Goal: Transaction & Acquisition: Purchase product/service

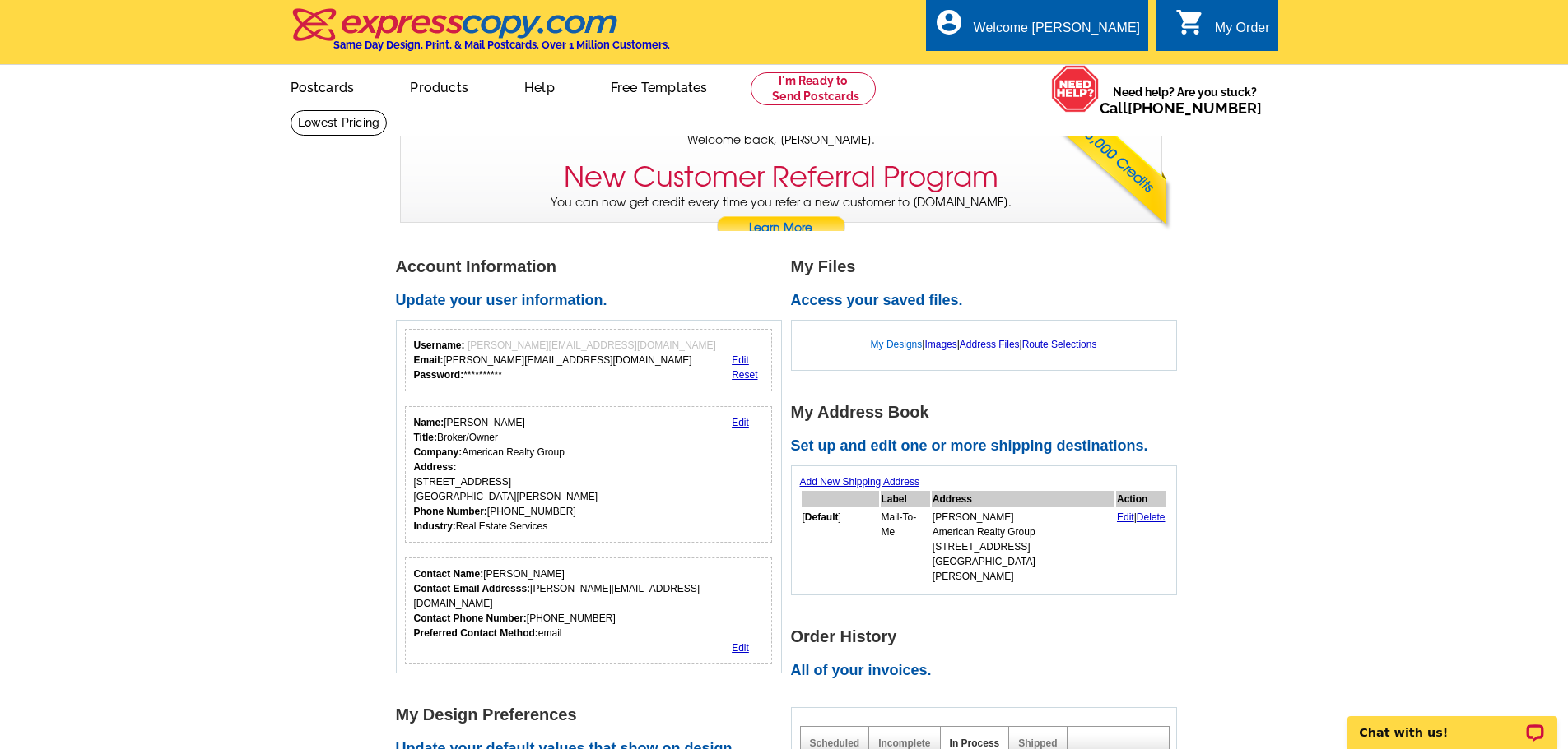
click at [886, 350] on link "My Designs" at bounding box center [896, 345] width 52 height 12
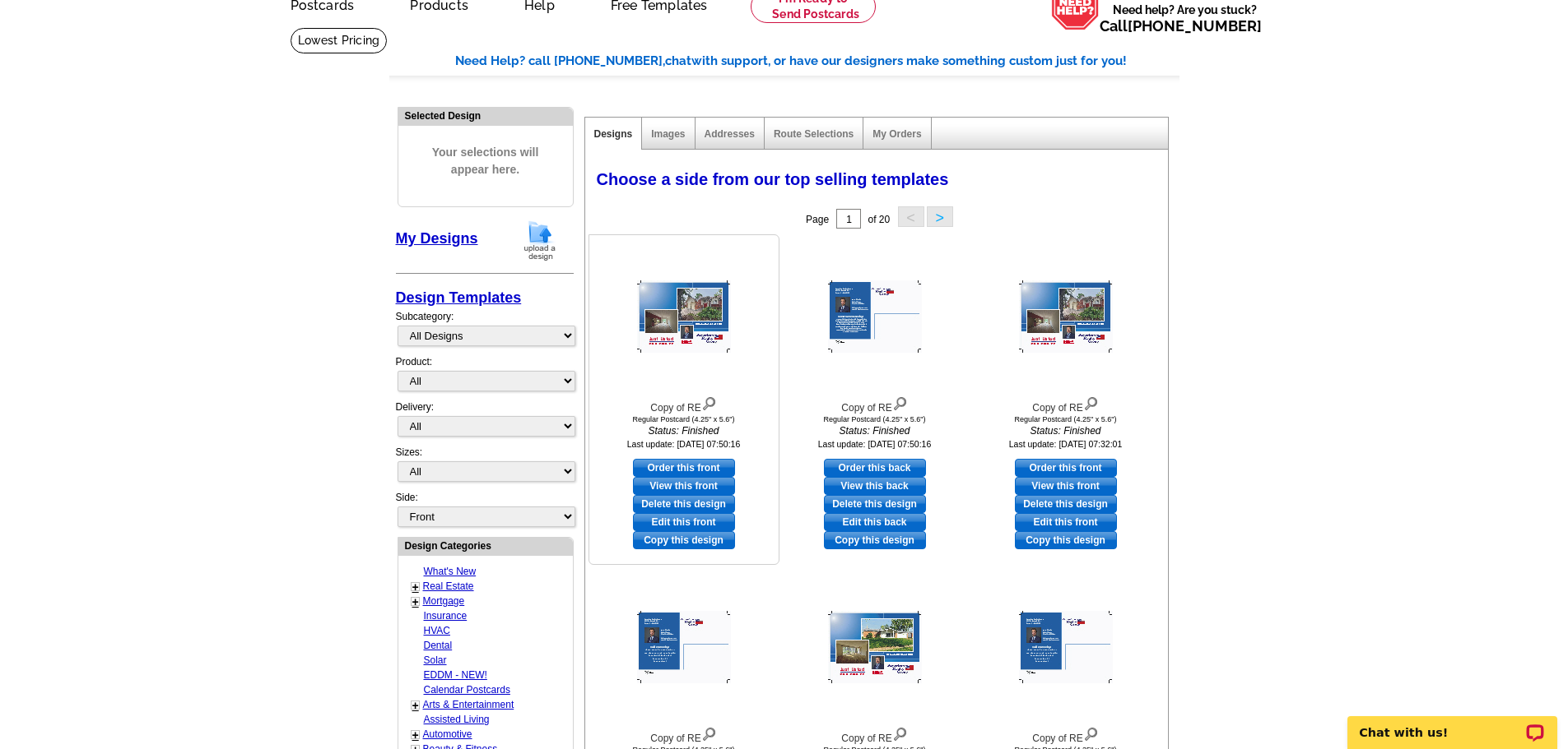
click at [674, 330] on img at bounding box center [684, 317] width 94 height 72
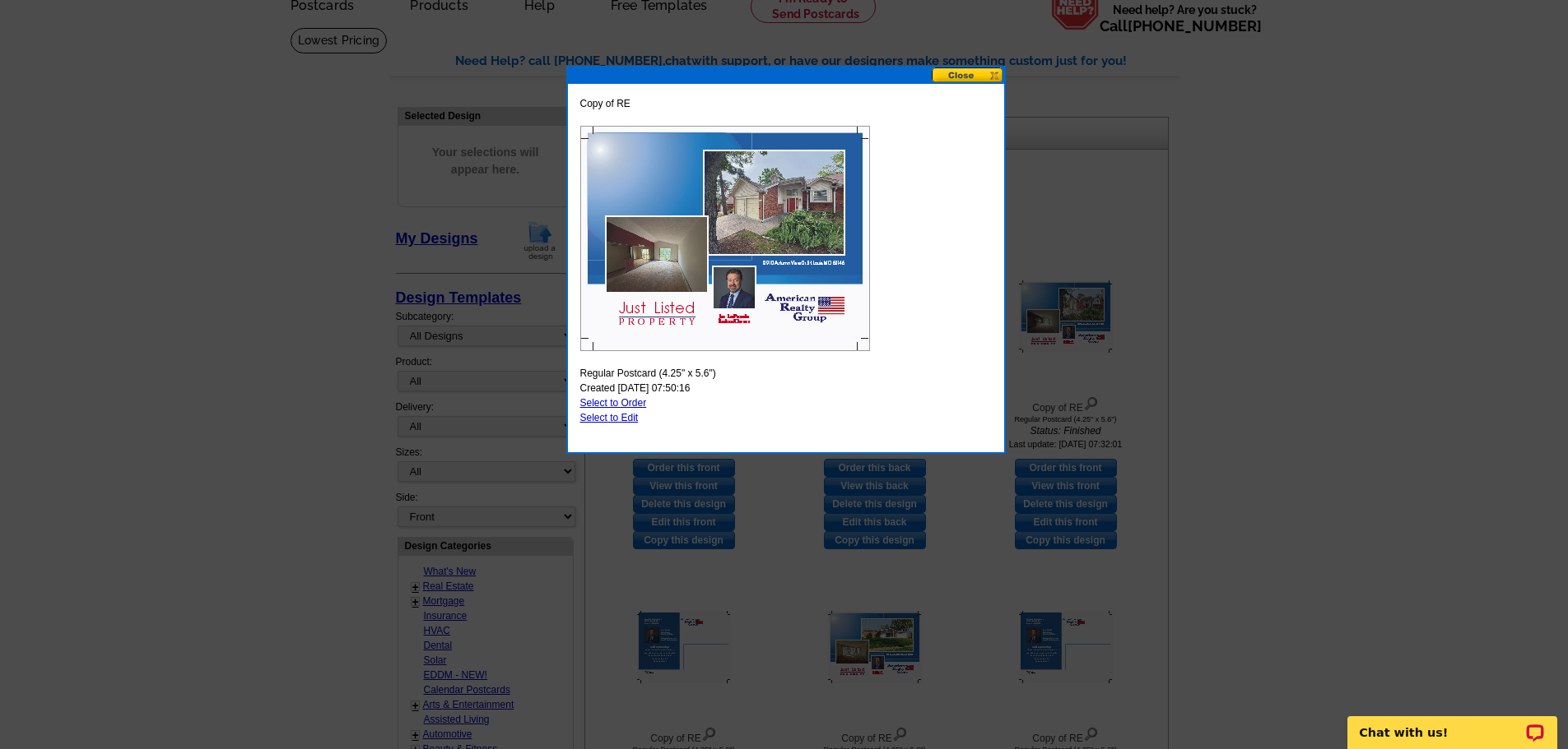
click at [963, 77] on button at bounding box center [968, 75] width 72 height 16
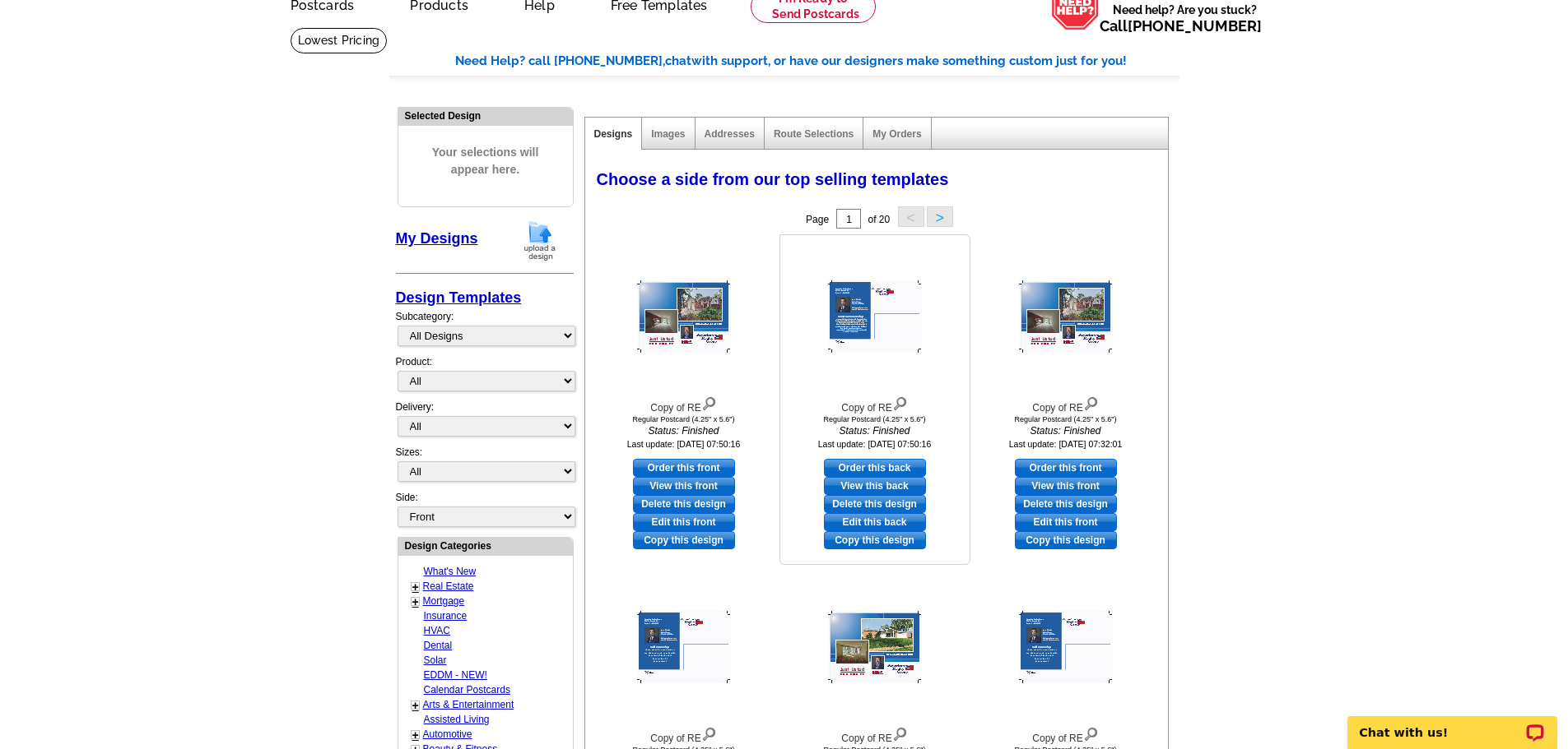
click at [849, 317] on img at bounding box center [874, 317] width 94 height 72
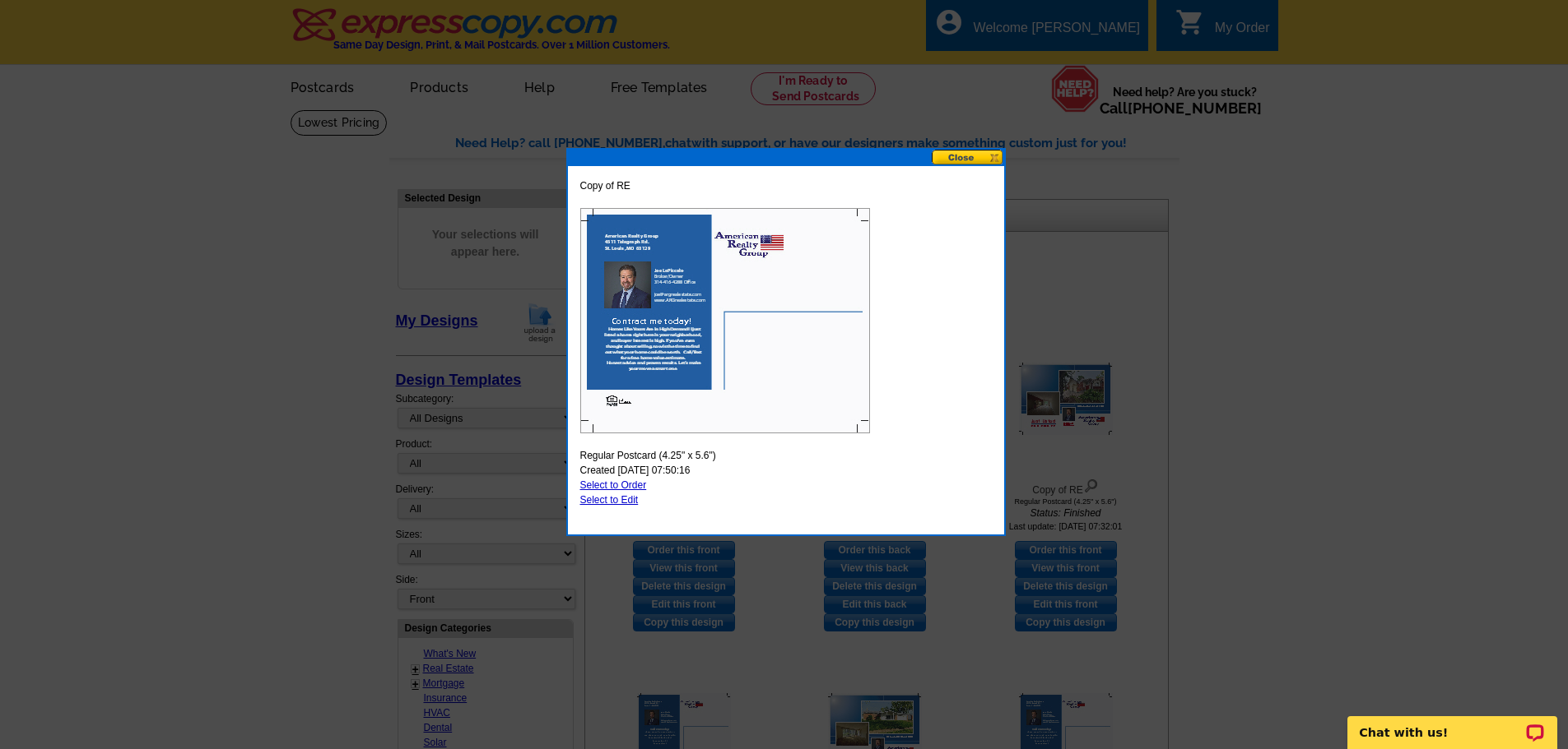
click at [629, 500] on link "Select to Edit" at bounding box center [609, 500] width 58 height 12
select select "1"
select select "front"
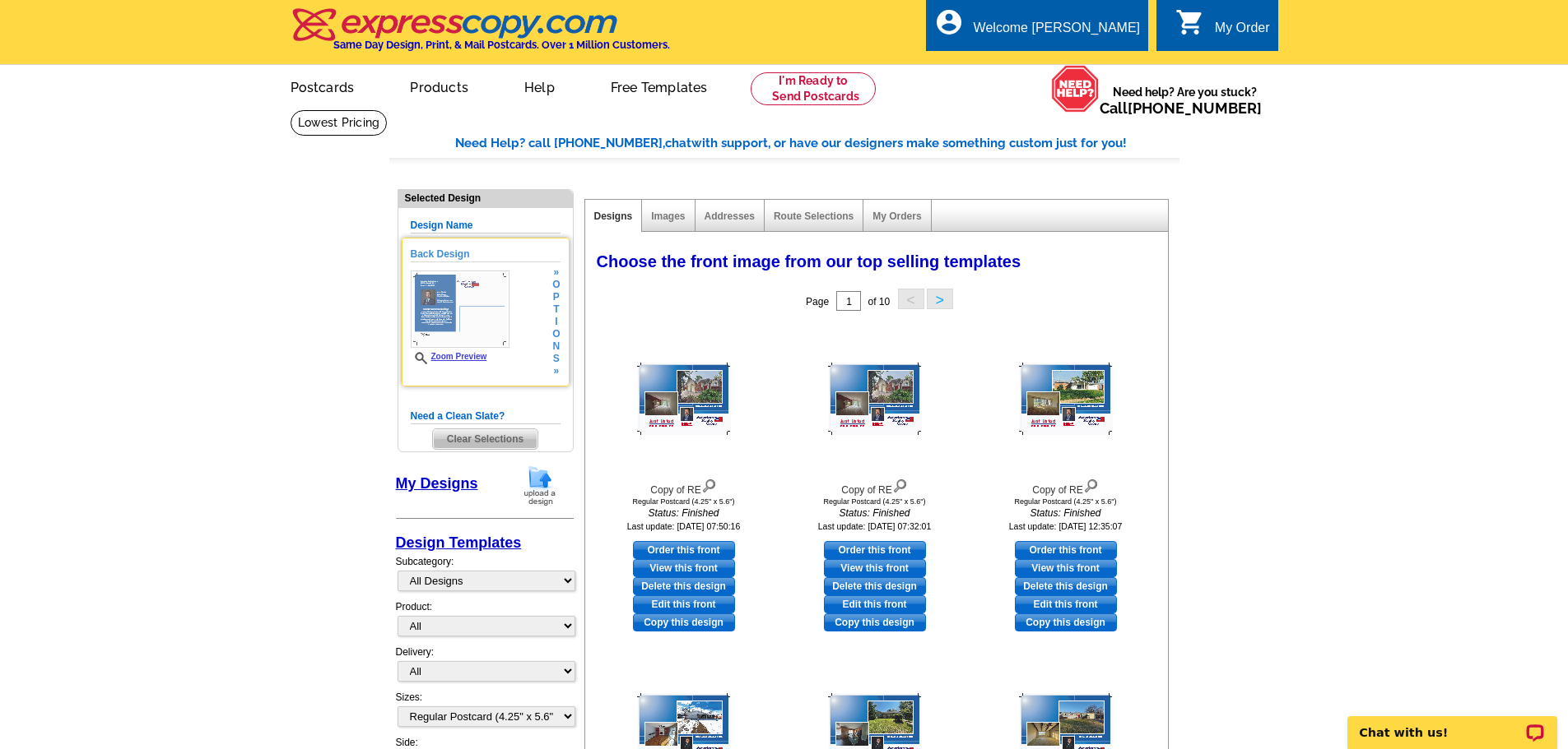
click at [441, 300] on img at bounding box center [459, 309] width 98 height 77
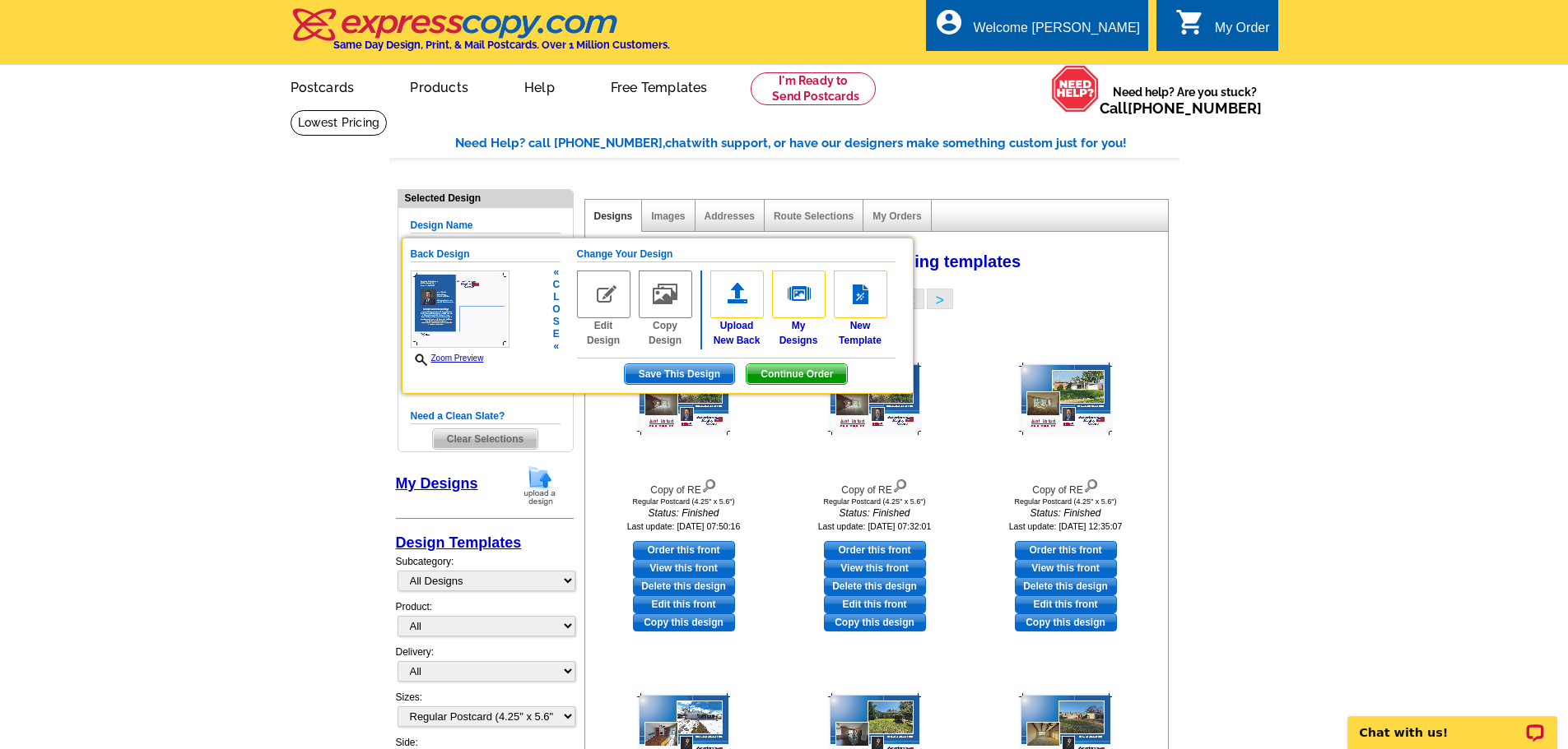
click at [457, 356] on link "Zoom Preview" at bounding box center [446, 357] width 73 height 9
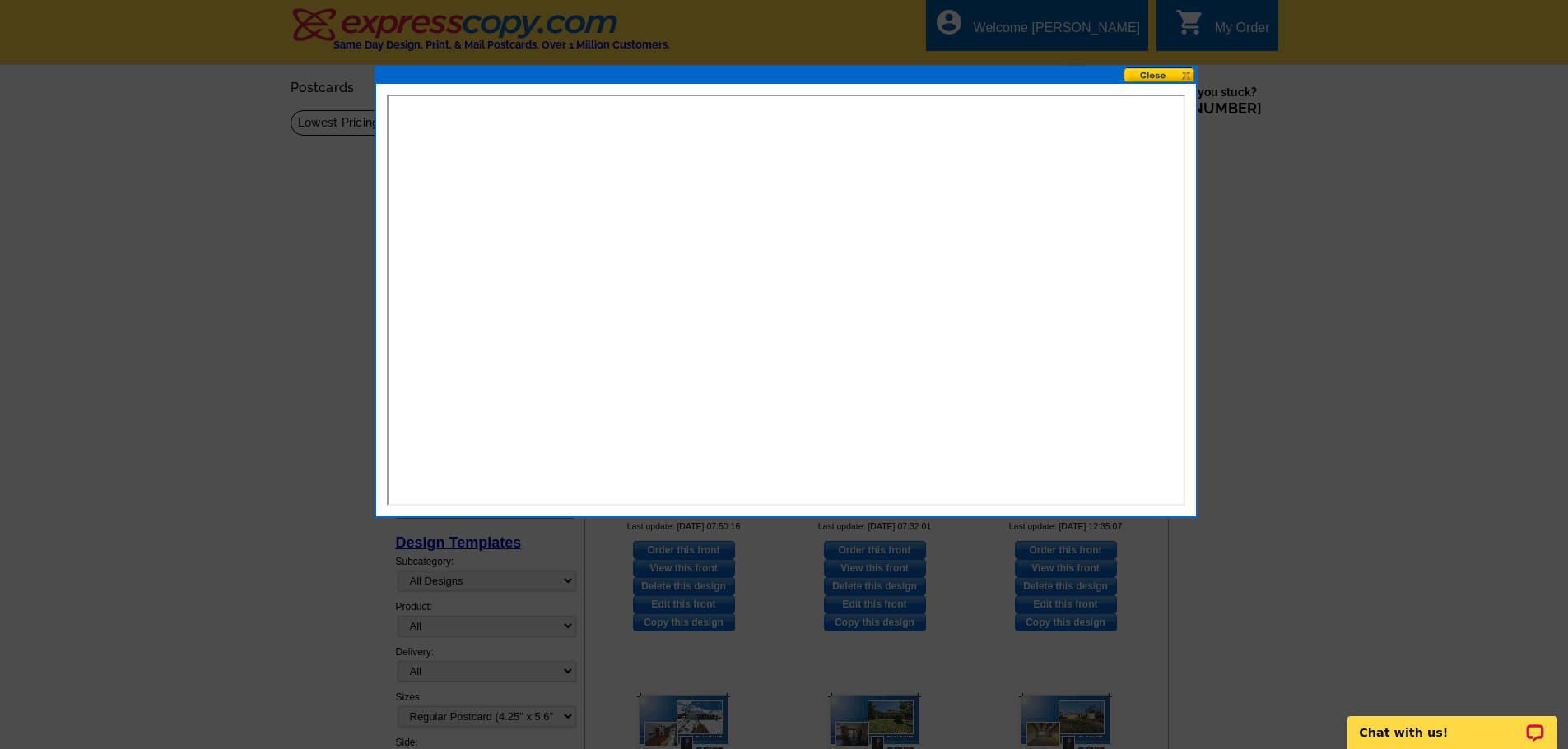
click at [1145, 77] on button at bounding box center [1160, 75] width 72 height 16
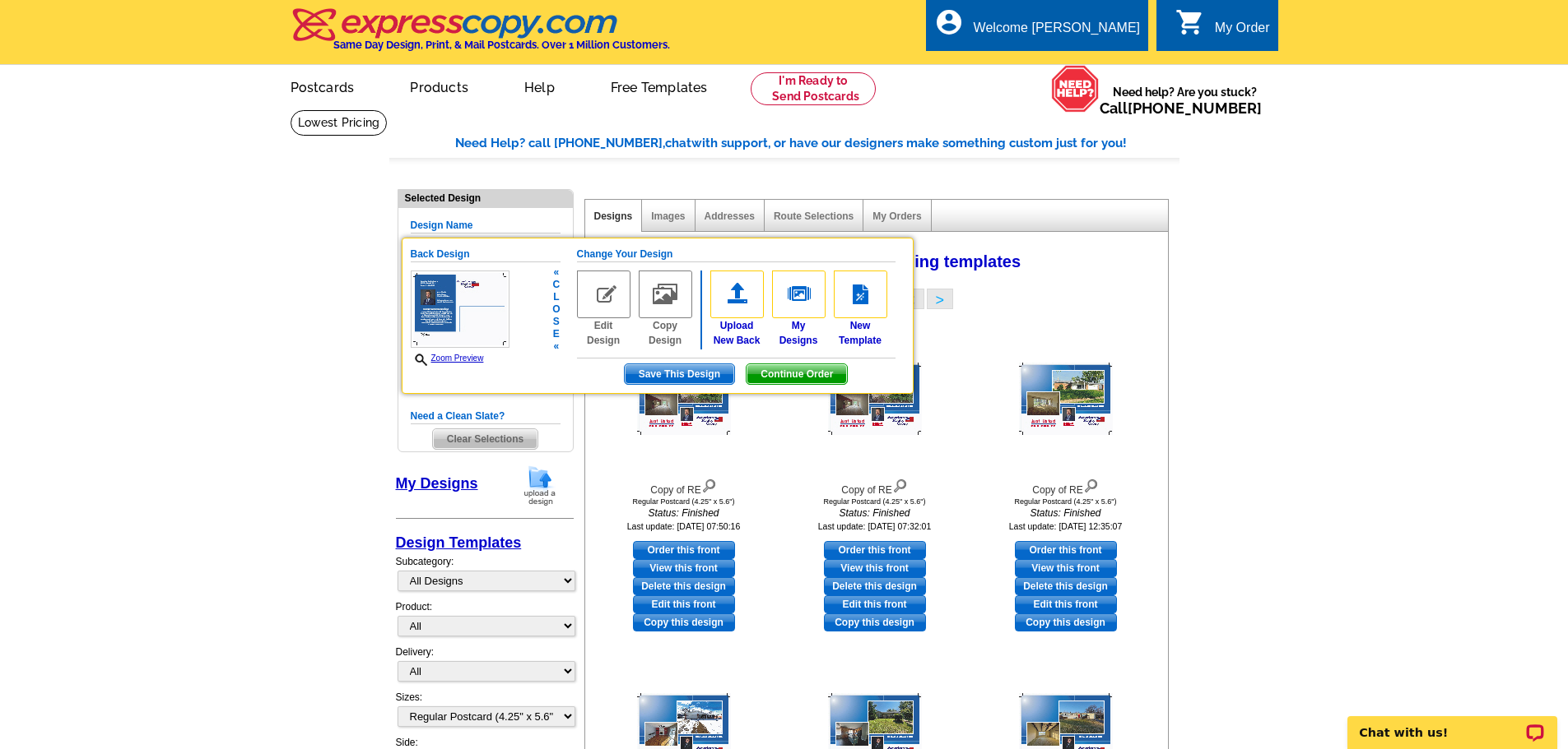
click at [613, 295] on img at bounding box center [603, 294] width 54 height 48
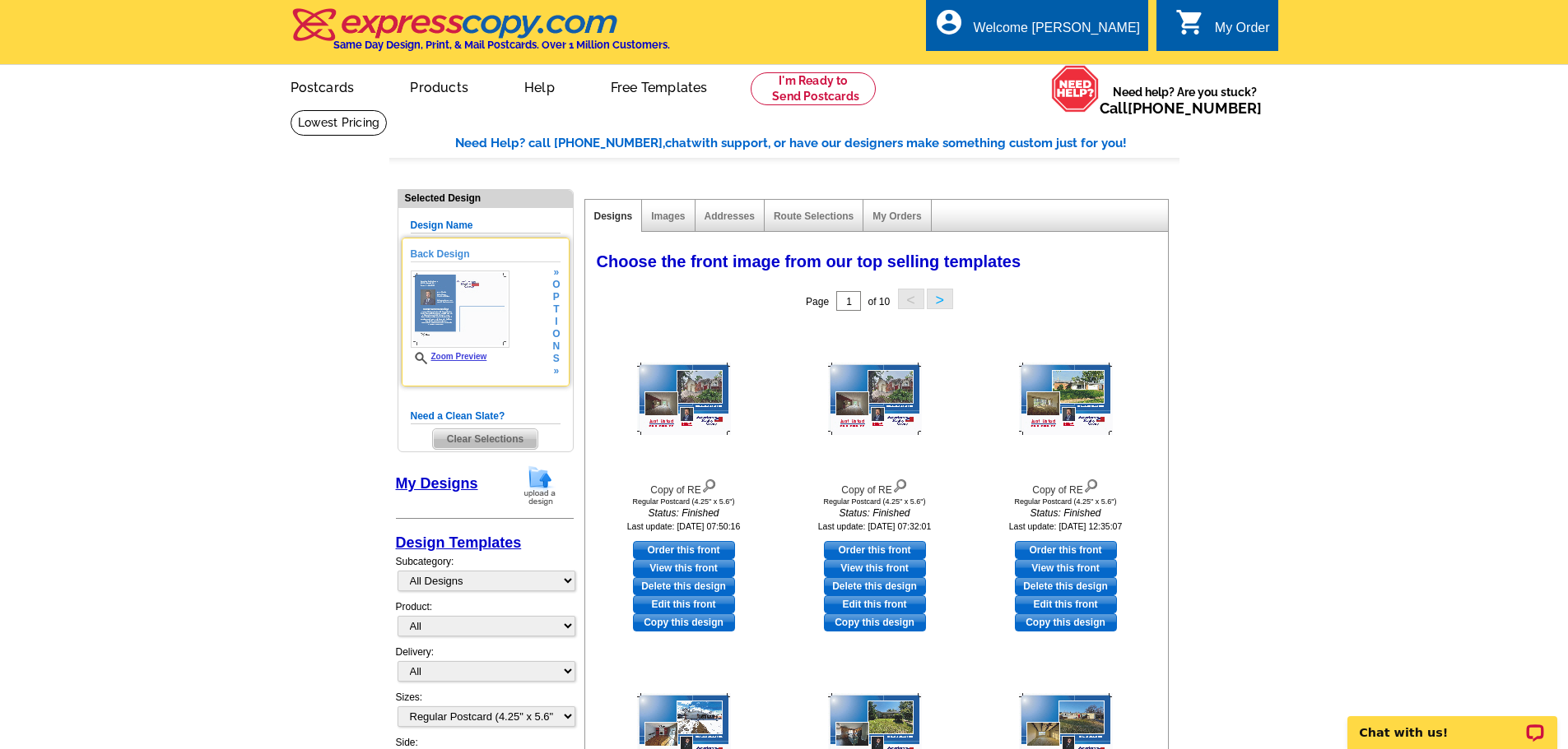
click at [451, 361] on link "Zoom Preview" at bounding box center [448, 356] width 77 height 9
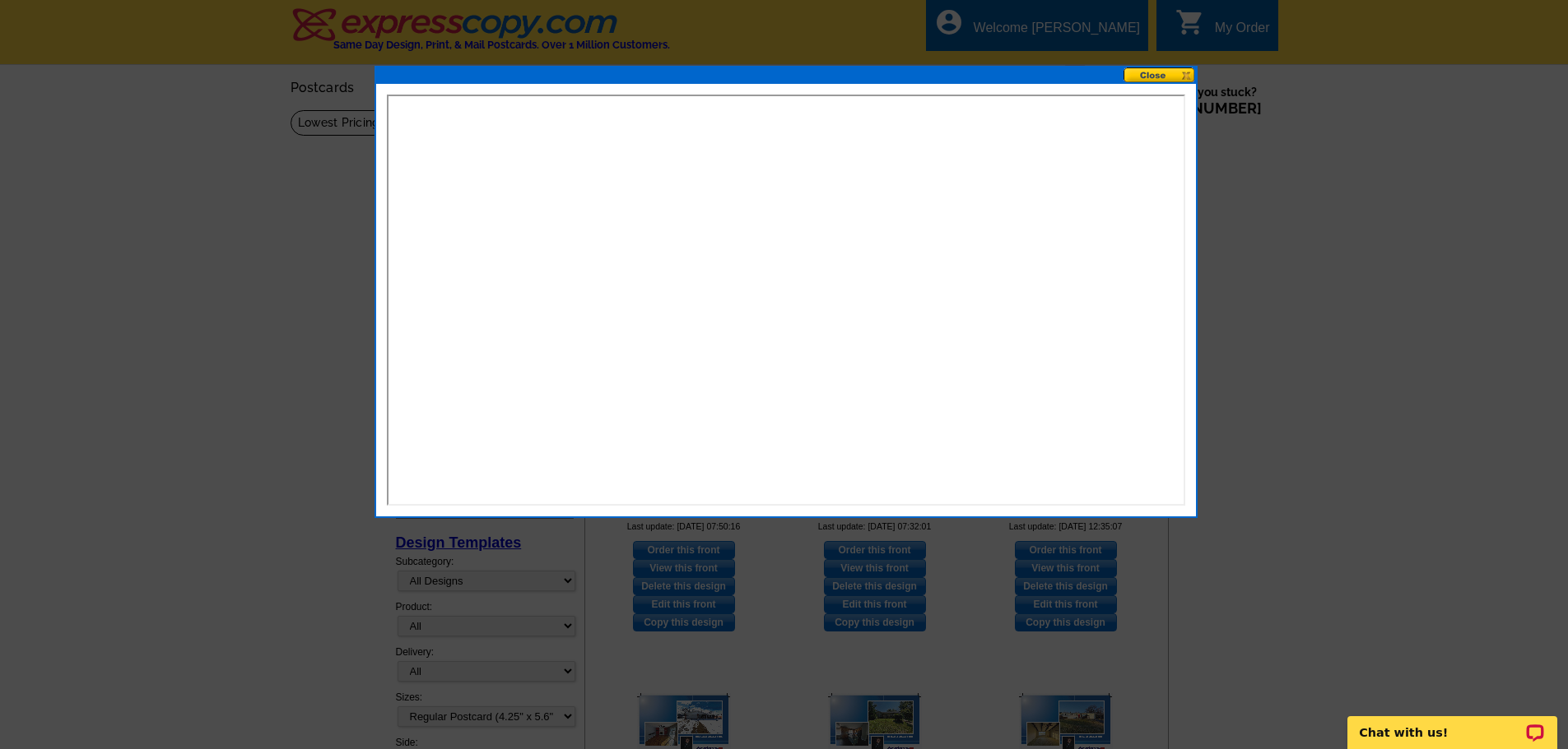
click at [1160, 78] on button at bounding box center [1160, 75] width 72 height 16
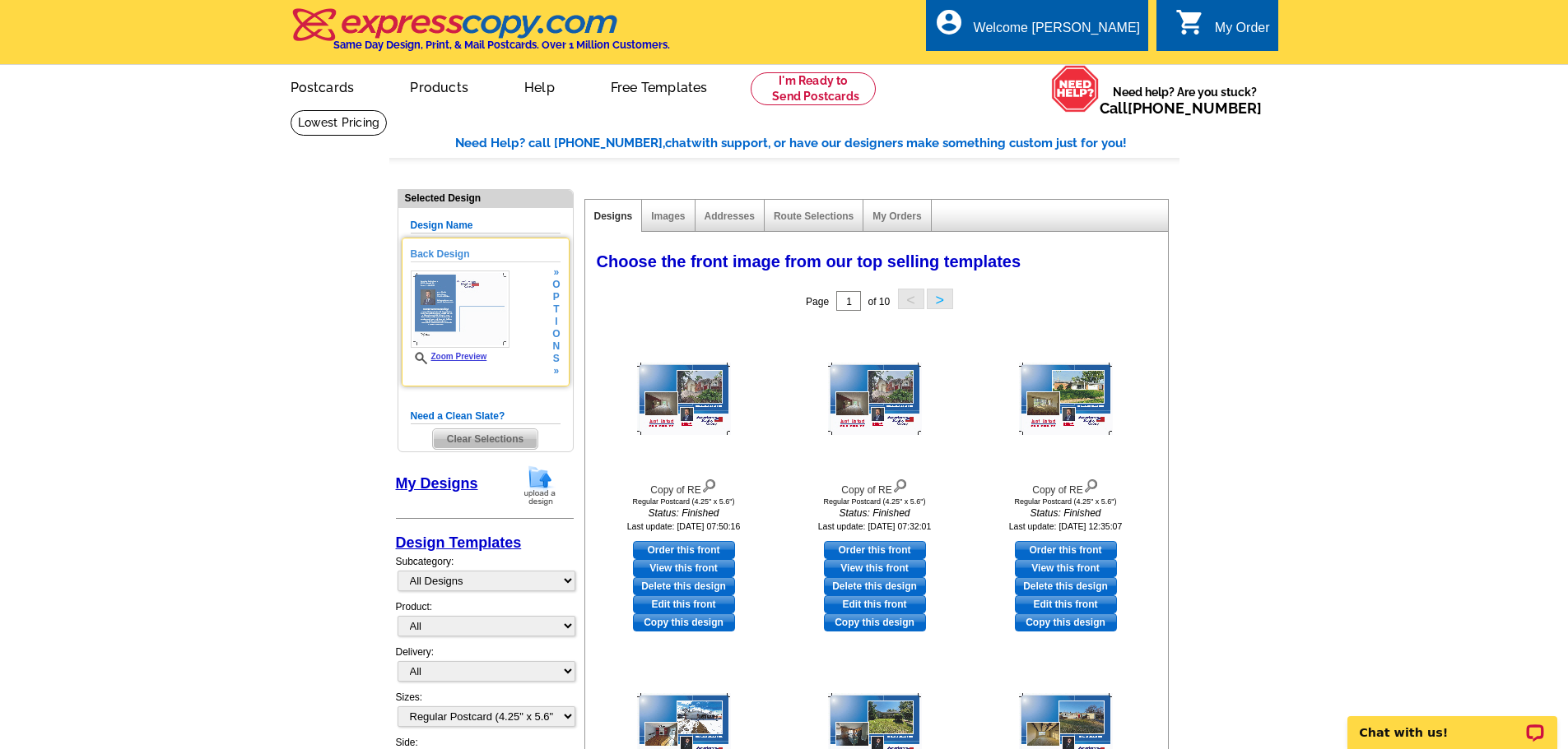
click at [446, 312] on img at bounding box center [459, 309] width 98 height 77
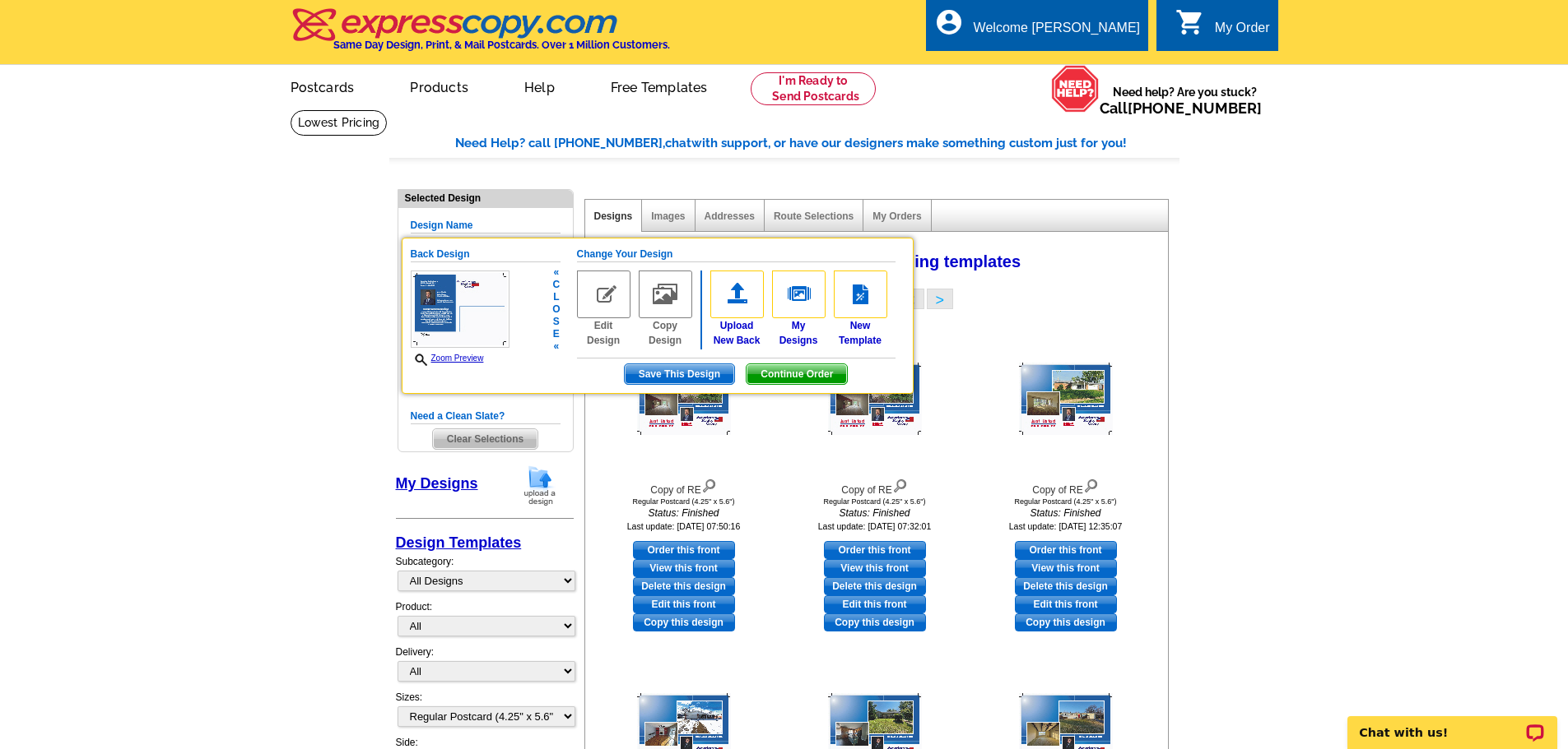
click at [458, 356] on link "Zoom Preview" at bounding box center [446, 357] width 73 height 9
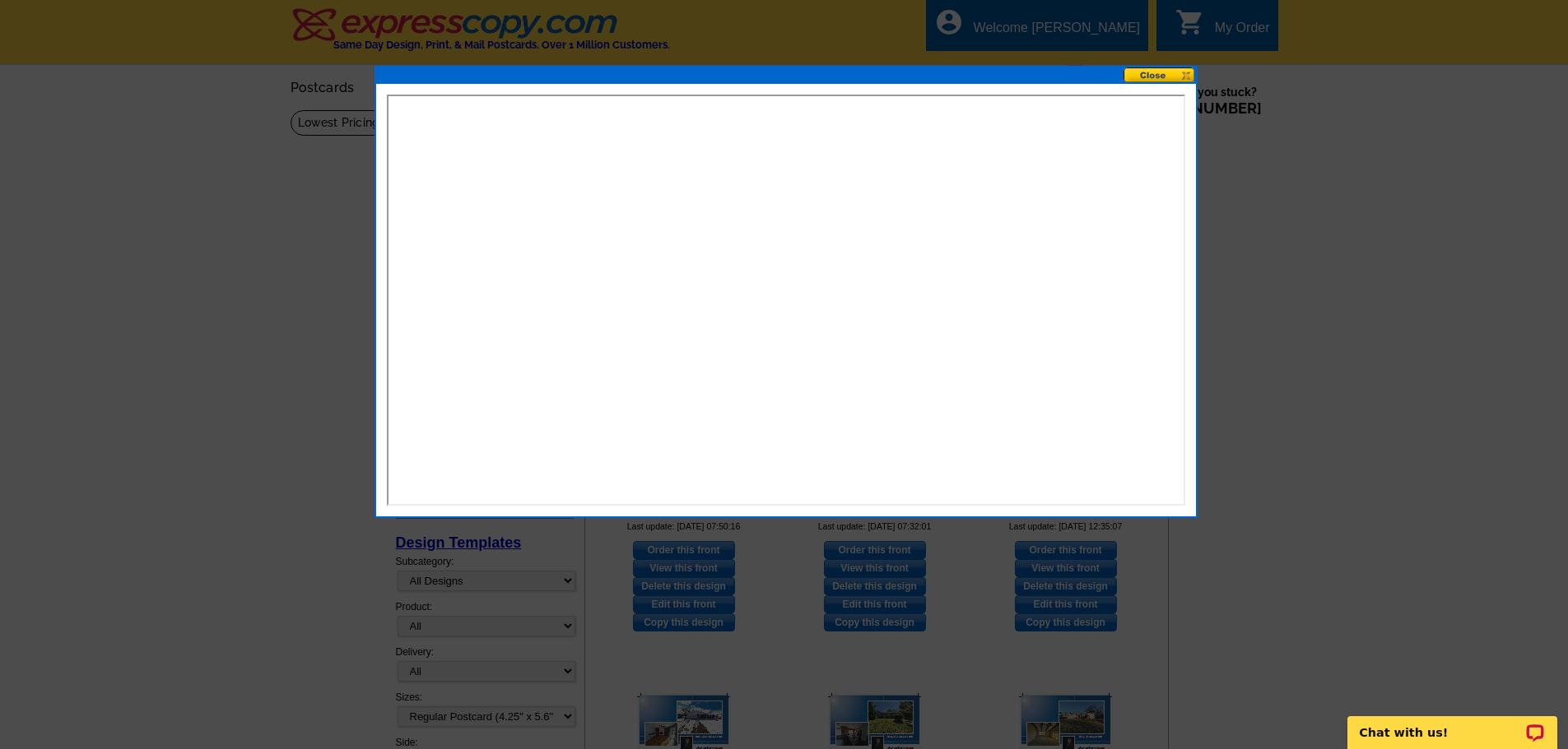
click at [1157, 79] on button at bounding box center [1160, 75] width 72 height 16
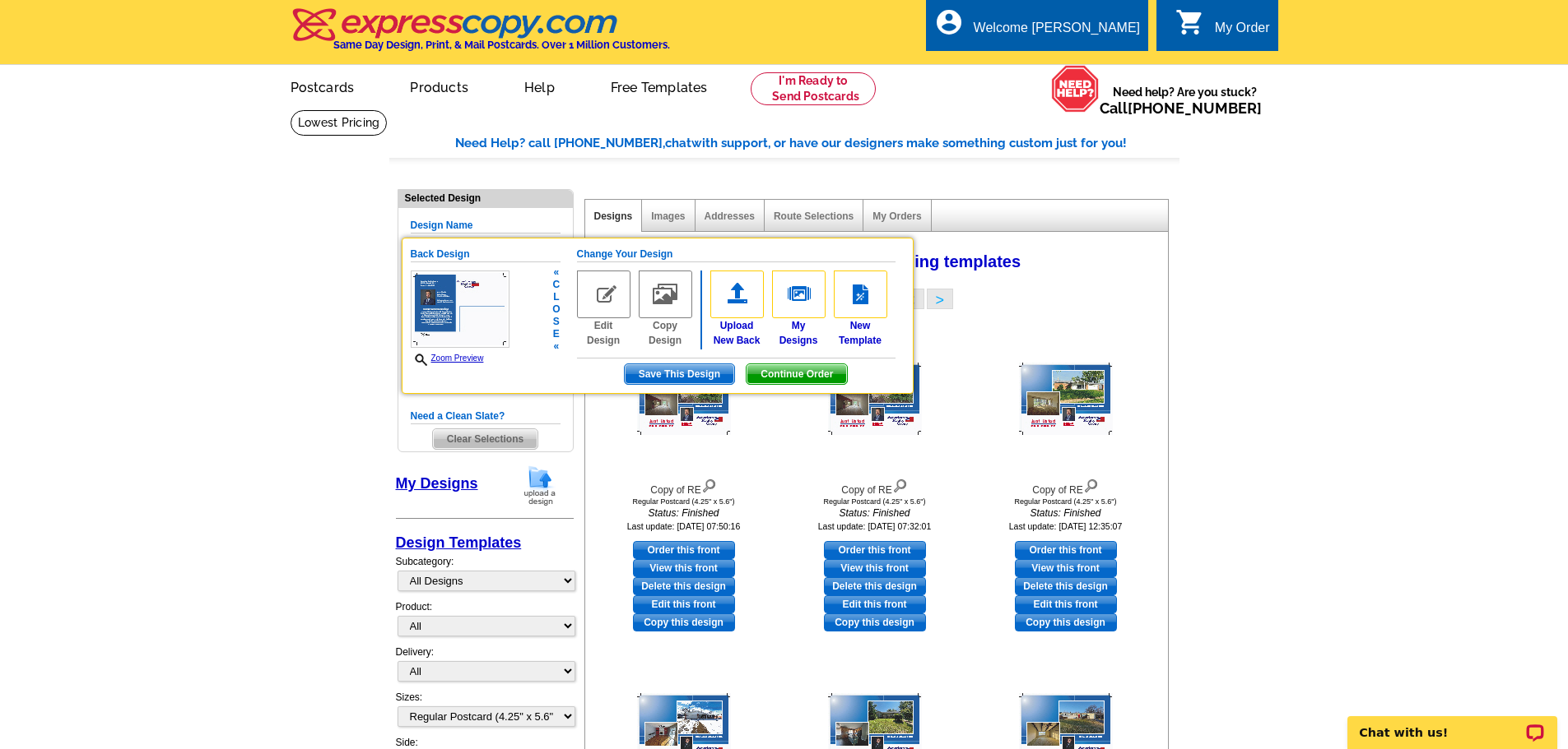
click at [412, 288] on img at bounding box center [459, 309] width 98 height 77
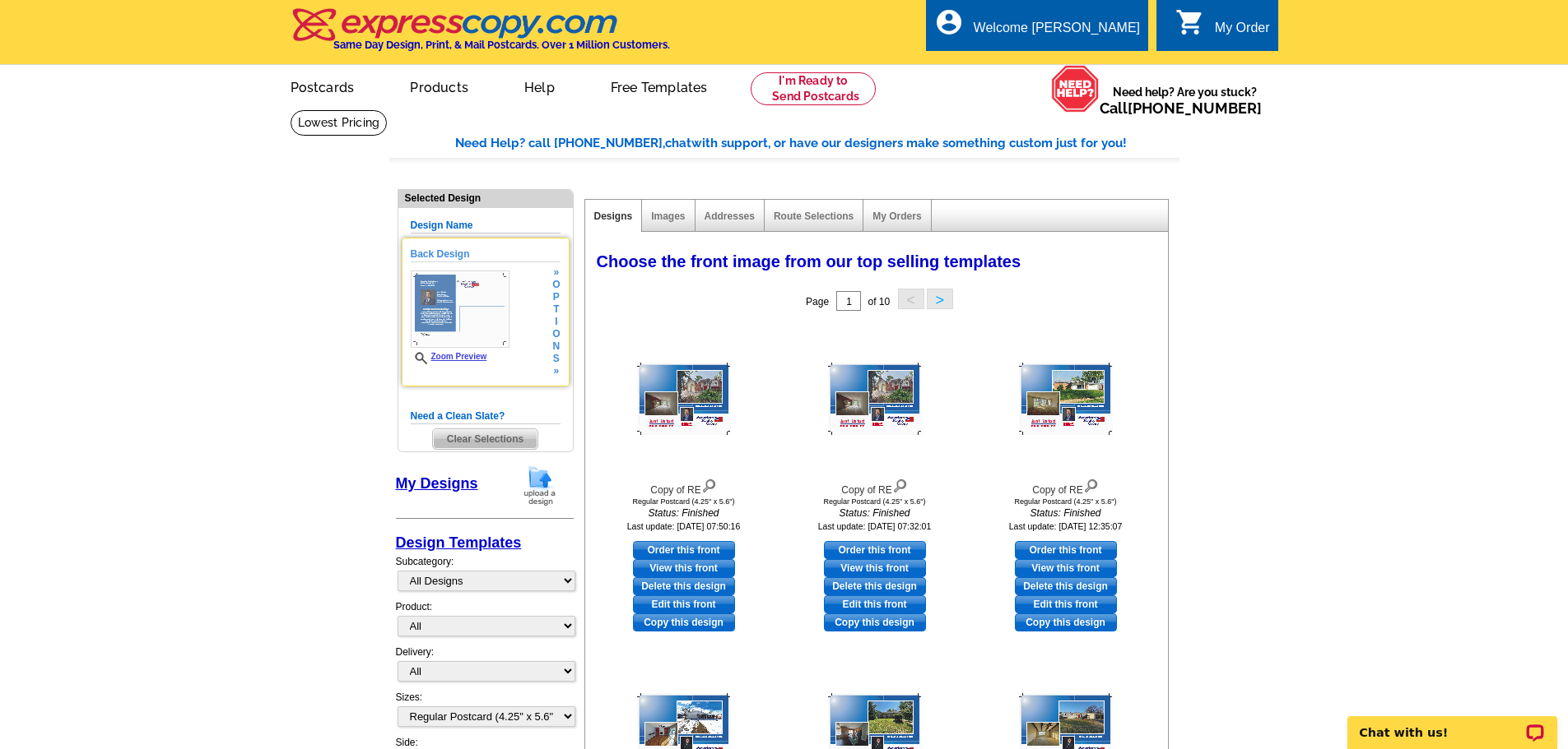
click at [452, 291] on img at bounding box center [459, 309] width 98 height 77
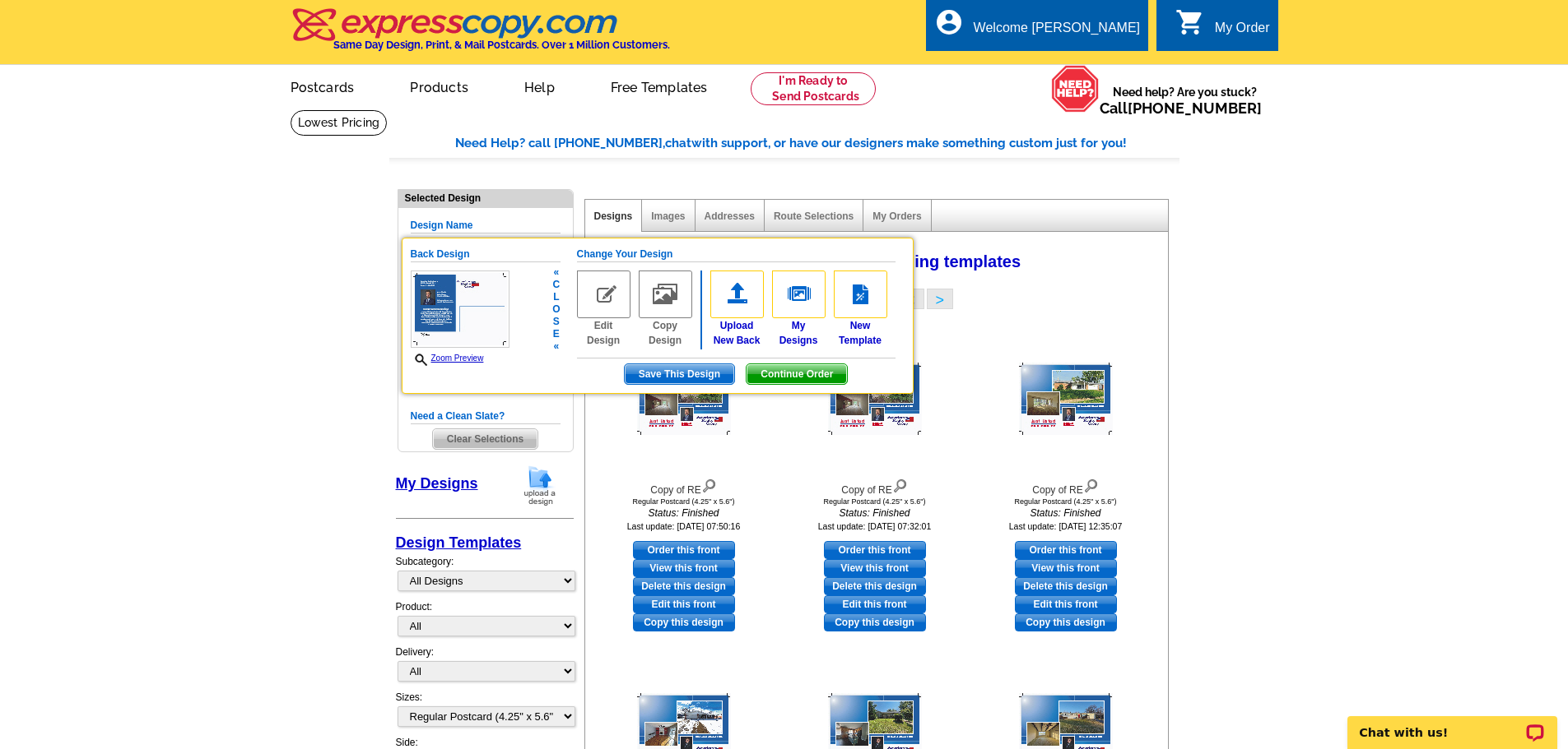
click at [470, 362] on link "Zoom Preview" at bounding box center [446, 357] width 73 height 9
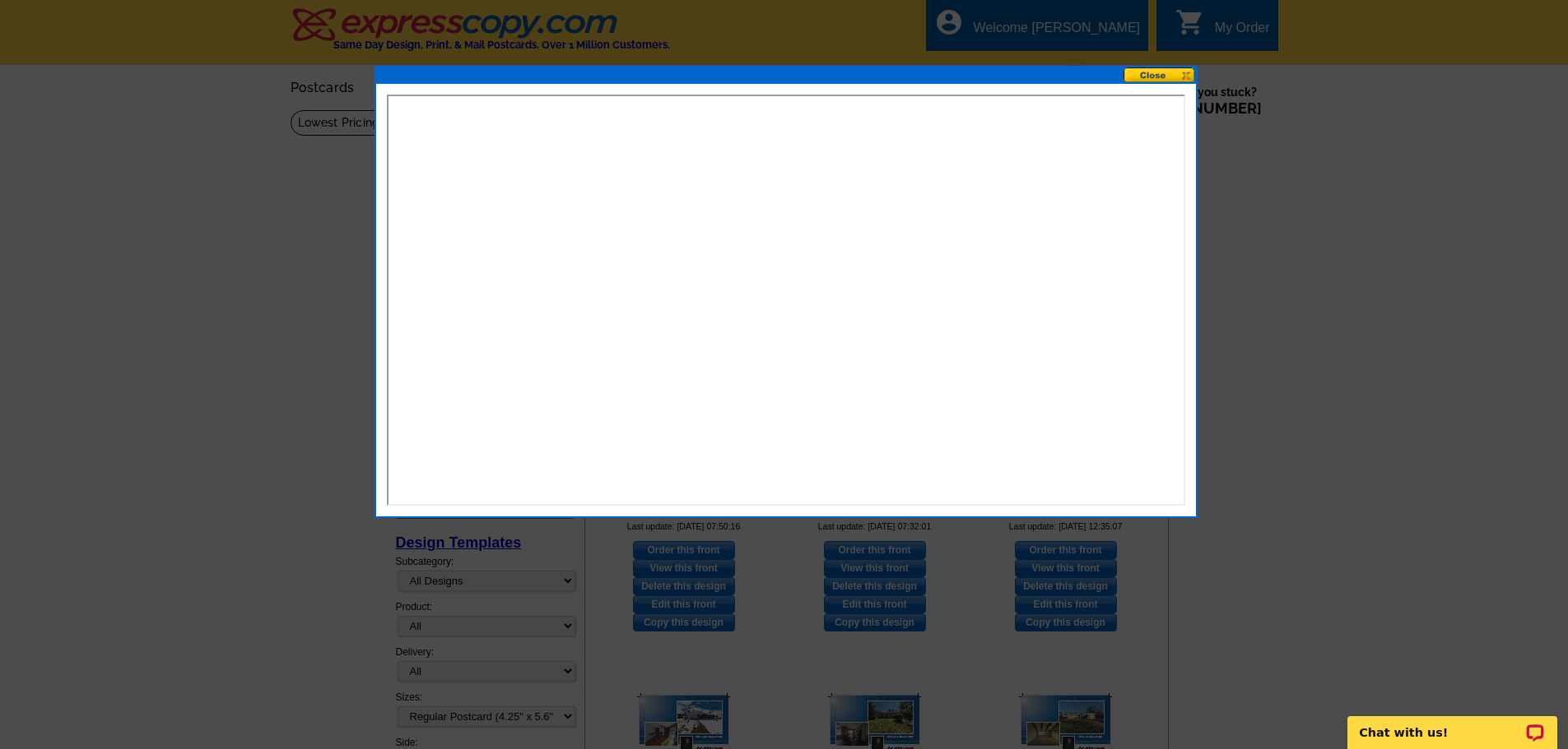
click at [1141, 77] on button at bounding box center [1160, 75] width 72 height 16
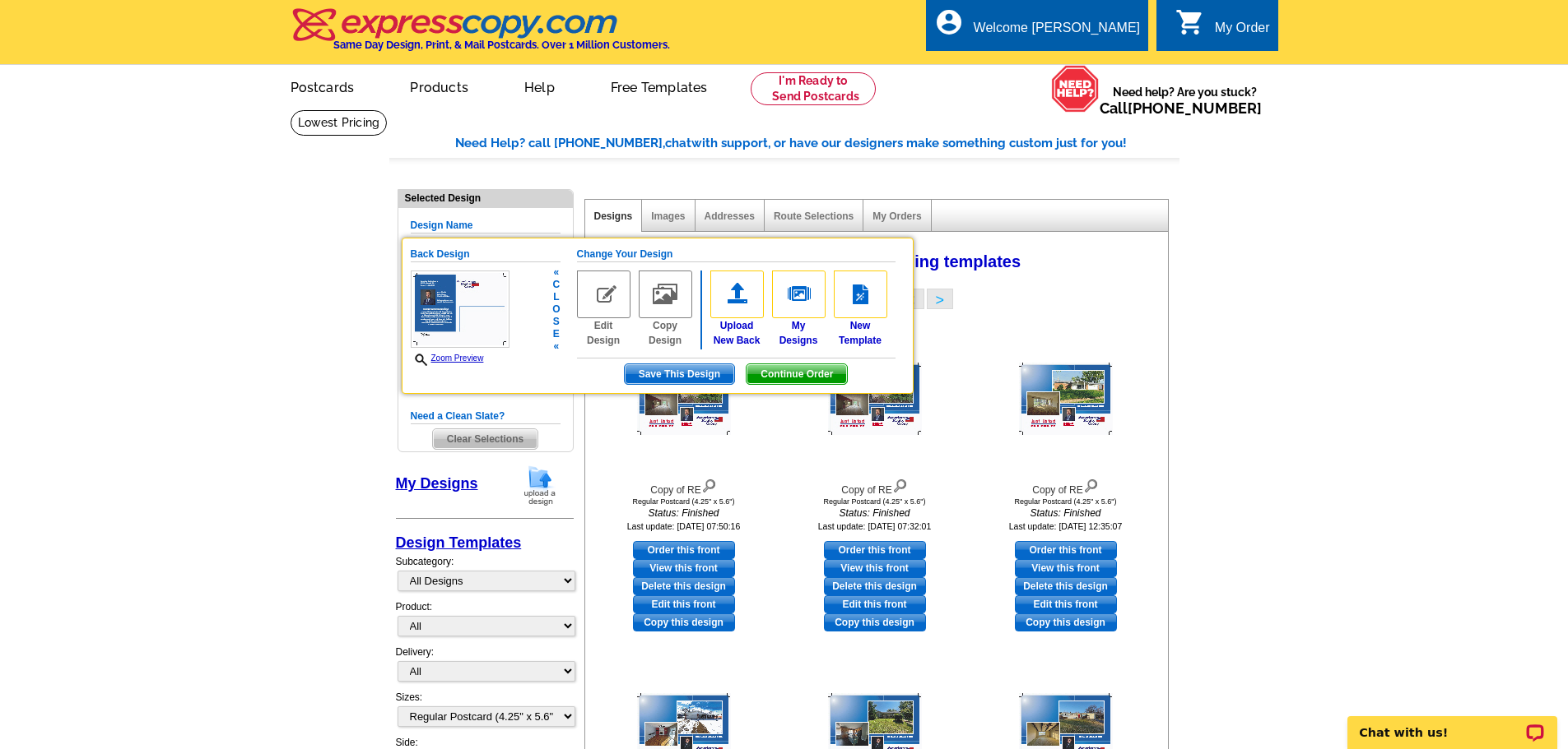
click at [817, 377] on span "Continue Order" at bounding box center [796, 374] width 100 height 19
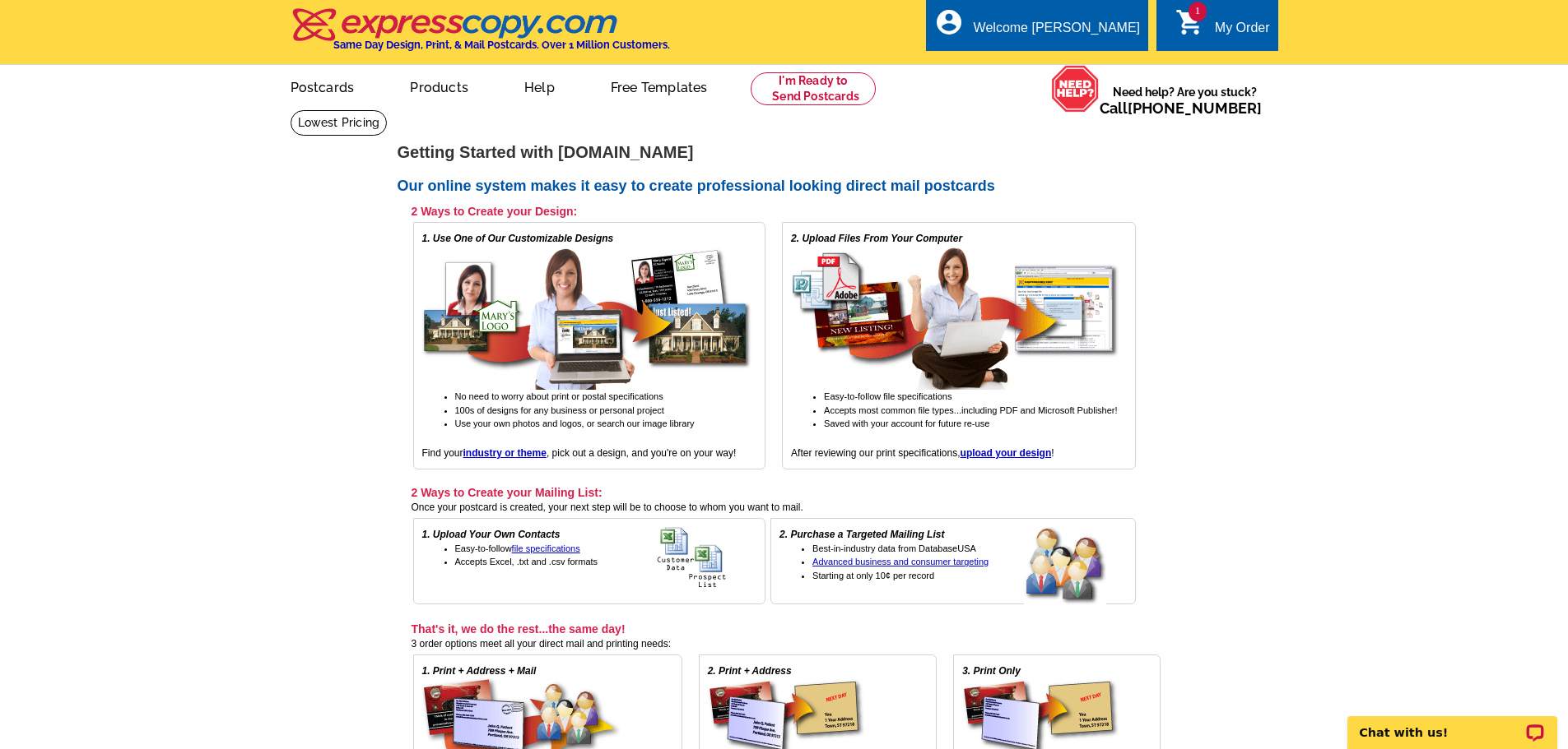
click at [1224, 32] on div "My Order" at bounding box center [1242, 32] width 56 height 23
click at [1195, 9] on span "1" at bounding box center [1197, 12] width 19 height 19
click at [1218, 29] on div "My Order" at bounding box center [1242, 32] width 56 height 23
click at [592, 27] on img at bounding box center [455, 24] width 330 height 34
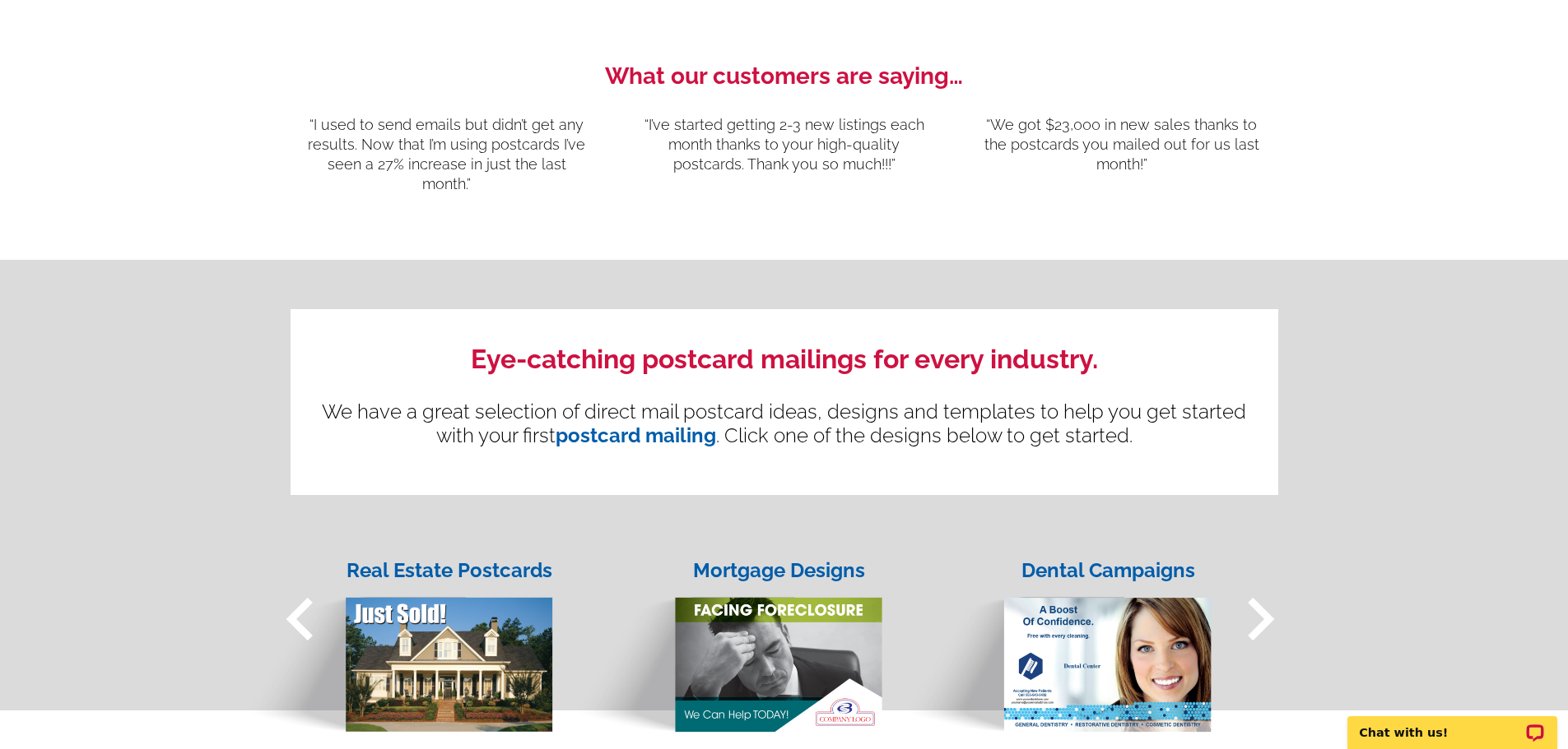
scroll to position [1316, 0]
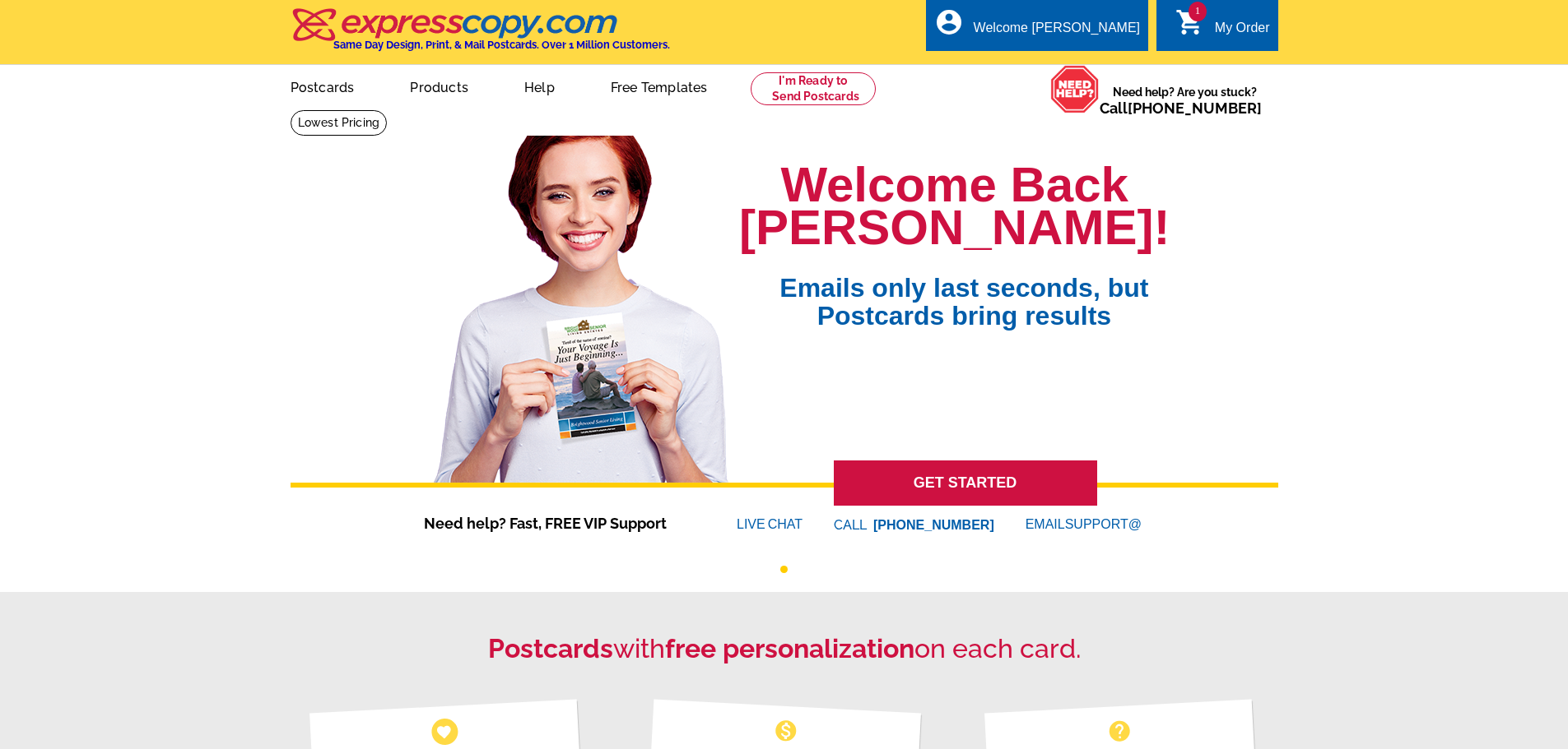
click at [1230, 29] on div "My Order" at bounding box center [1242, 32] width 56 height 23
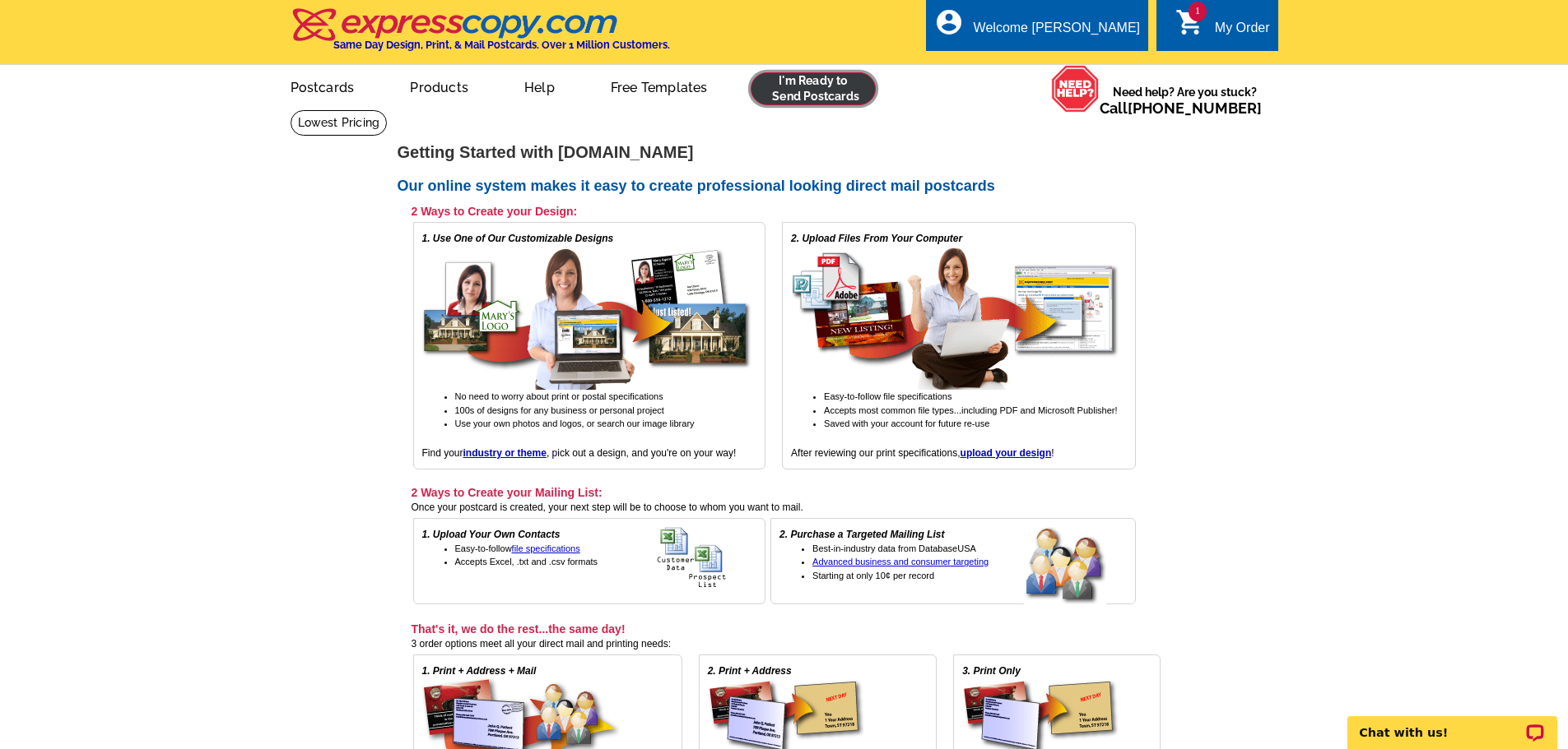
click at [817, 89] on link at bounding box center [813, 89] width 126 height 33
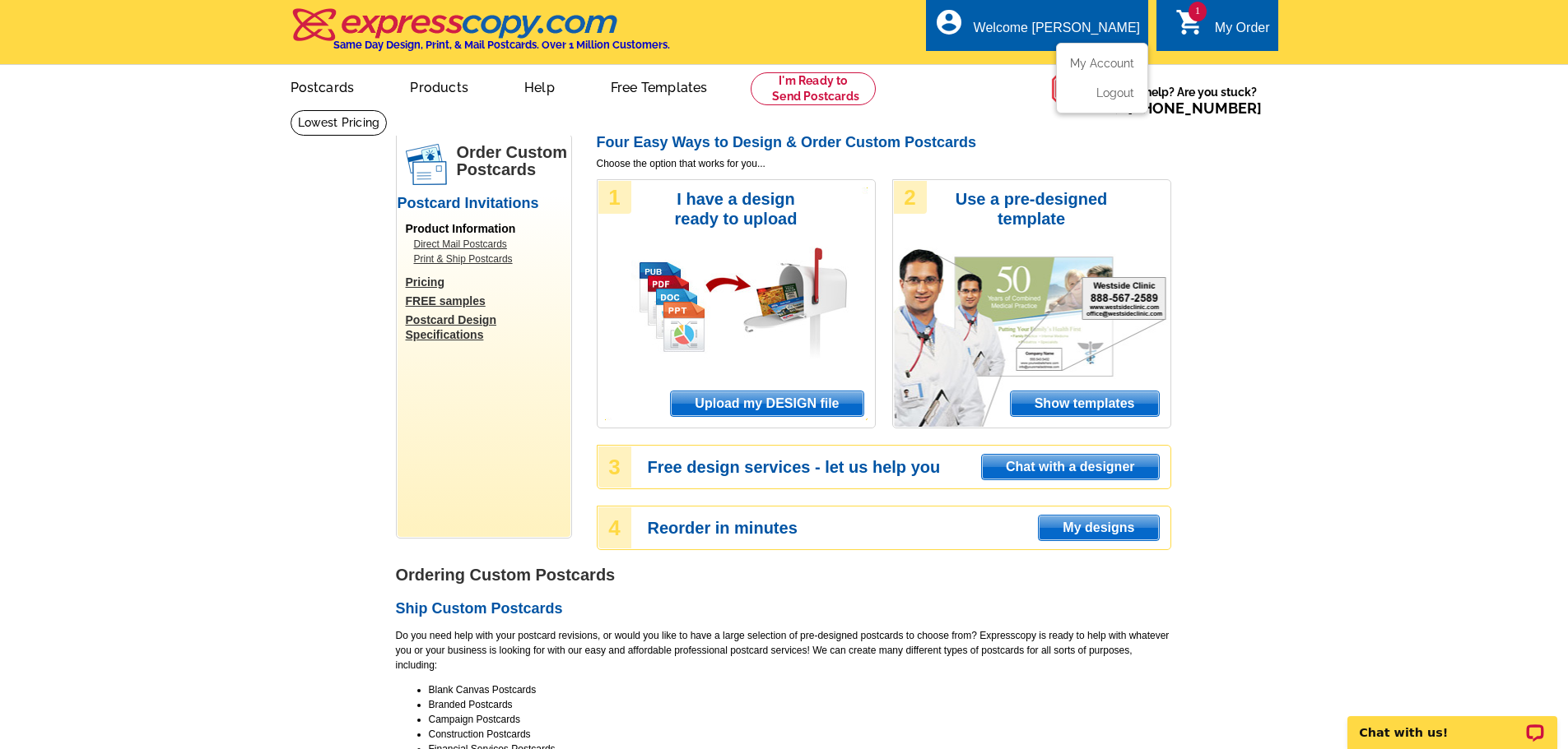
click at [1113, 29] on div "Welcome [PERSON_NAME]" at bounding box center [1056, 32] width 167 height 23
click at [1103, 66] on link "My Account" at bounding box center [1098, 62] width 71 height 15
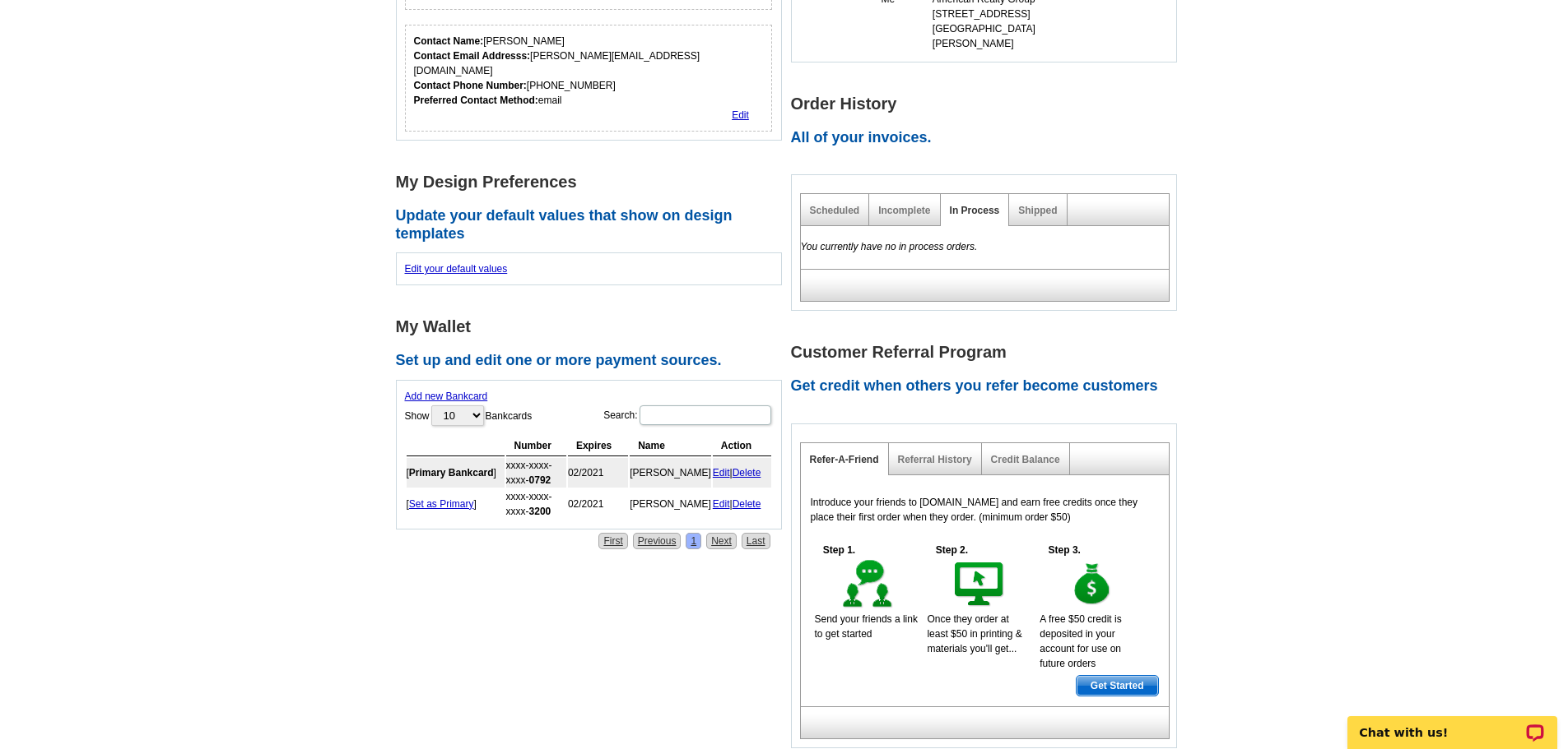
scroll to position [82, 0]
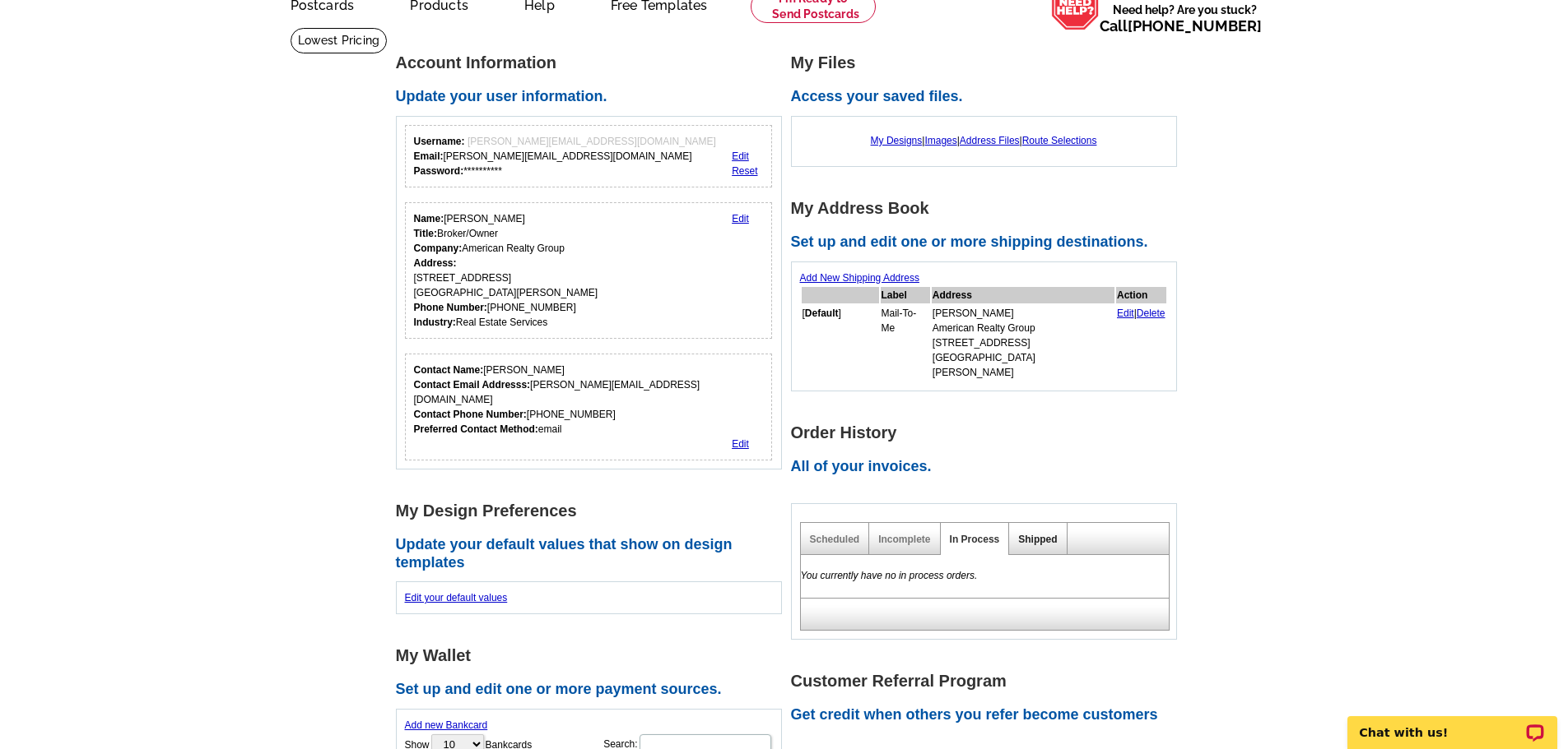
click at [1024, 534] on link "Shipped" at bounding box center [1038, 540] width 39 height 12
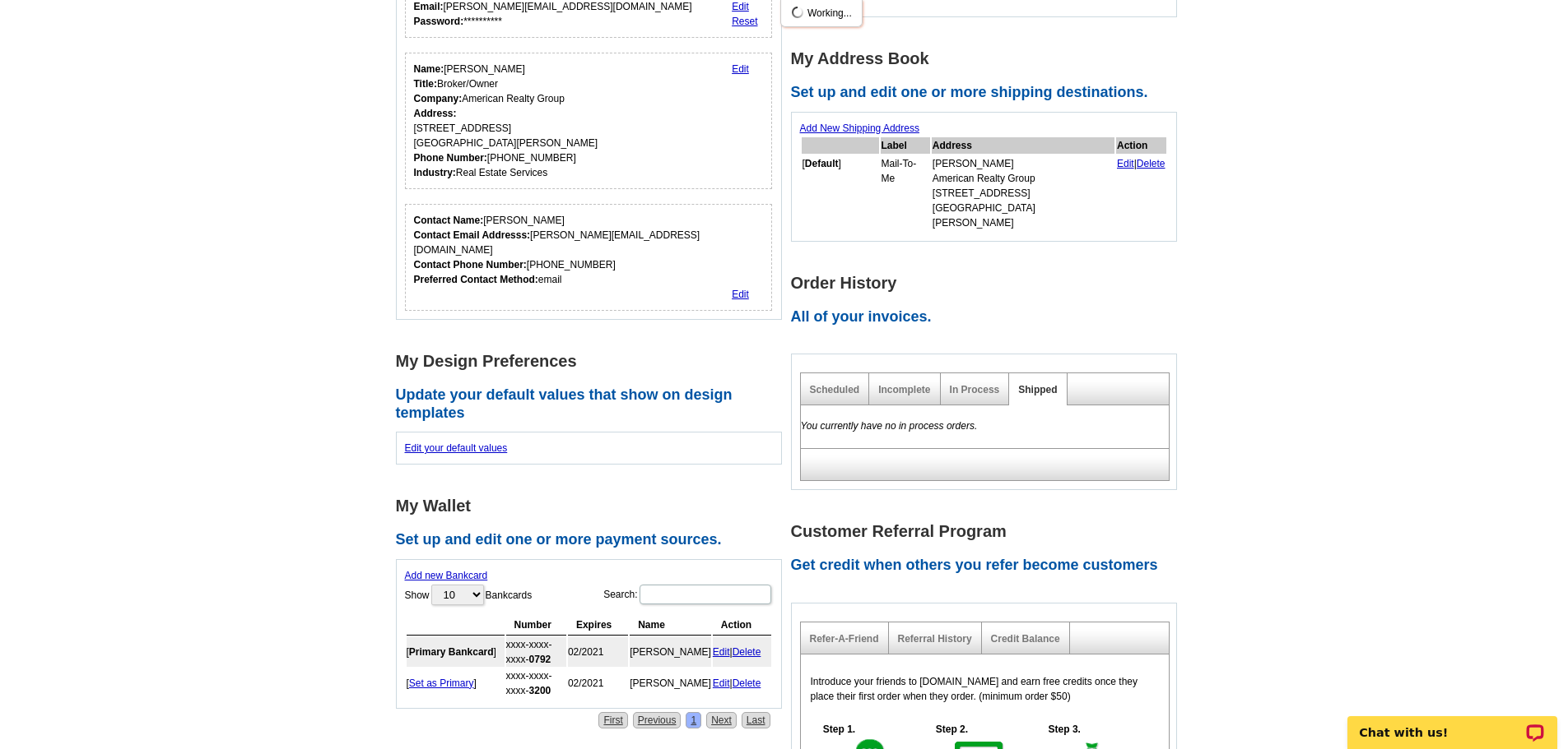
scroll to position [246, 0]
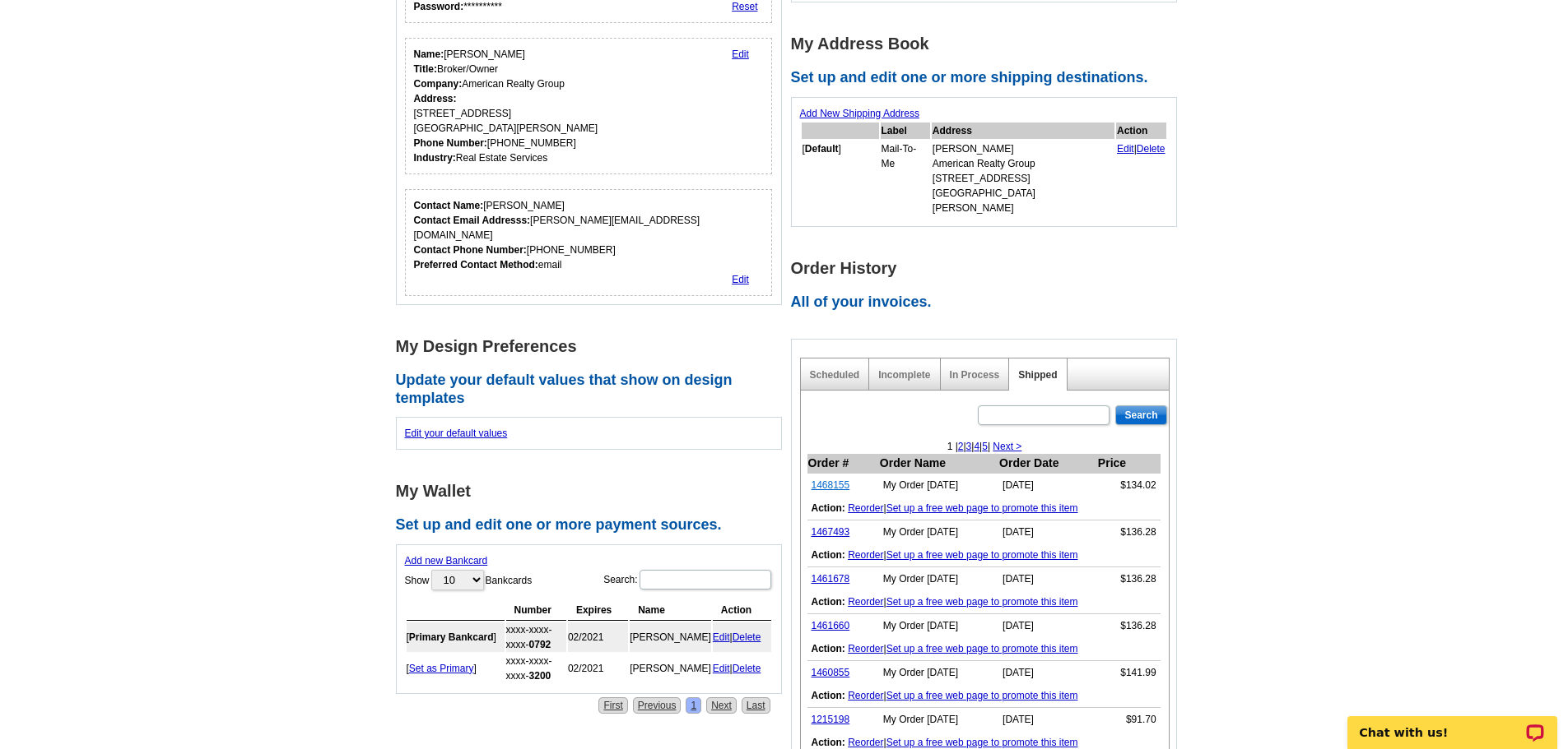
click at [818, 479] on link "1468155" at bounding box center [831, 485] width 39 height 12
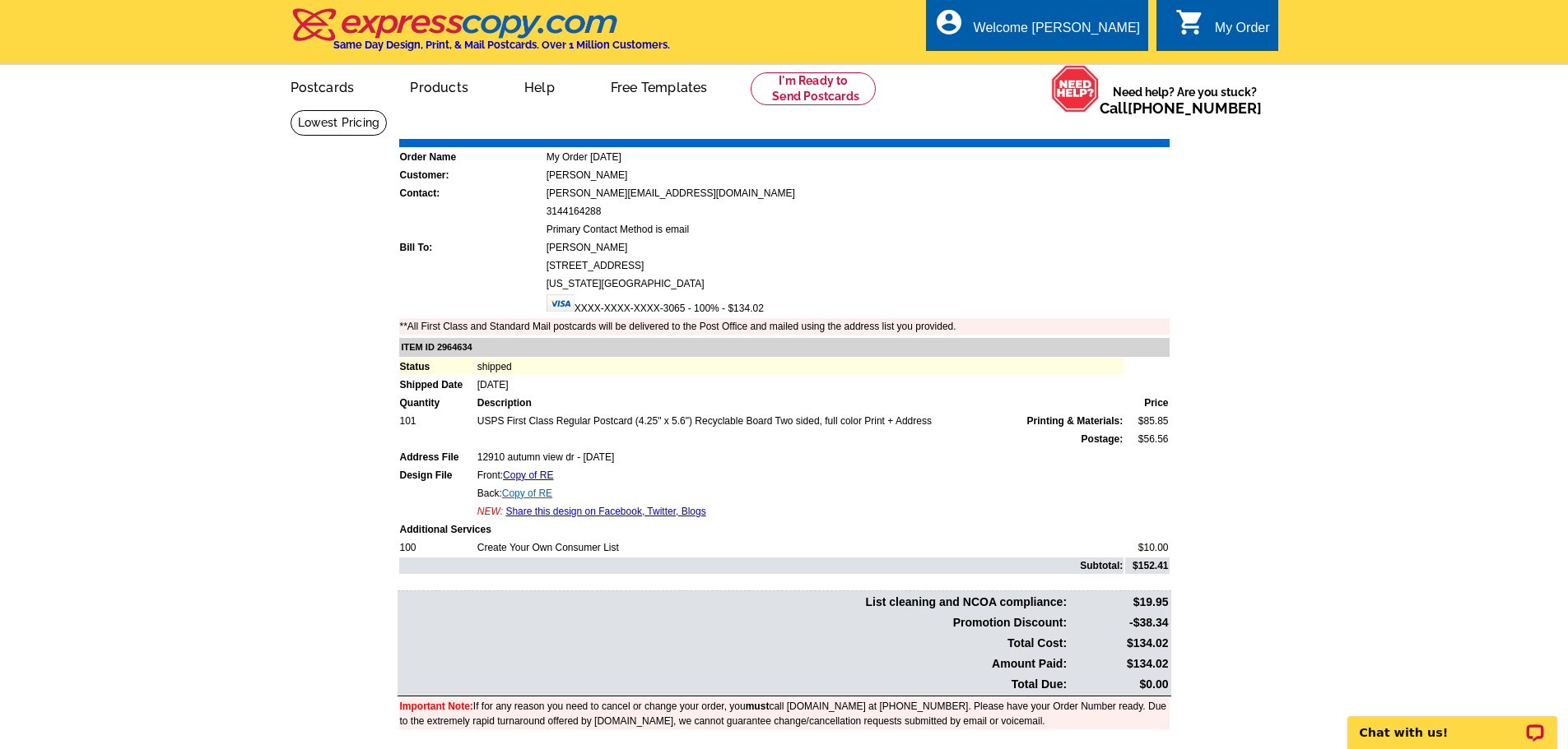
click at [520, 497] on link "Copy of RE" at bounding box center [527, 494] width 51 height 12
click at [1023, 230] on td "Primary Contact Method is email" at bounding box center [858, 229] width 624 height 17
click at [519, 477] on link "Copy of RE" at bounding box center [528, 475] width 51 height 12
click at [1109, 69] on link "My Account" at bounding box center [1098, 62] width 71 height 15
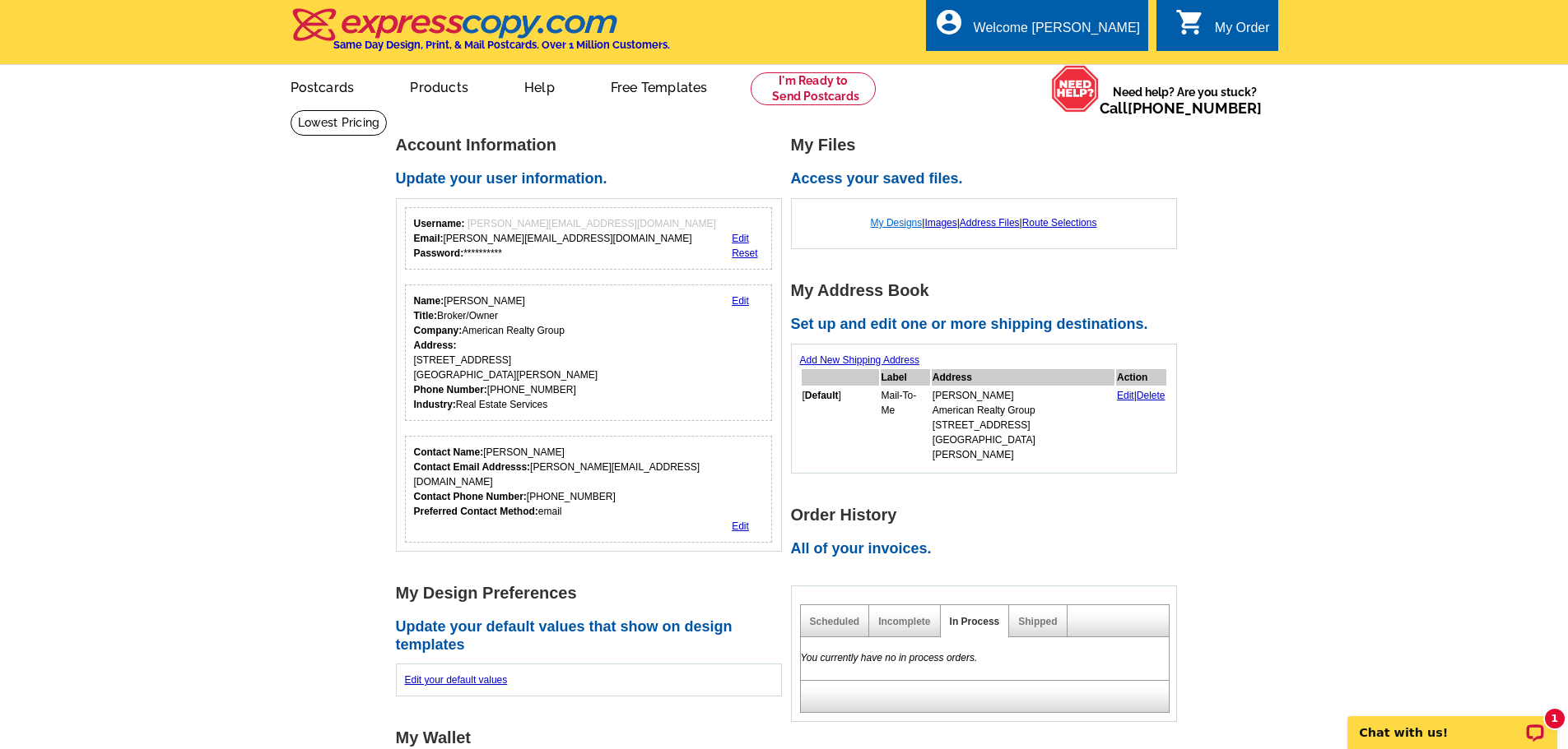
click at [898, 227] on link "My Designs" at bounding box center [896, 223] width 52 height 12
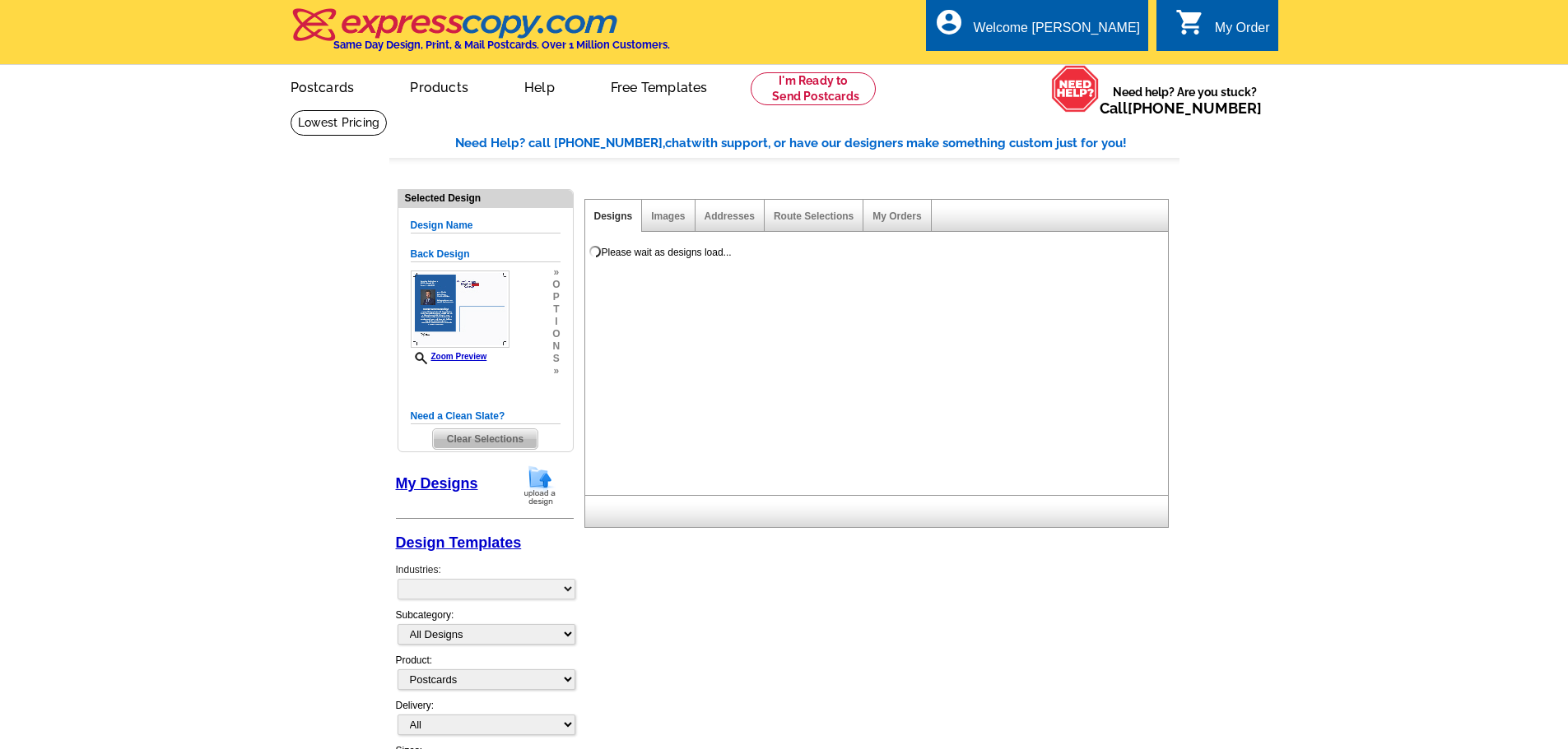
select select "1"
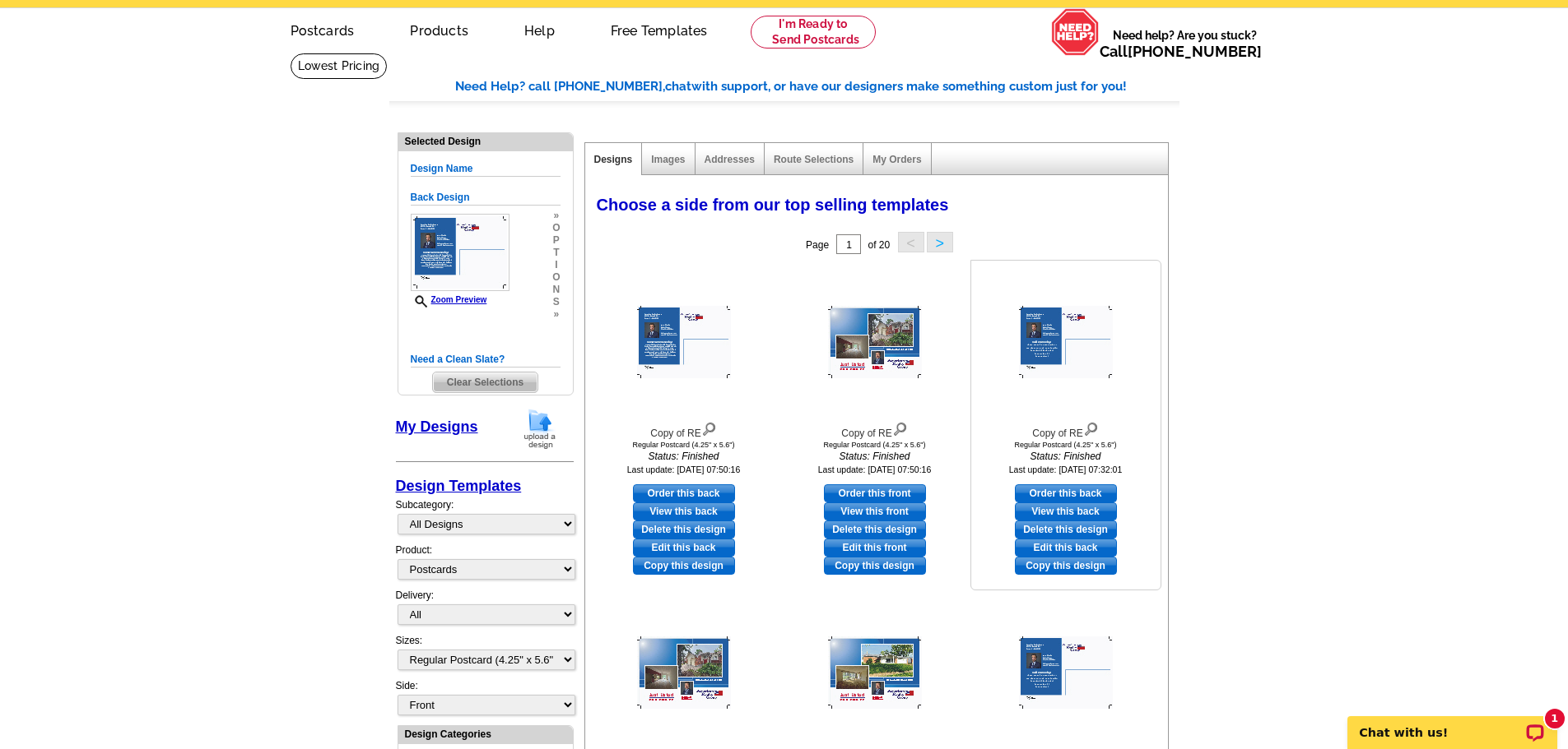
scroll to position [82, 0]
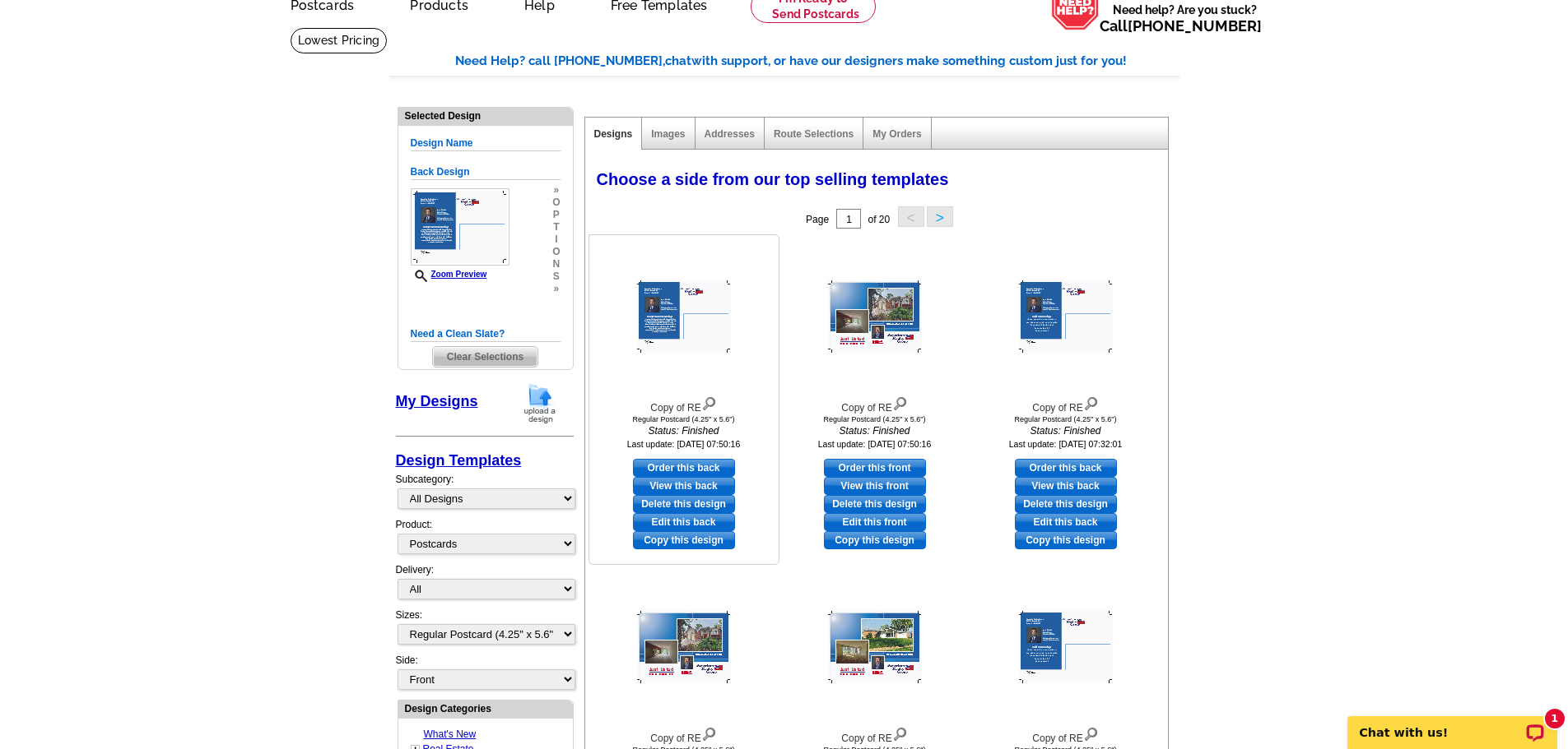
click at [684, 524] on link "Edit this back" at bounding box center [683, 522] width 102 height 19
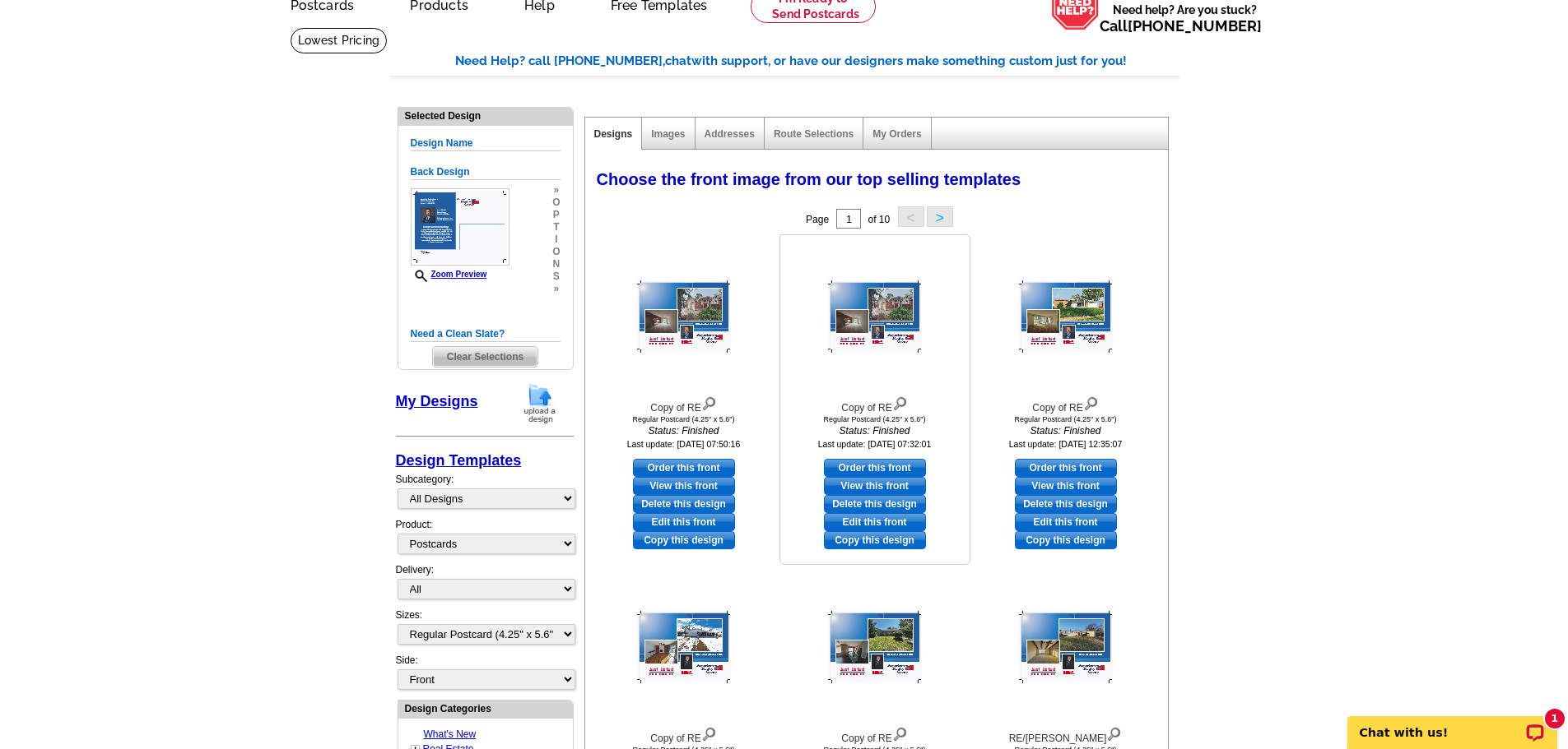
click at [883, 528] on link "Edit this front" at bounding box center [874, 522] width 102 height 19
select select "back"
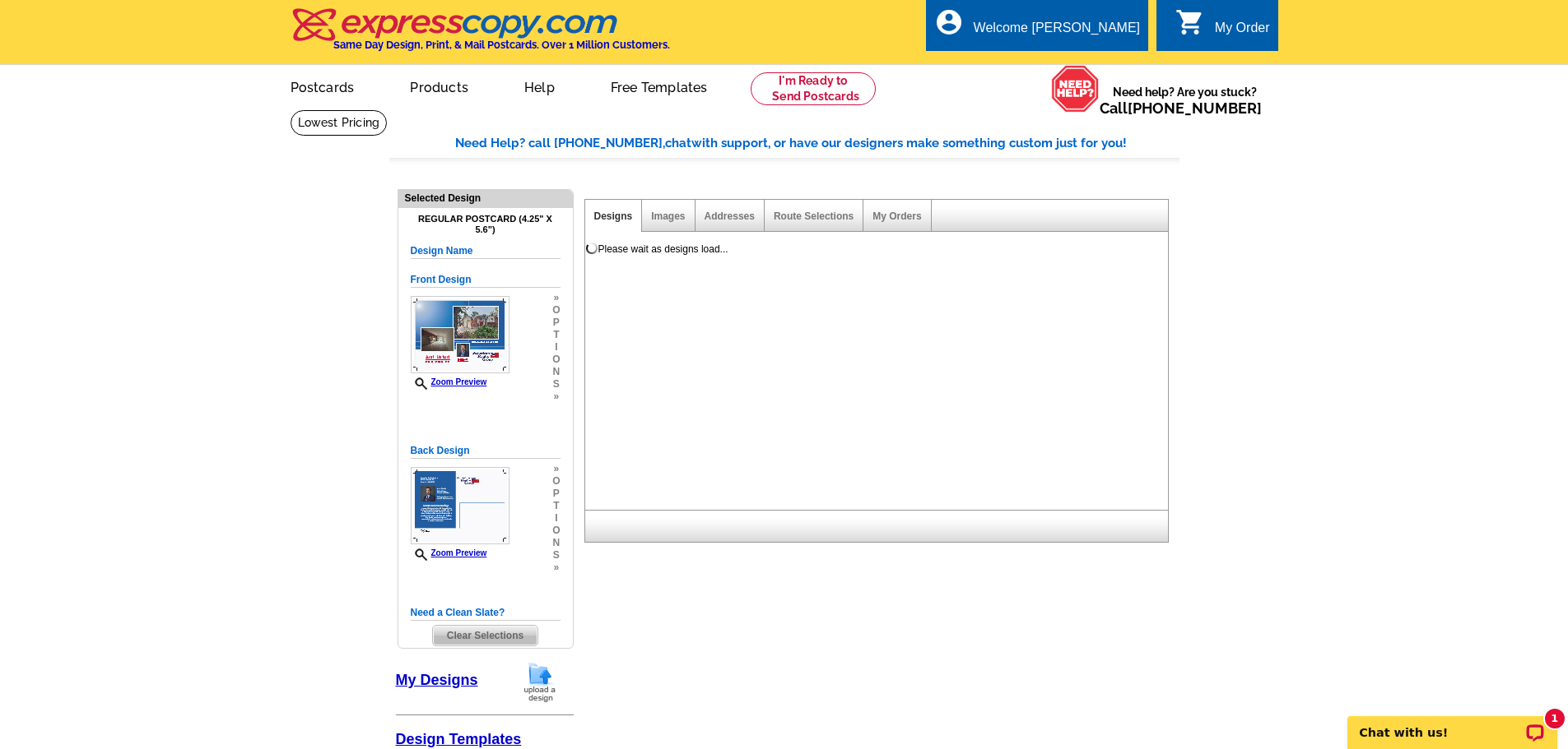
scroll to position [0, 0]
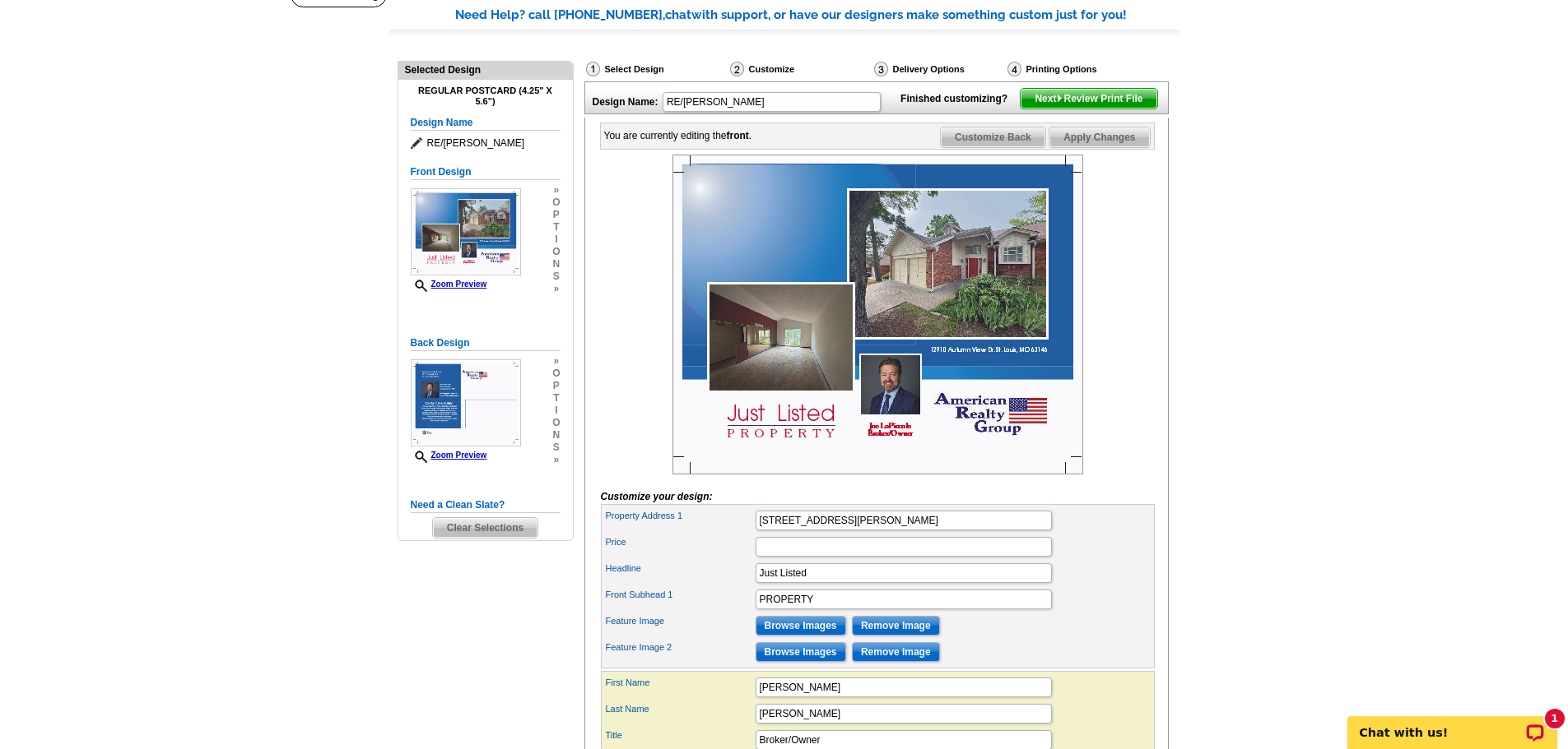
scroll to position [165, 0]
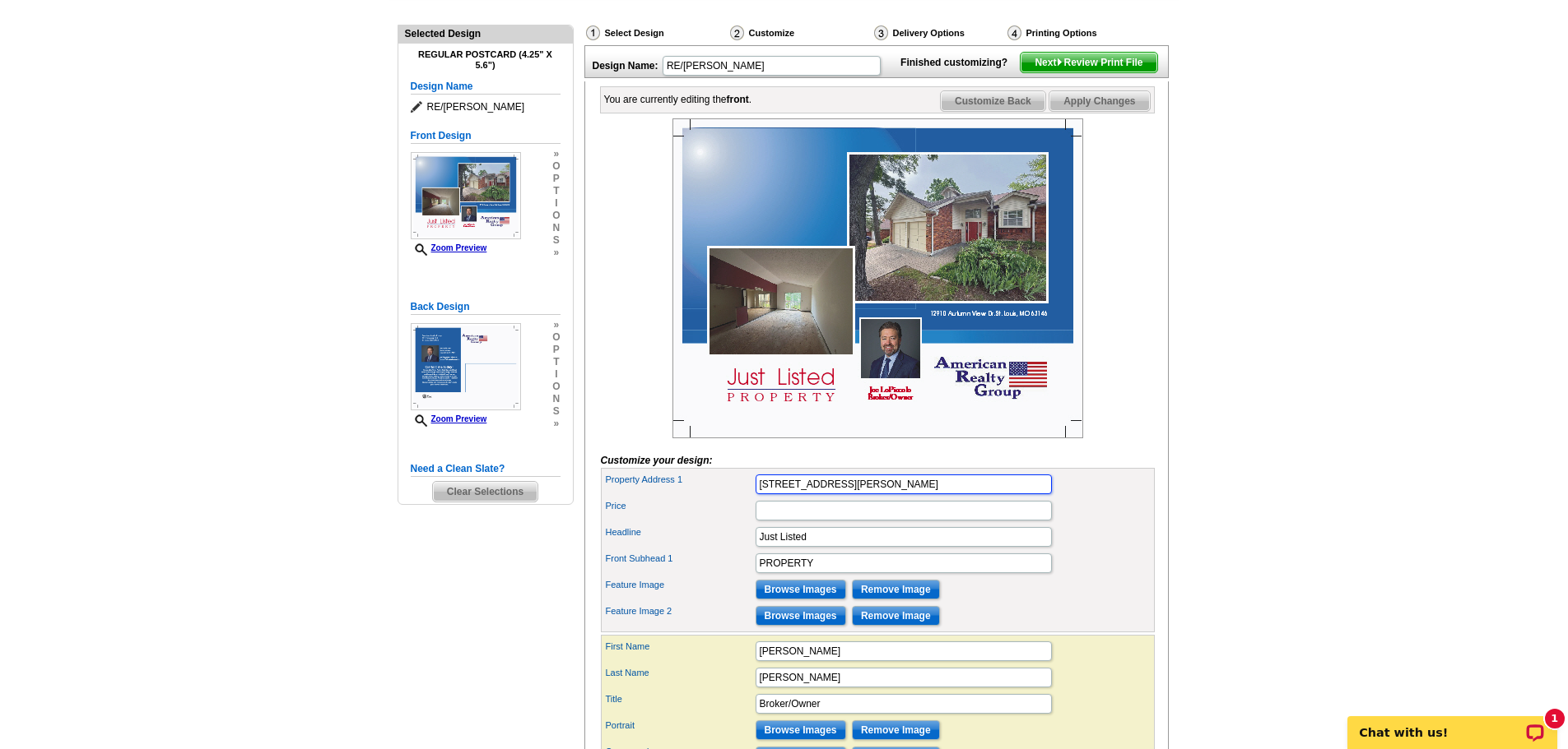
click at [843, 494] on input "12910 Autumn View Dr. St. Louis, MO 63146" at bounding box center [903, 484] width 296 height 19
click at [856, 494] on input "1060 Port Diane" at bounding box center [903, 484] width 296 height 19
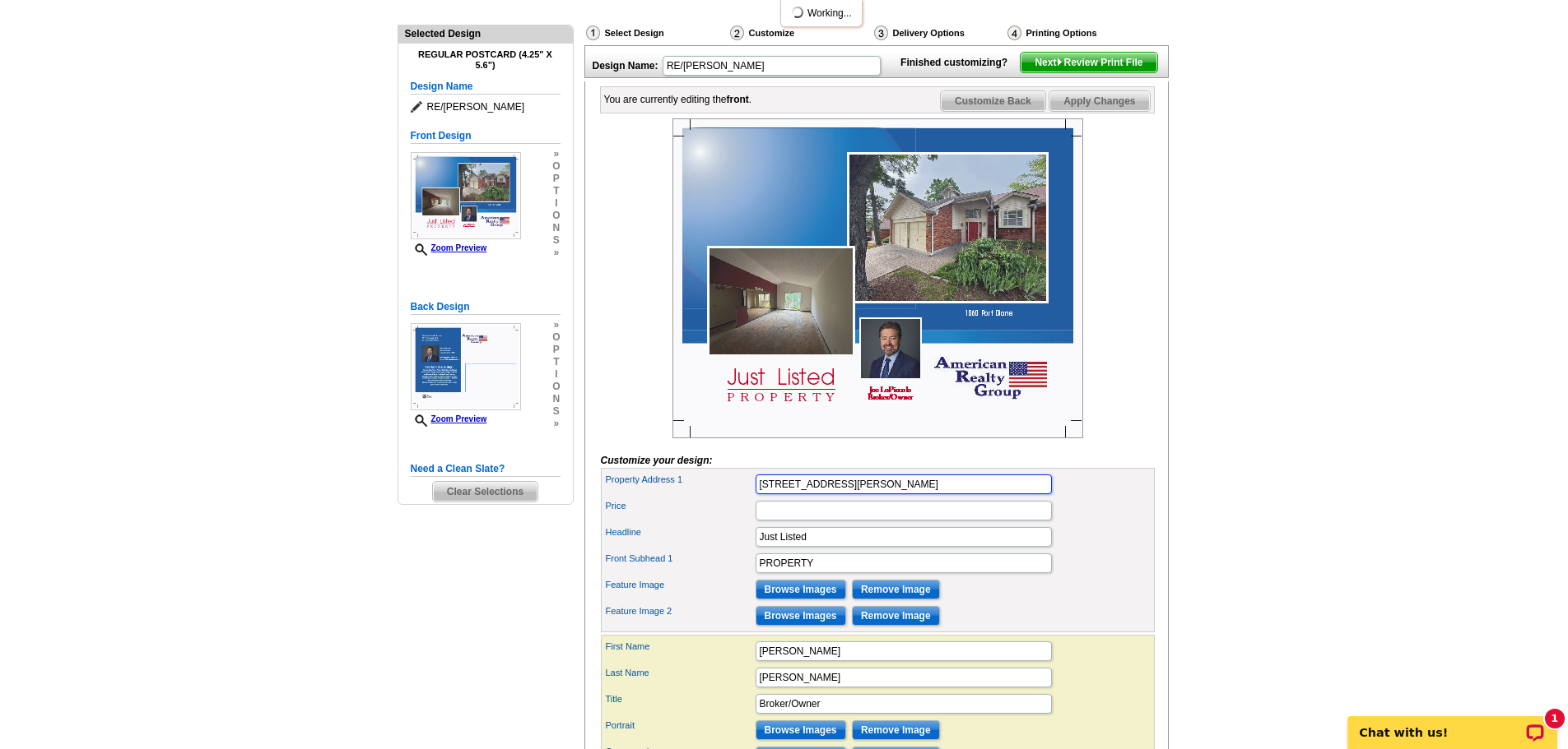
click at [856, 494] on input "1060 Port Diane Dr." at bounding box center [903, 484] width 296 height 19
type input "1060 Port Diane Dr. St. Louis, MO 63146"
click at [866, 520] on input "Price" at bounding box center [903, 510] width 296 height 19
click at [1155, 519] on div "You are currently editing the front . Customize Front Customize Back Apply Chan…" at bounding box center [877, 434] width 585 height 706
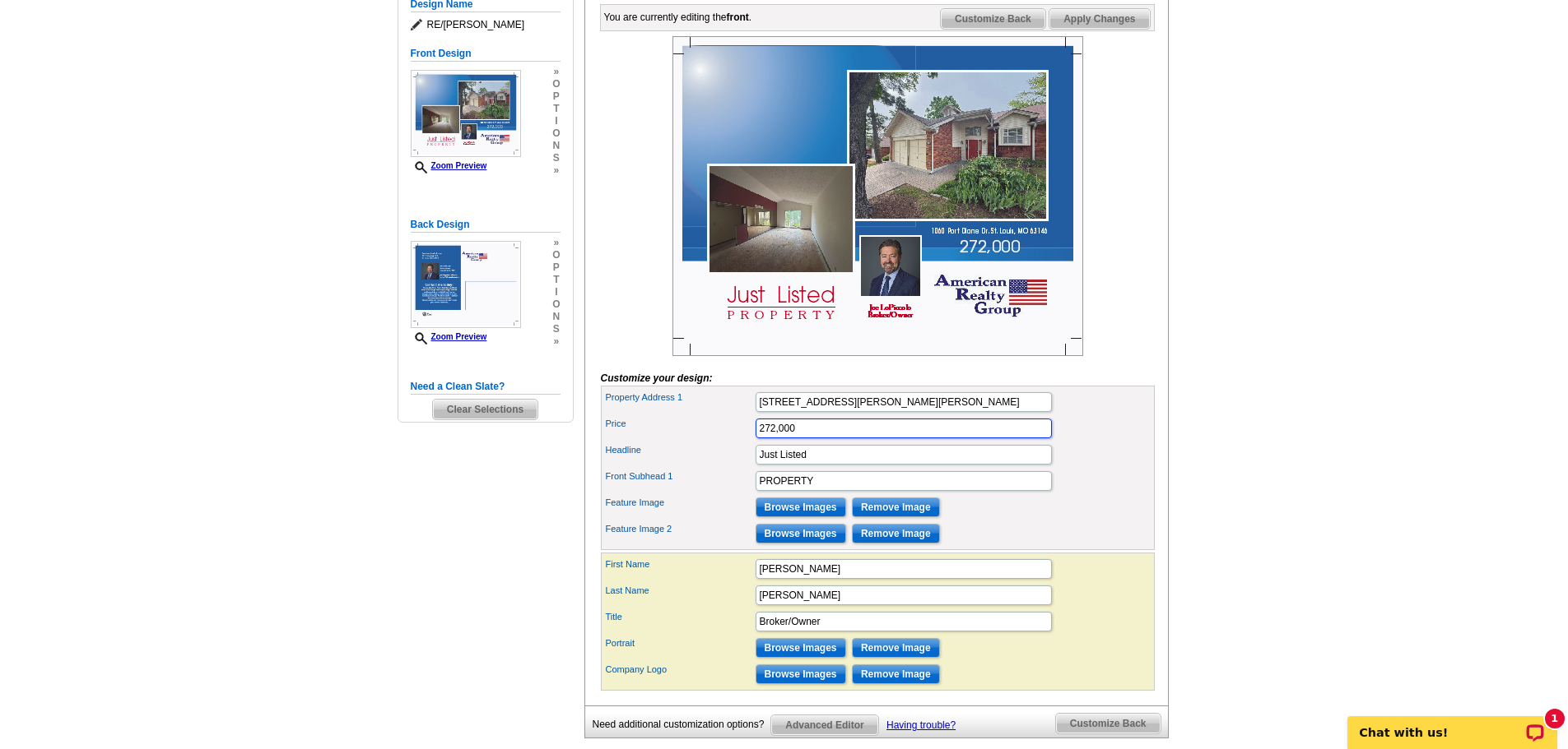
click at [758, 438] on input "272,000" at bounding box center [903, 429] width 296 height 19
type input "$272,000"
click at [802, 438] on input "$272,000" at bounding box center [903, 429] width 296 height 19
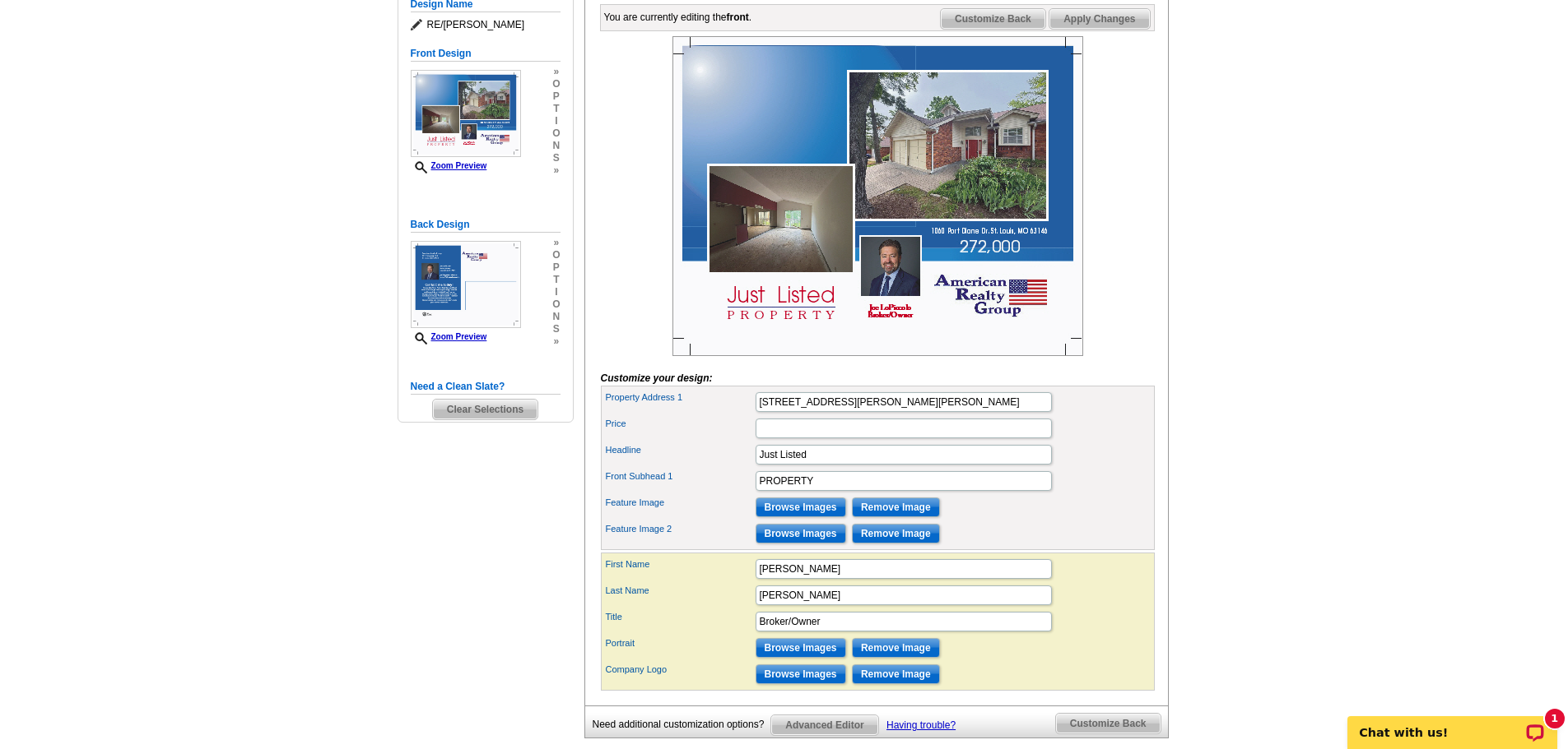
click at [1256, 287] on main "Need Help? call 800-260-5887, chat with support, or have our designers make som…" at bounding box center [784, 343] width 1568 height 961
click at [792, 517] on input "Browse Images" at bounding box center [800, 507] width 91 height 19
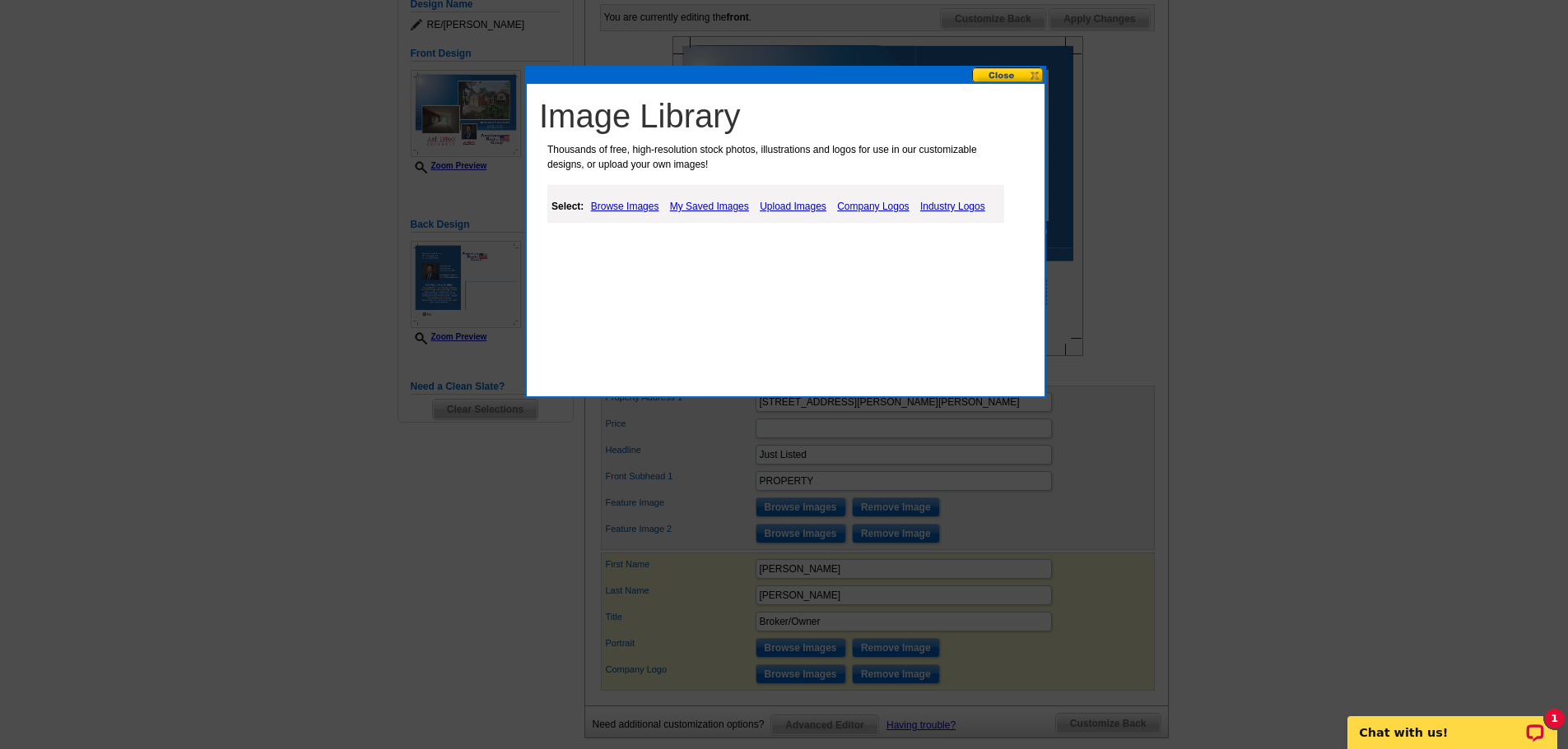
click at [793, 206] on link "Upload Images" at bounding box center [792, 206] width 75 height 19
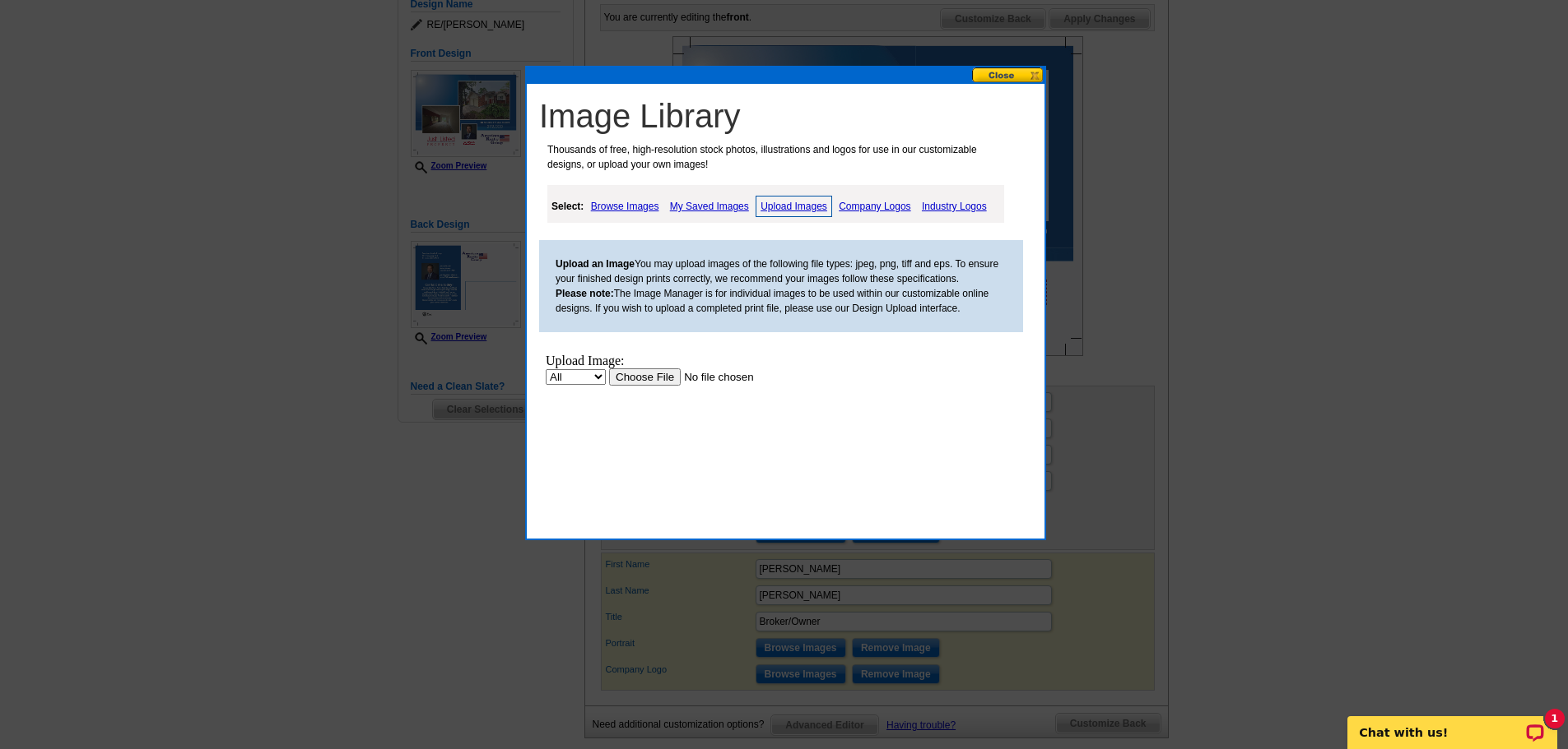
scroll to position [0, 0]
click at [667, 382] on input "file" at bounding box center [713, 377] width 209 height 18
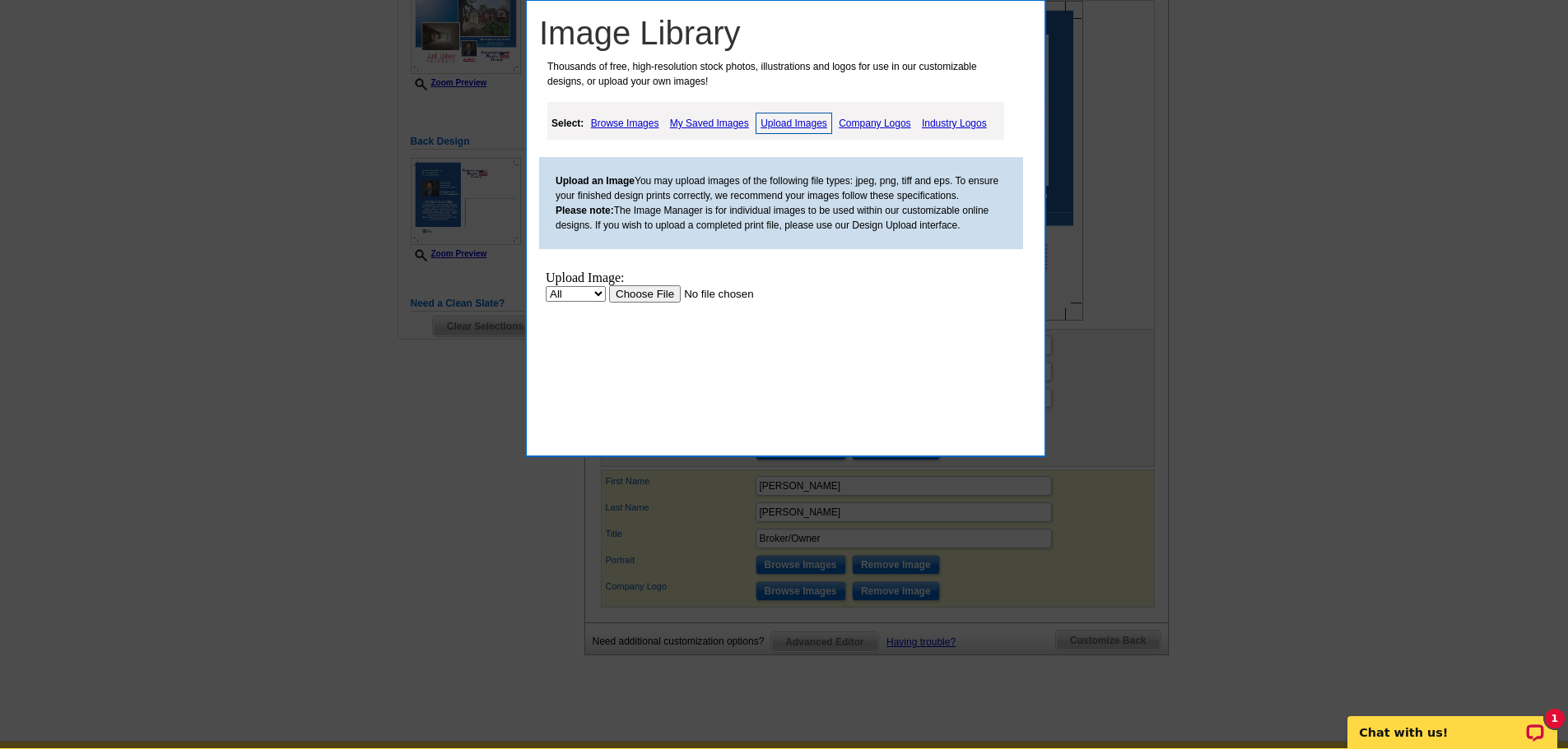
scroll to position [329, 0]
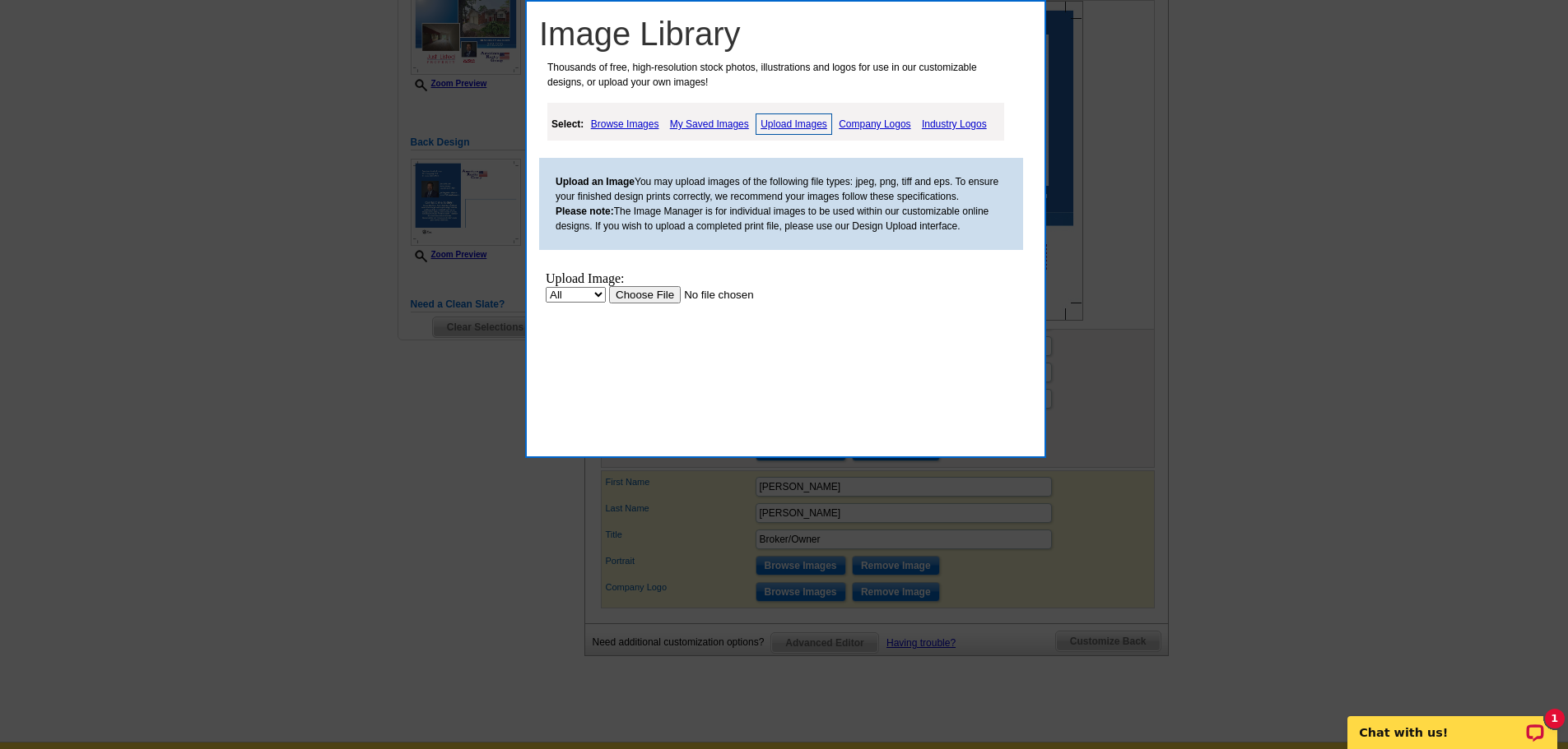
click at [653, 293] on input "file" at bounding box center [713, 295] width 209 height 18
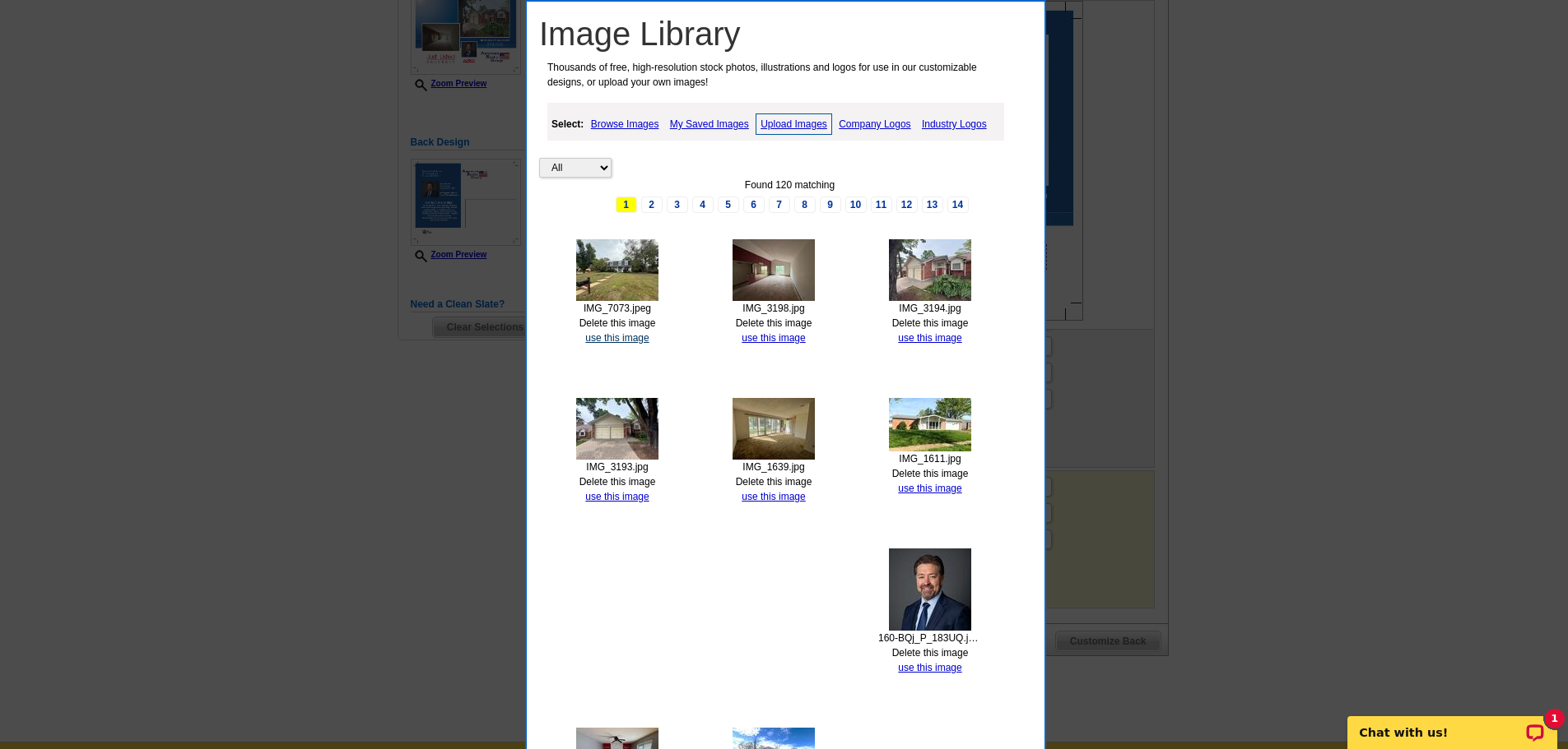
click at [627, 338] on link "use this image" at bounding box center [616, 338] width 63 height 12
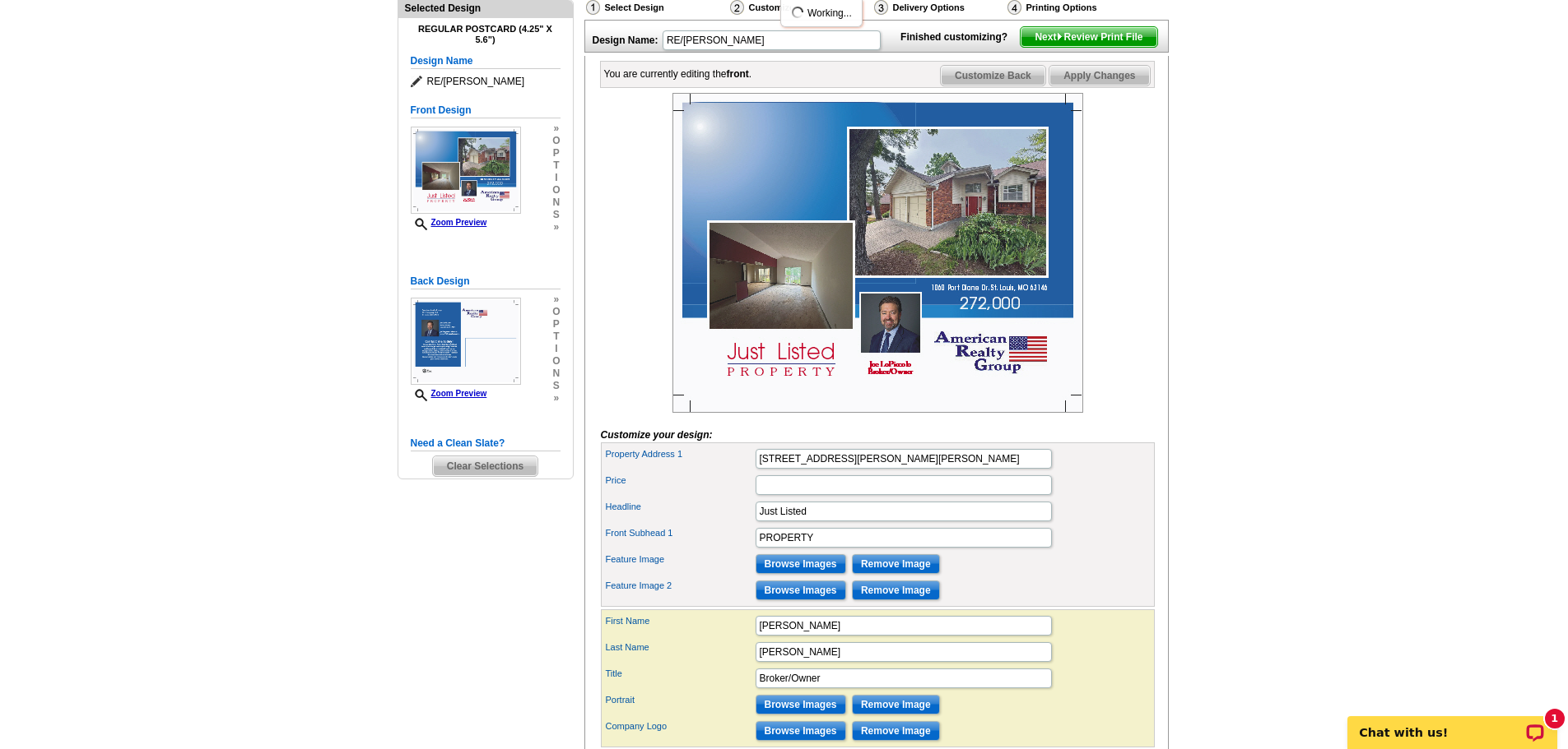
scroll to position [246, 0]
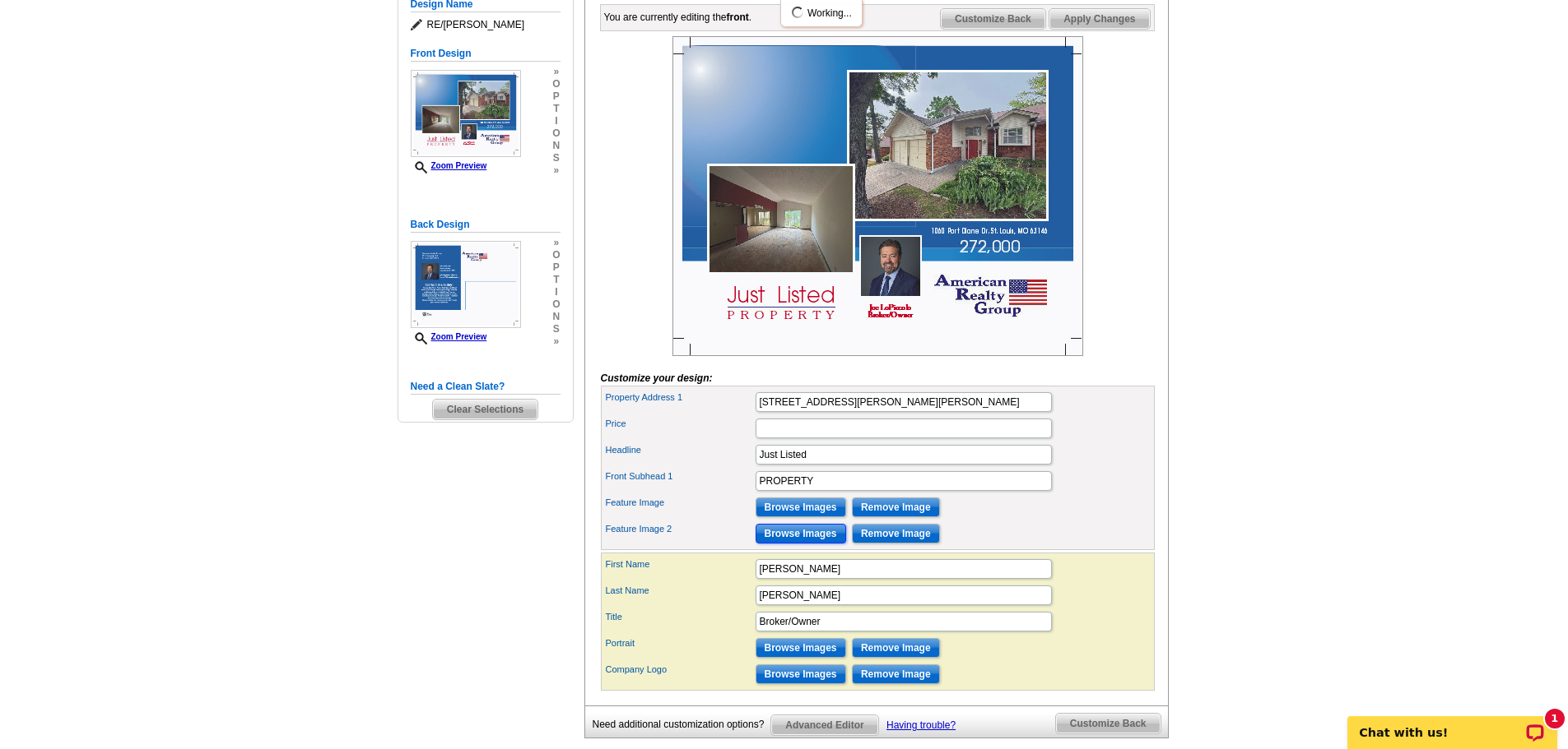
click at [802, 543] on input "Browse Images" at bounding box center [800, 534] width 91 height 19
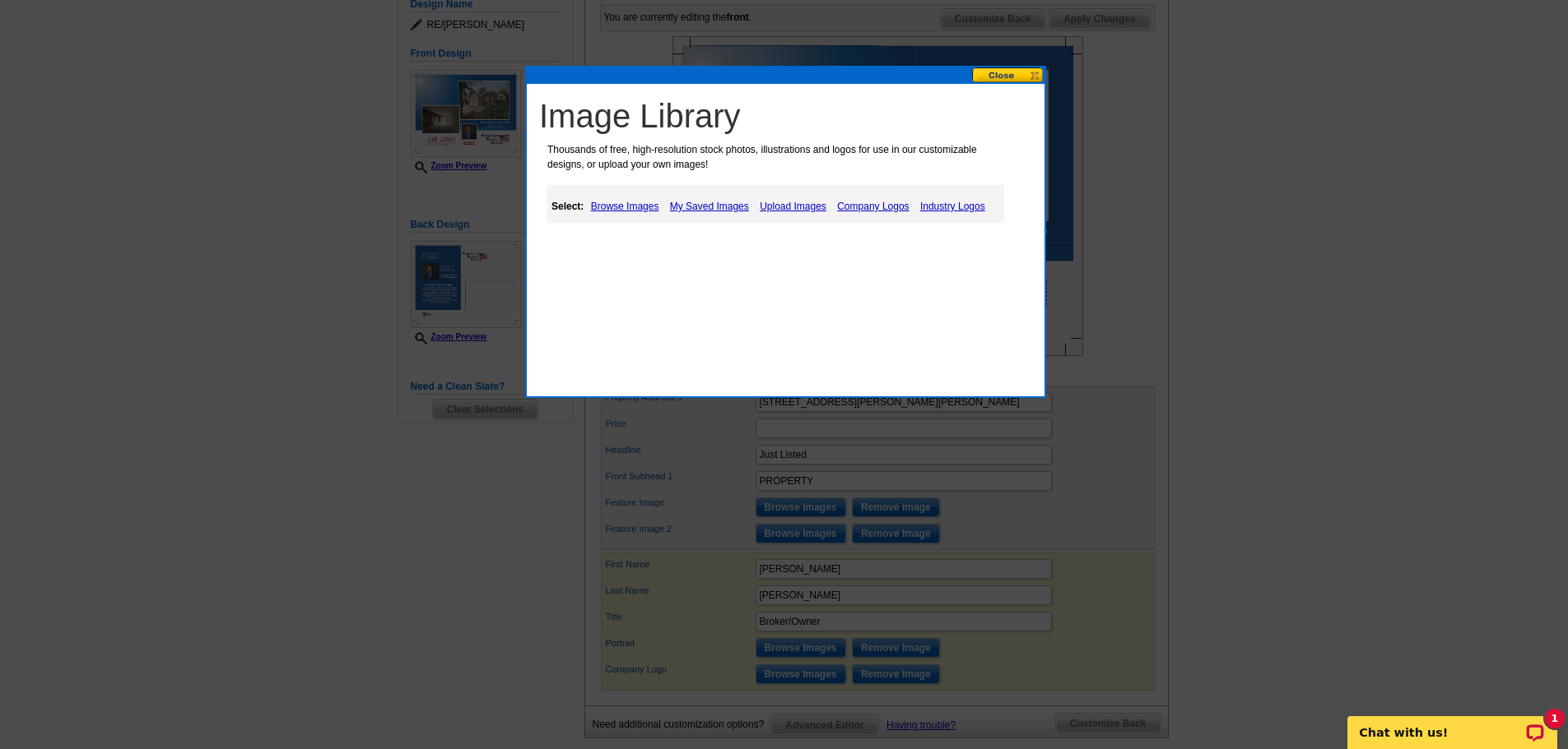
click at [777, 206] on link "Upload Images" at bounding box center [792, 206] width 75 height 19
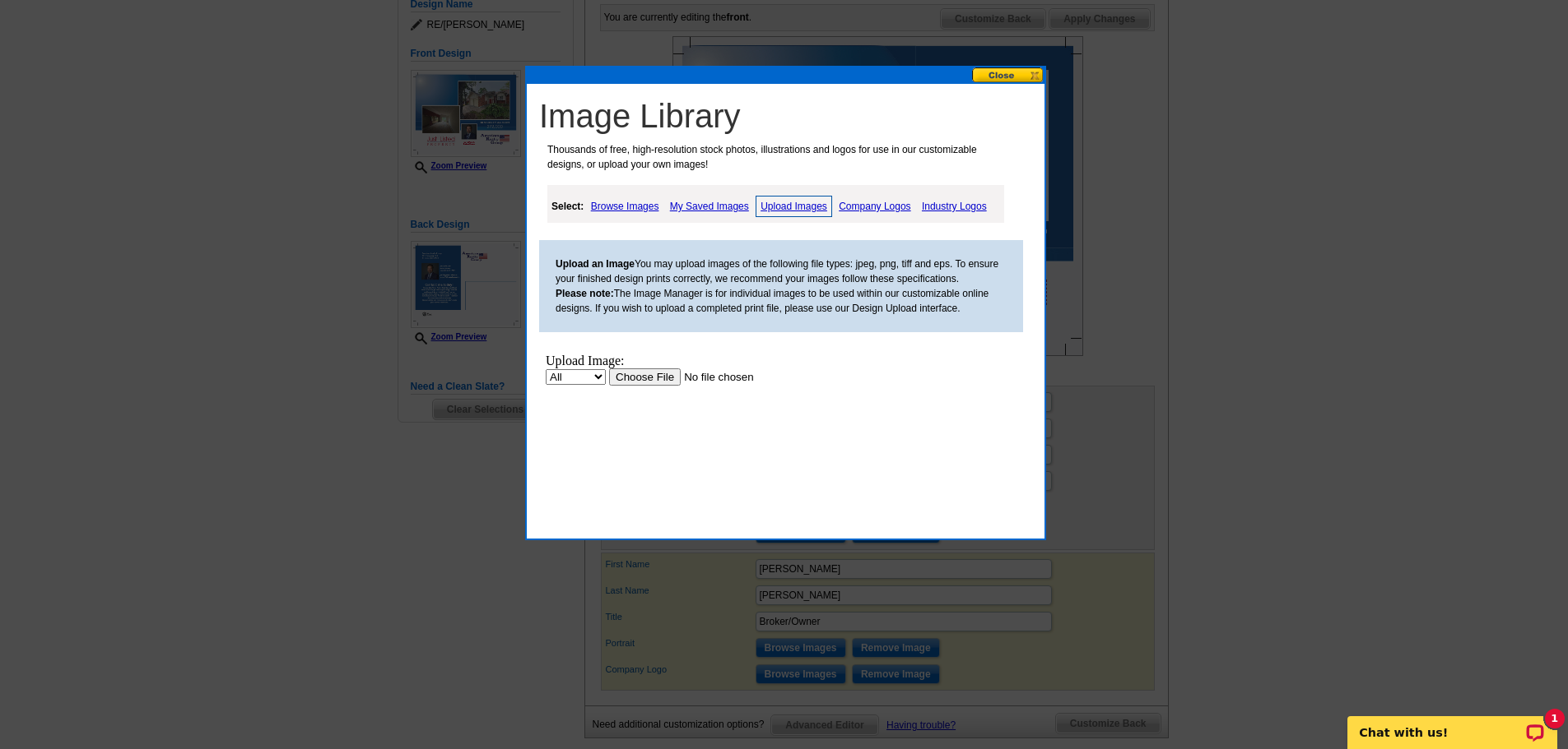
scroll to position [0, 0]
click at [654, 377] on input "file" at bounding box center [713, 377] width 209 height 18
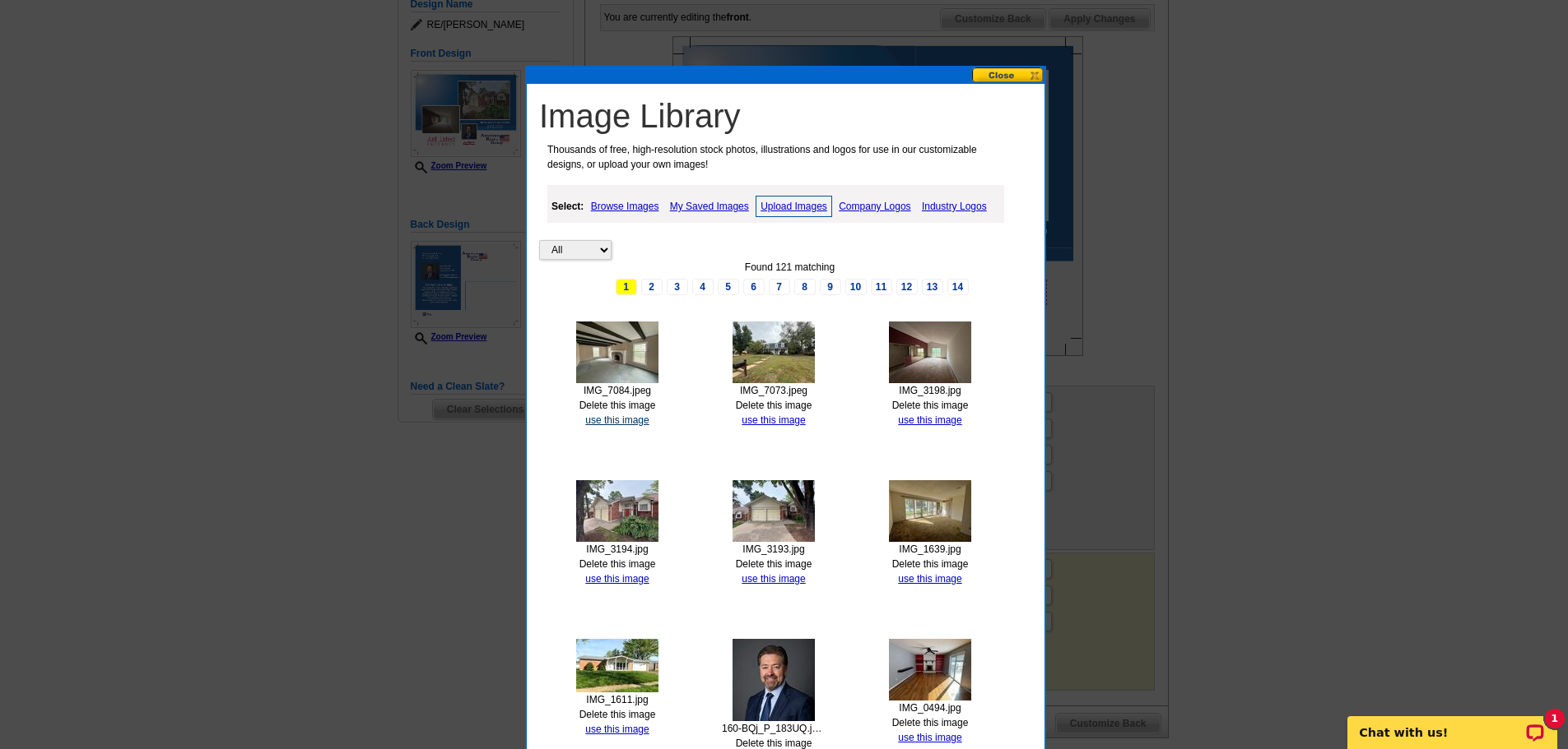
click at [630, 422] on link "use this image" at bounding box center [616, 421] width 63 height 12
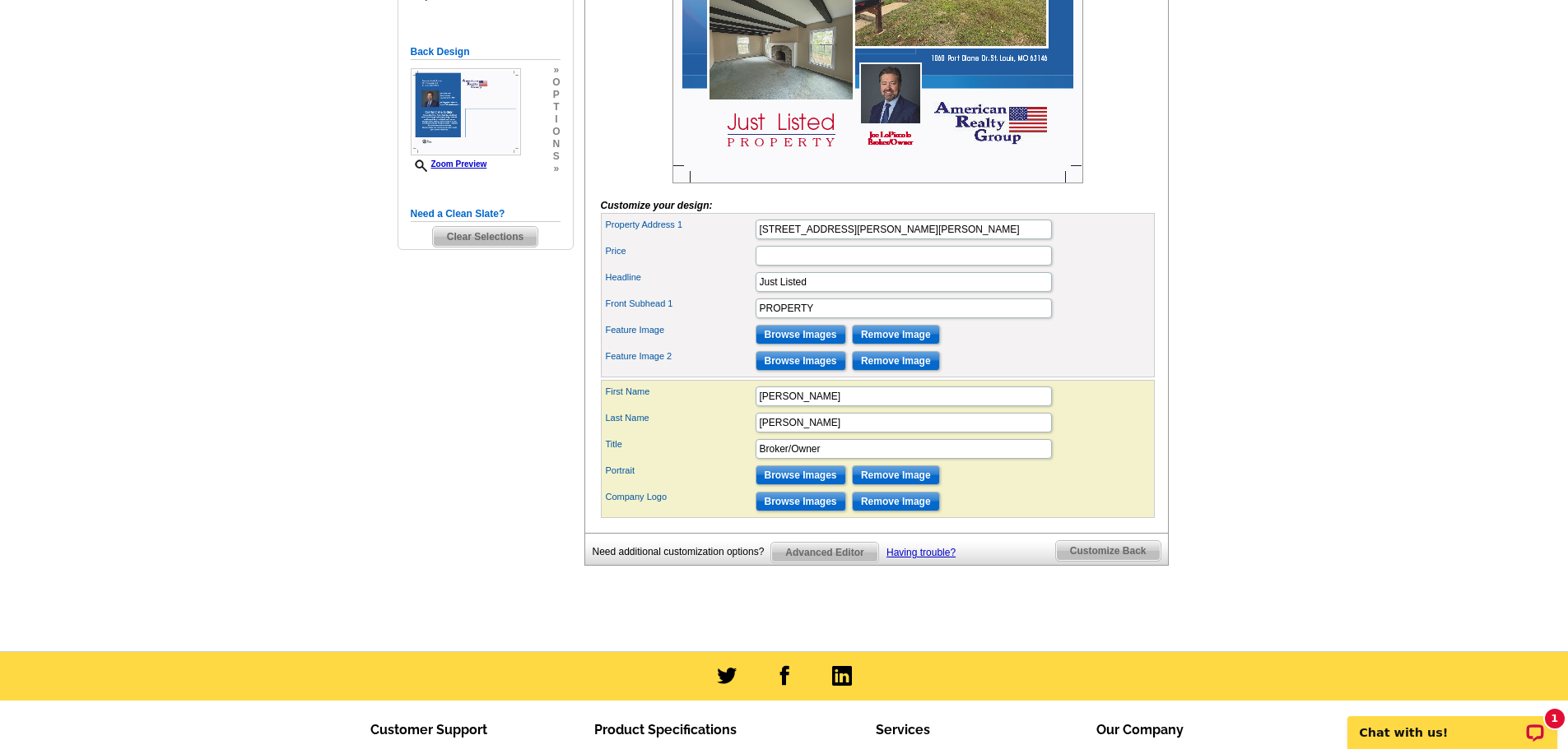
scroll to position [82, 0]
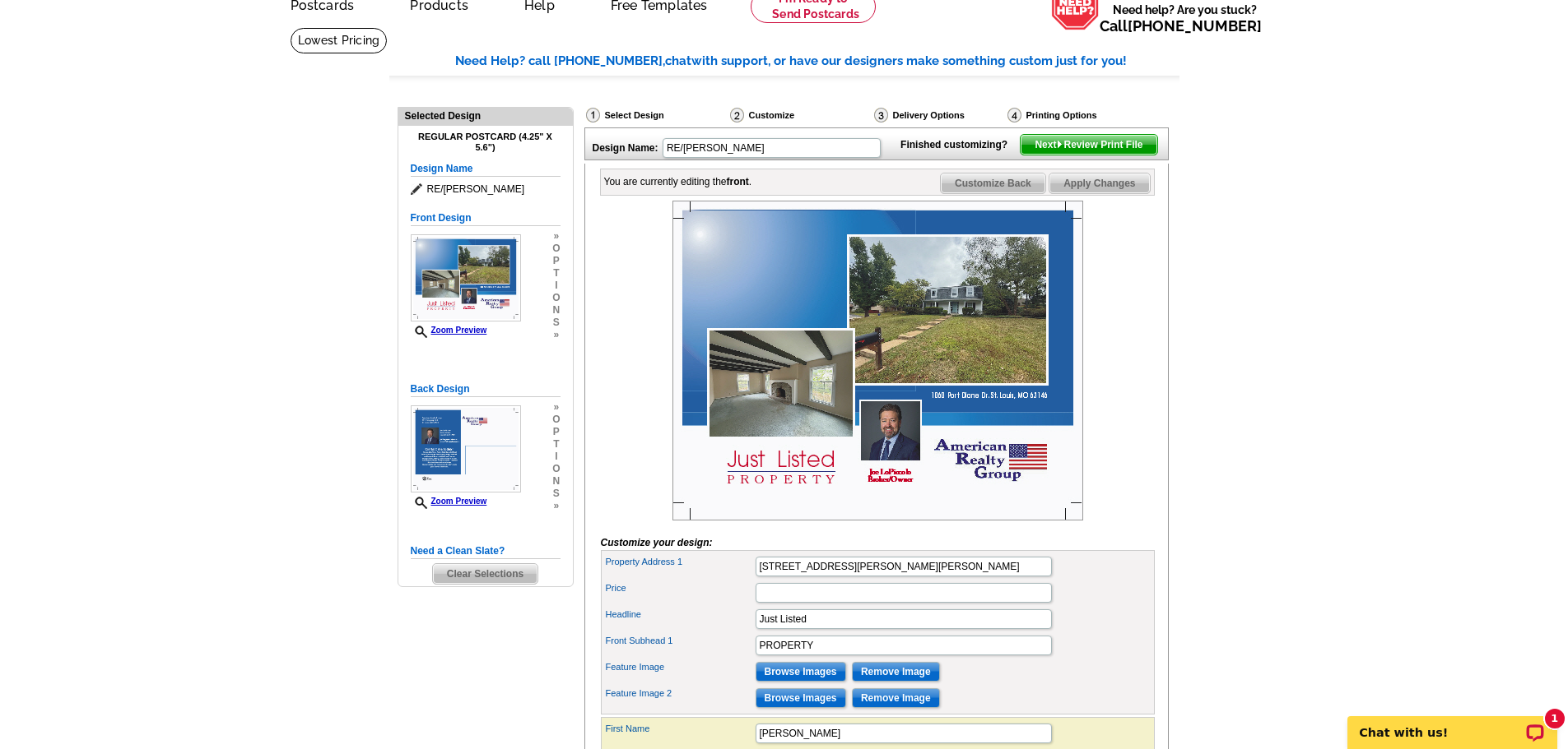
click at [994, 193] on span "Customize Back" at bounding box center [992, 183] width 104 height 19
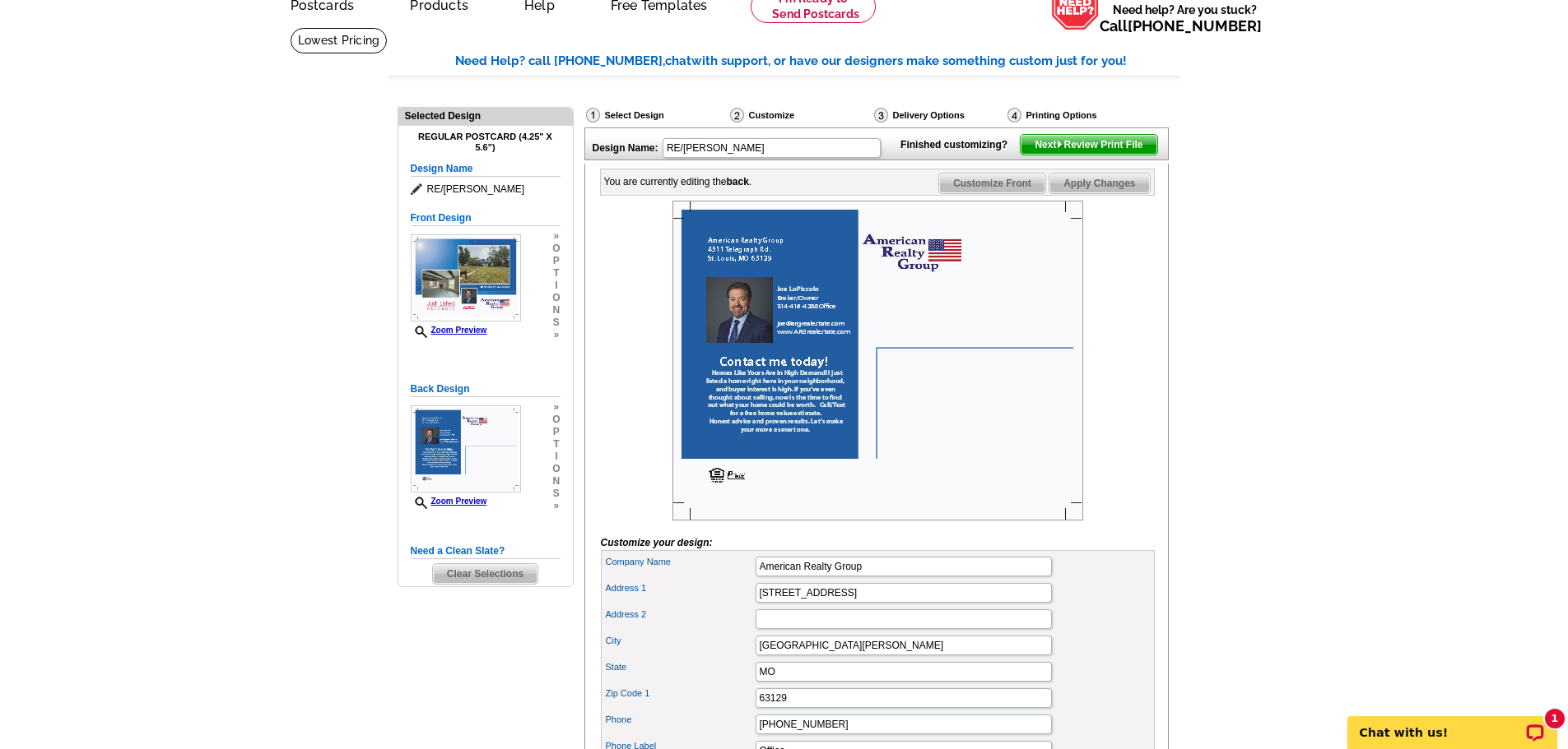
click at [1108, 155] on span "Next Review Print File" at bounding box center [1088, 144] width 135 height 19
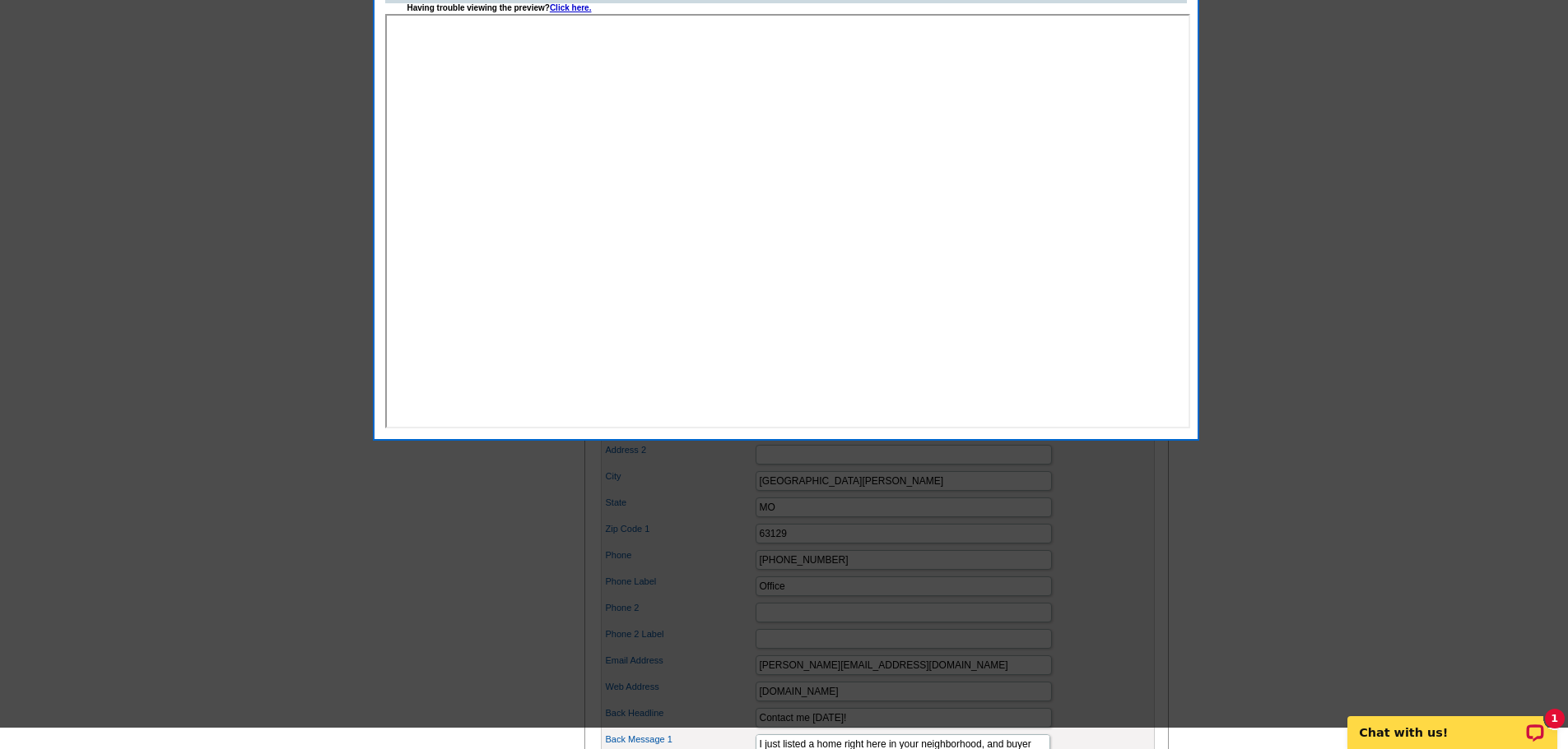
scroll to position [165, 0]
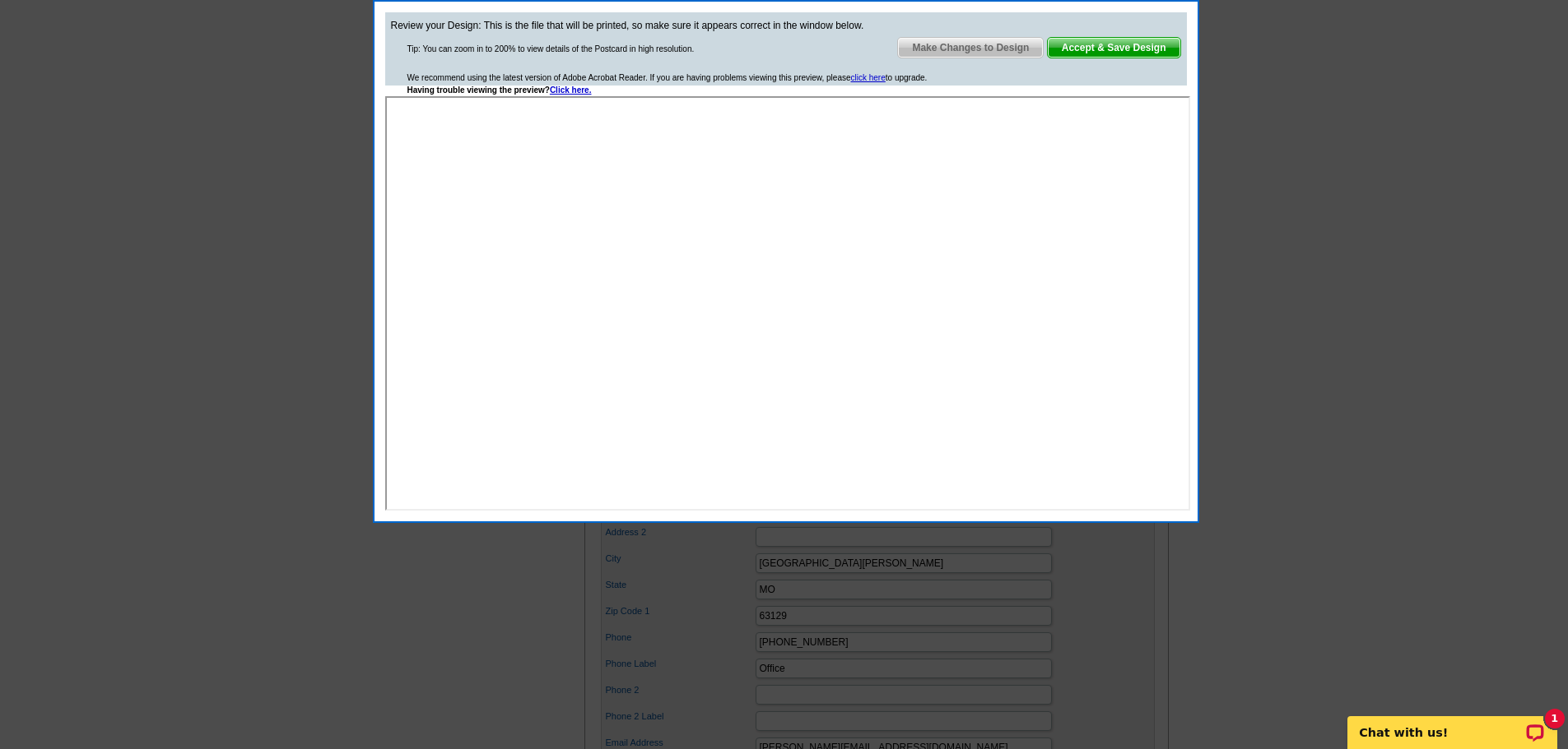
click at [1097, 50] on span "Accept & Save Design" at bounding box center [1114, 48] width 133 height 19
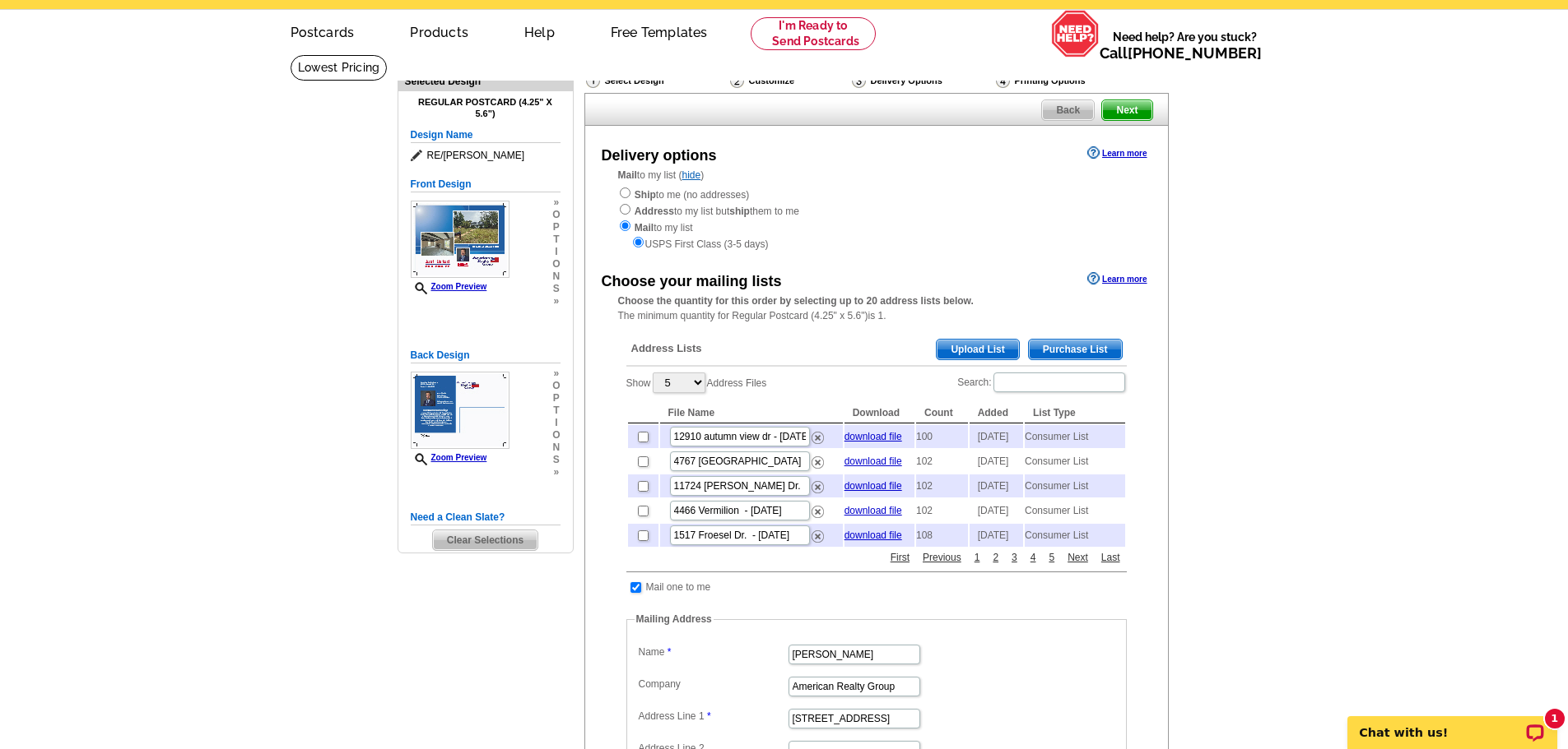
scroll to position [82, 0]
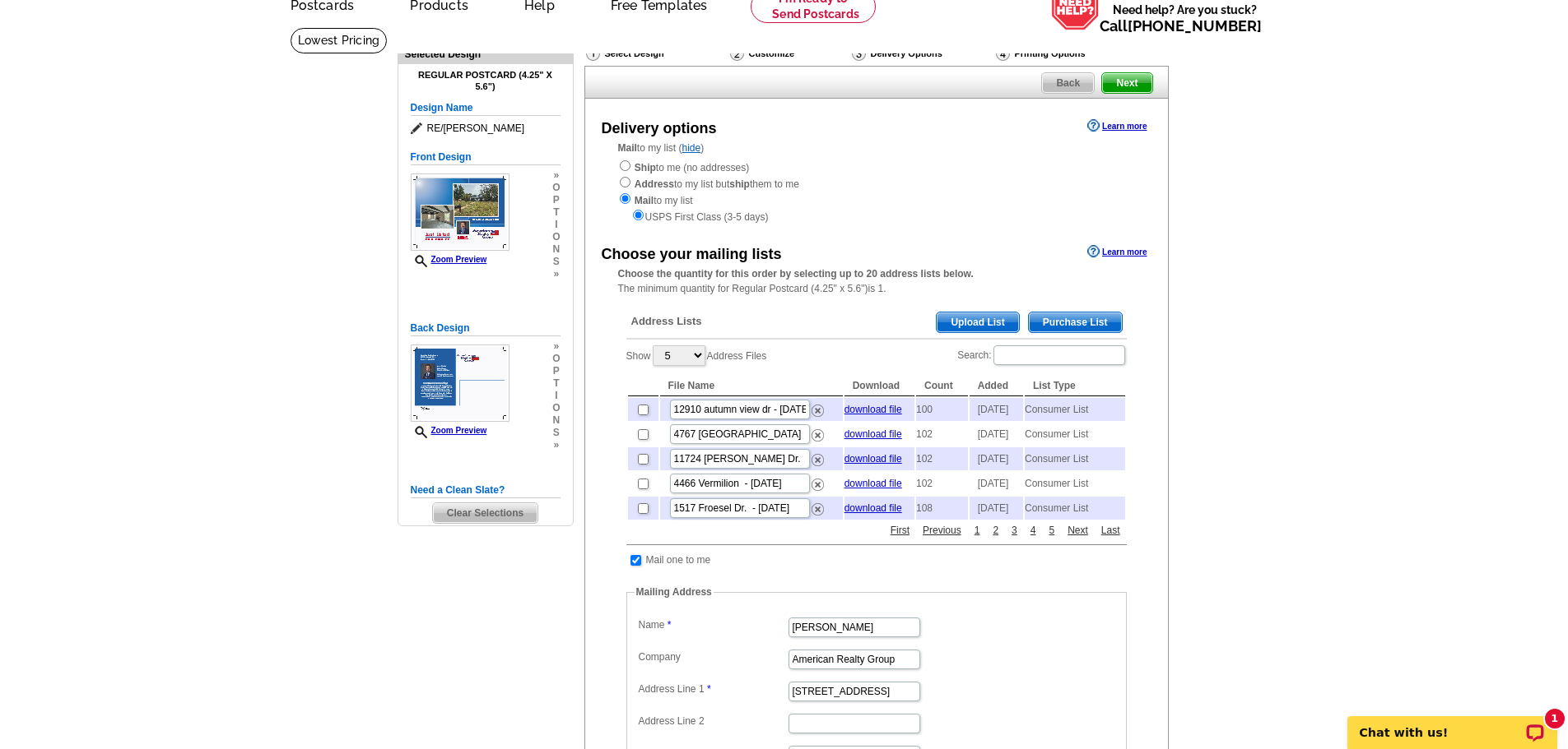
click at [1085, 320] on span "Purchase List" at bounding box center [1074, 322] width 93 height 19
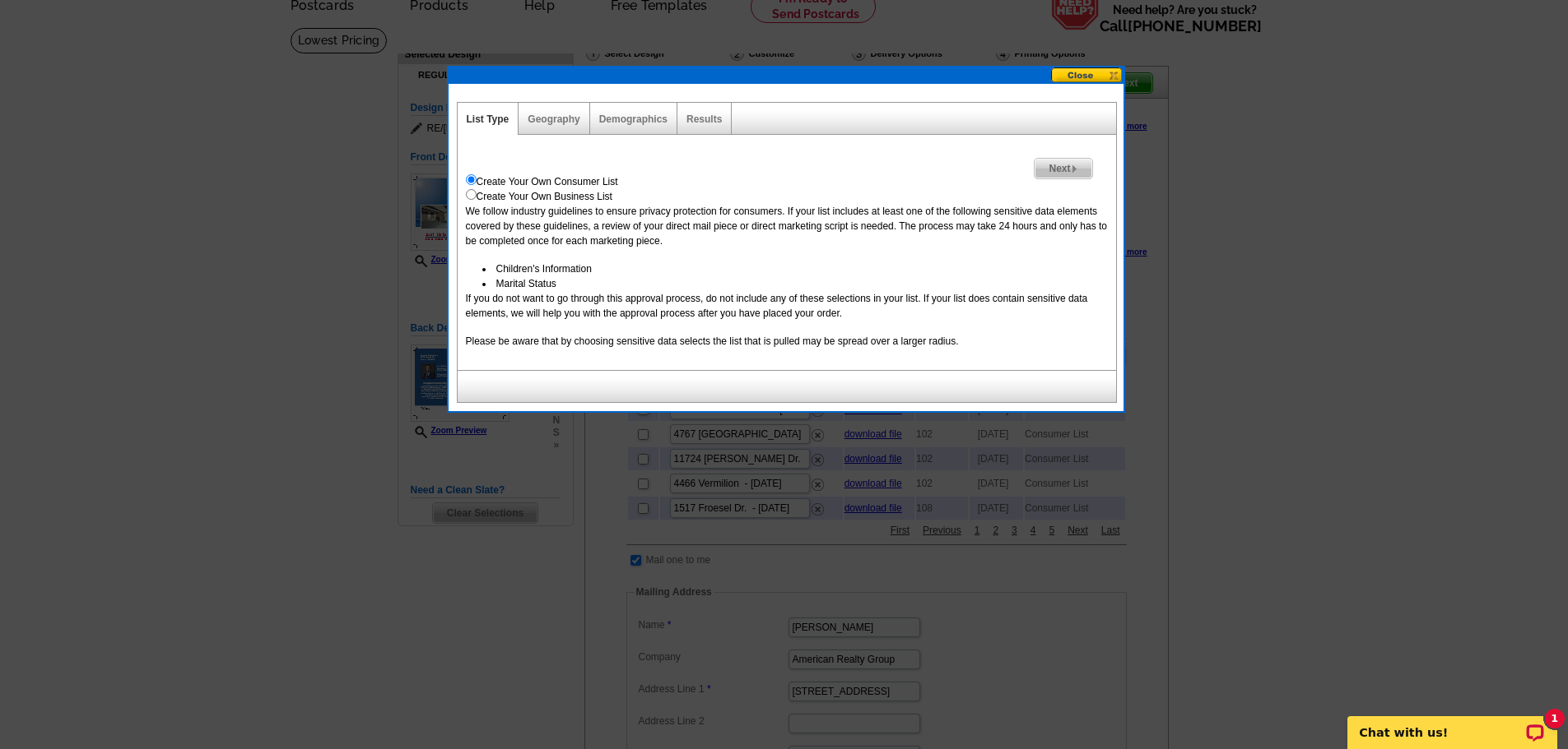
click at [1064, 168] on span "Next" at bounding box center [1062, 169] width 57 height 19
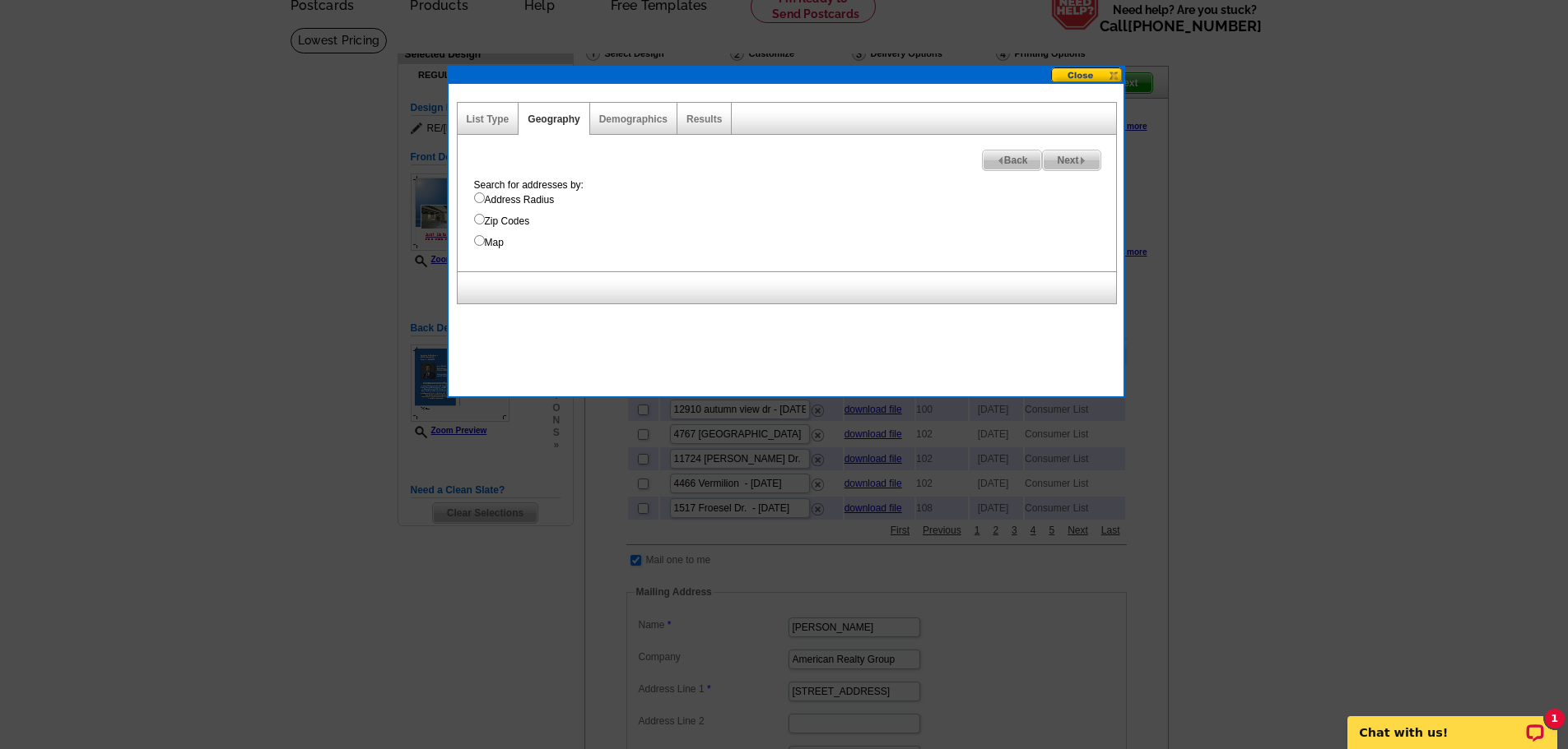
click at [476, 201] on input "Address Radius" at bounding box center [478, 198] width 11 height 11
radio input "true"
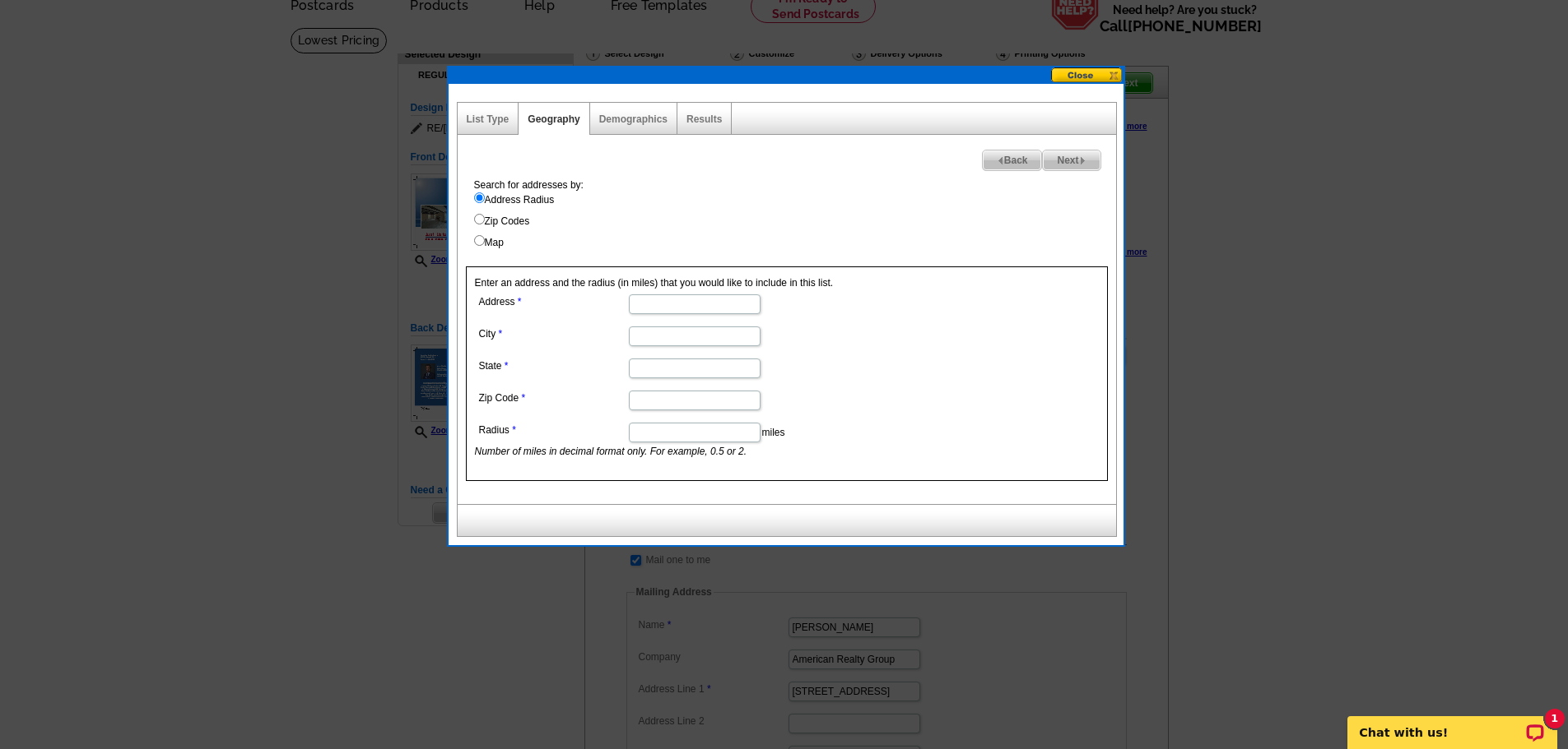
click at [653, 308] on input "Address" at bounding box center [694, 304] width 132 height 19
type input "1060 Port Diane Dr"
type input "St. Louis"
type input "mo"
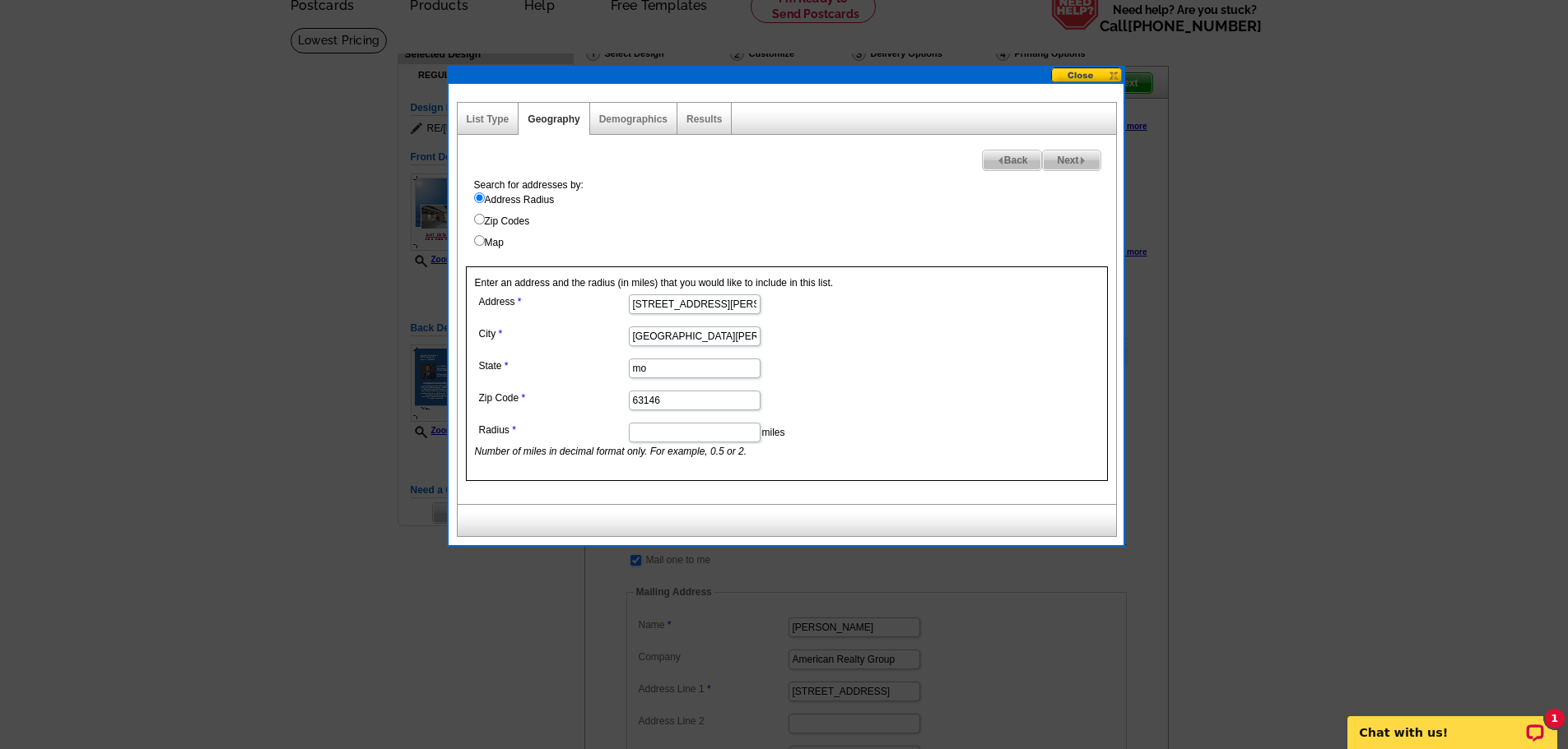
type input "63146"
type input ".20"
click at [1049, 165] on span "Next" at bounding box center [1071, 161] width 57 height 19
select select
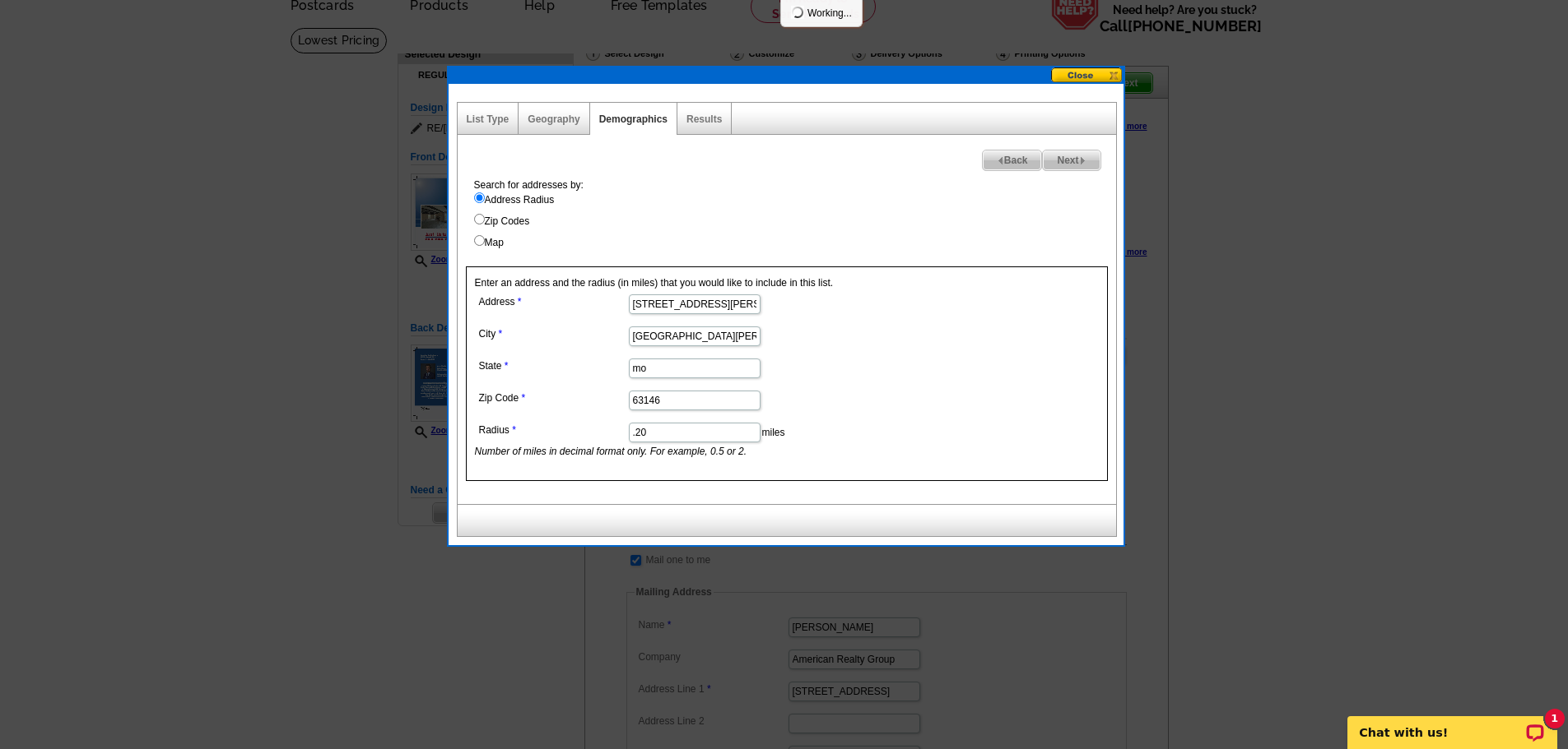
select select
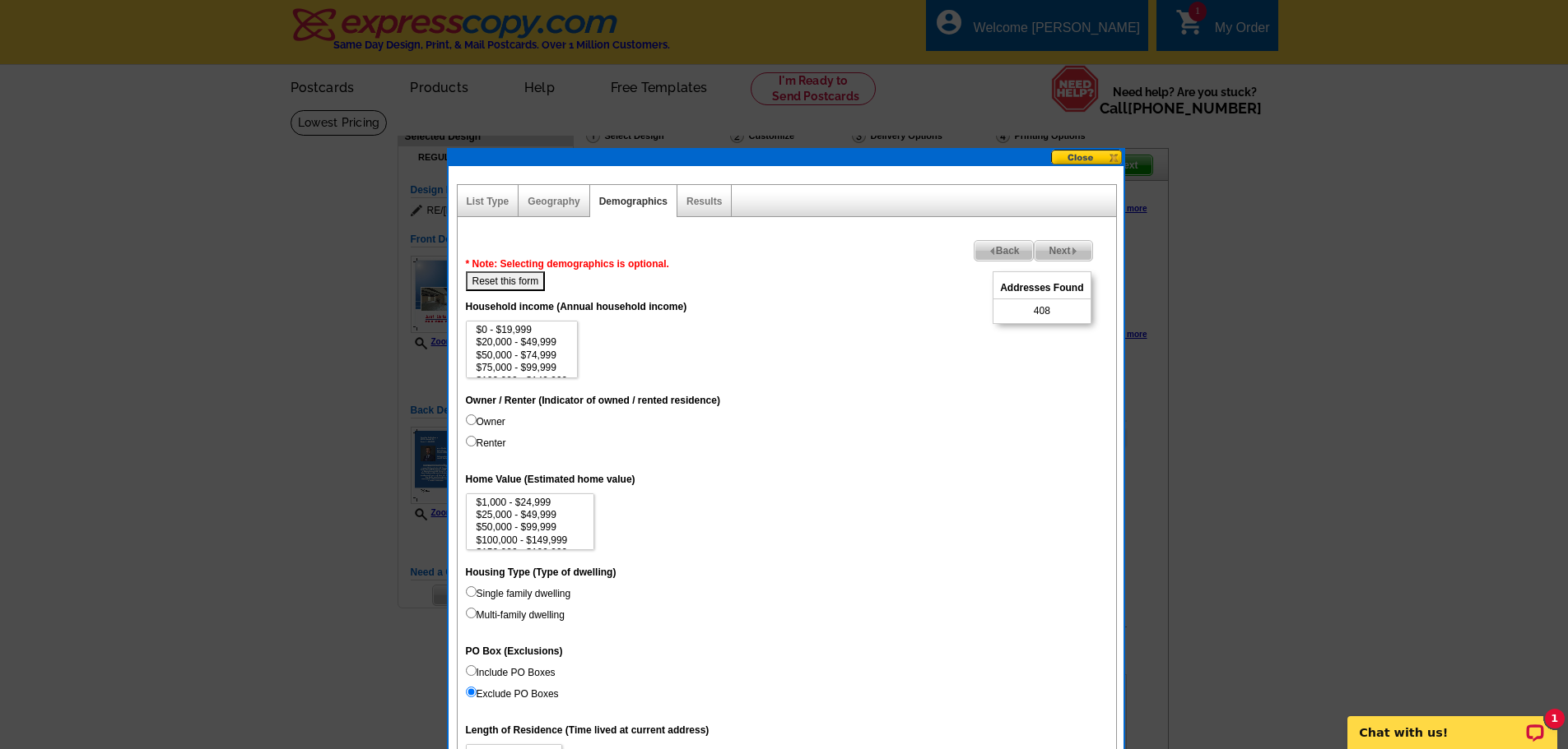
click at [1004, 248] on span "Back" at bounding box center [1004, 250] width 59 height 19
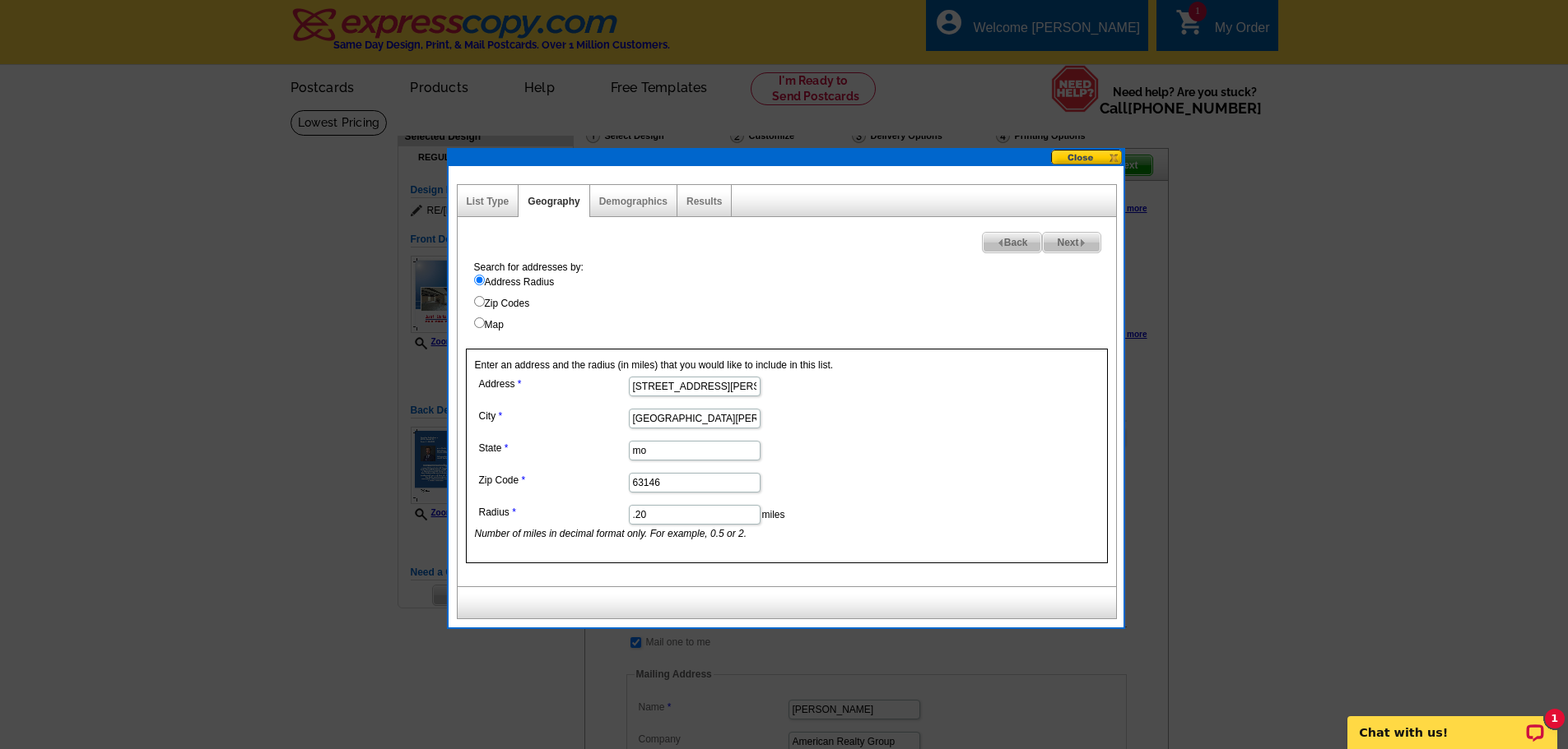
click at [696, 528] on icon "Number of miles in decimal format only. For example, 0.5 or 2." at bounding box center [610, 534] width 272 height 12
click at [689, 522] on input ".20" at bounding box center [694, 514] width 132 height 19
type input ".02"
click at [1072, 227] on div "Next Back Search for addresses by: Address Radius Zip Codes Map Enter an addres…" at bounding box center [786, 401] width 660 height 369
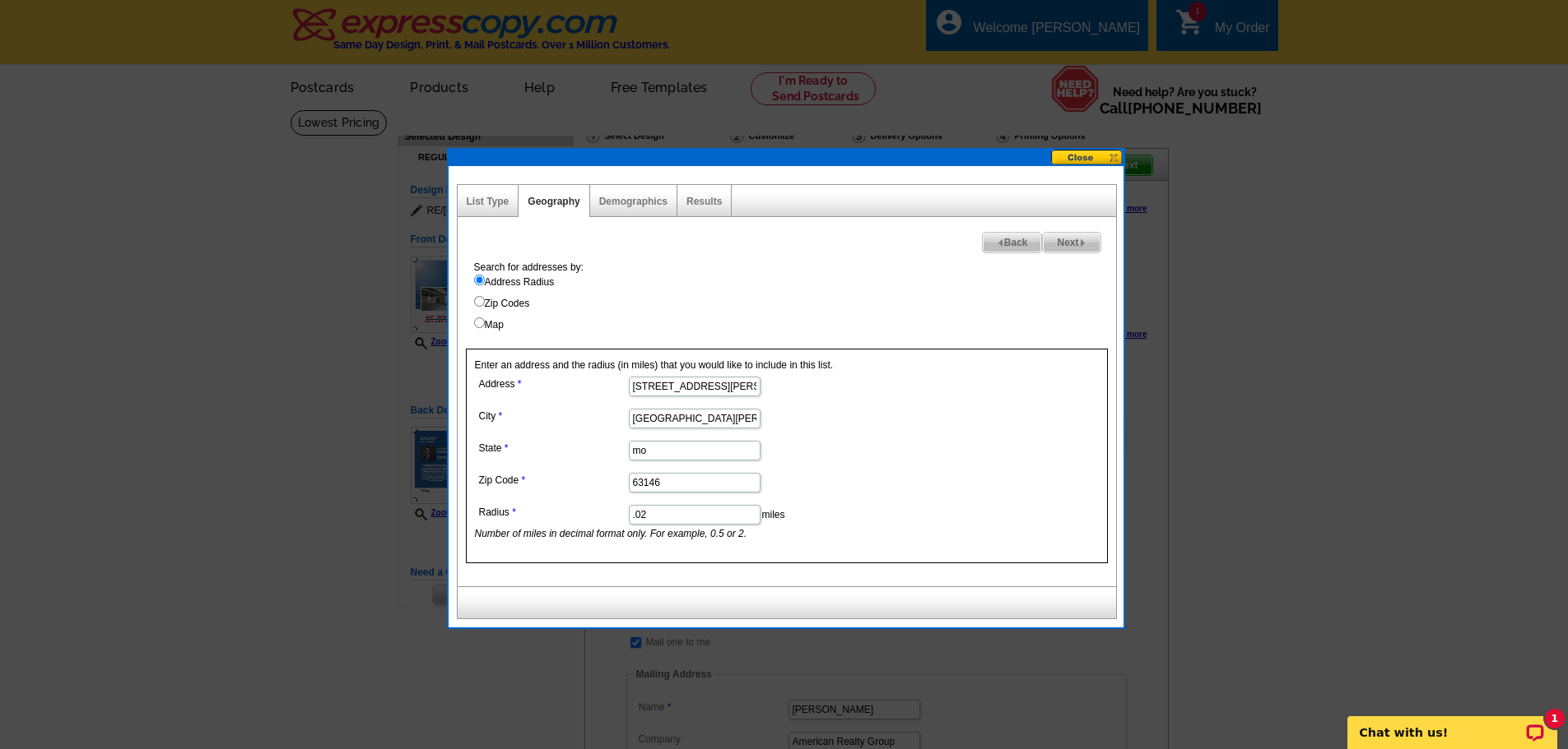
click at [1072, 239] on span "Next" at bounding box center [1071, 243] width 57 height 19
select select
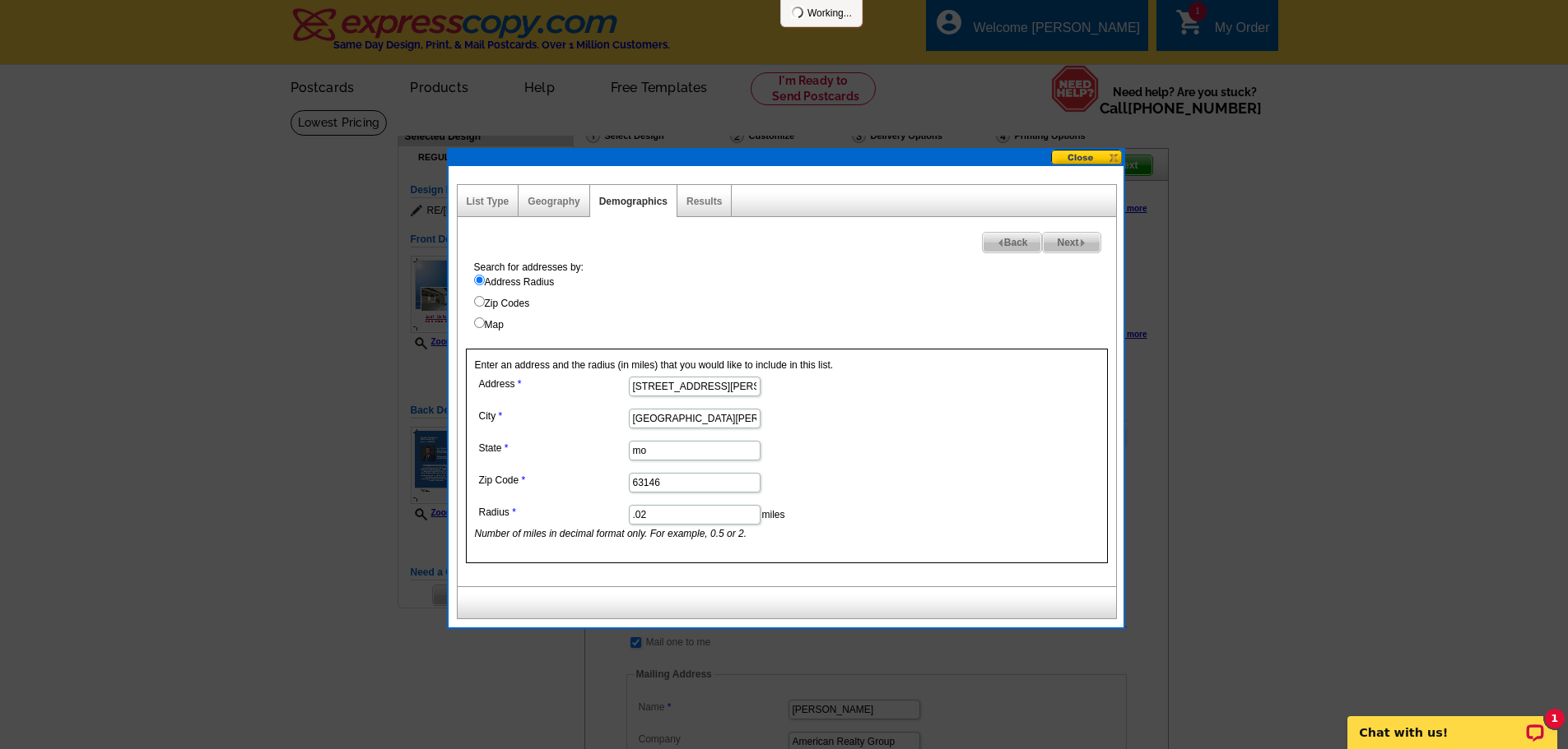
select select
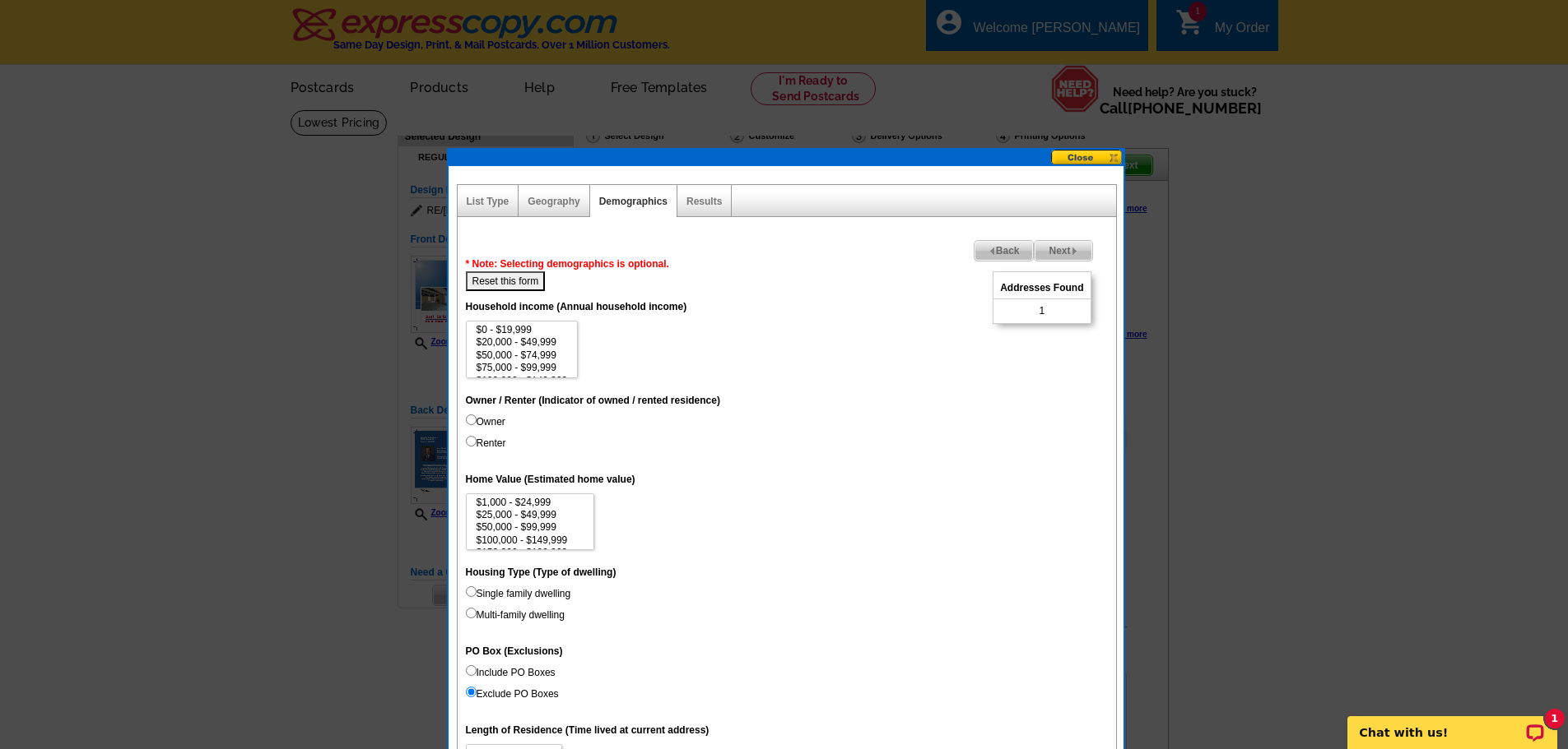
click at [1004, 243] on span "Back" at bounding box center [1004, 250] width 59 height 19
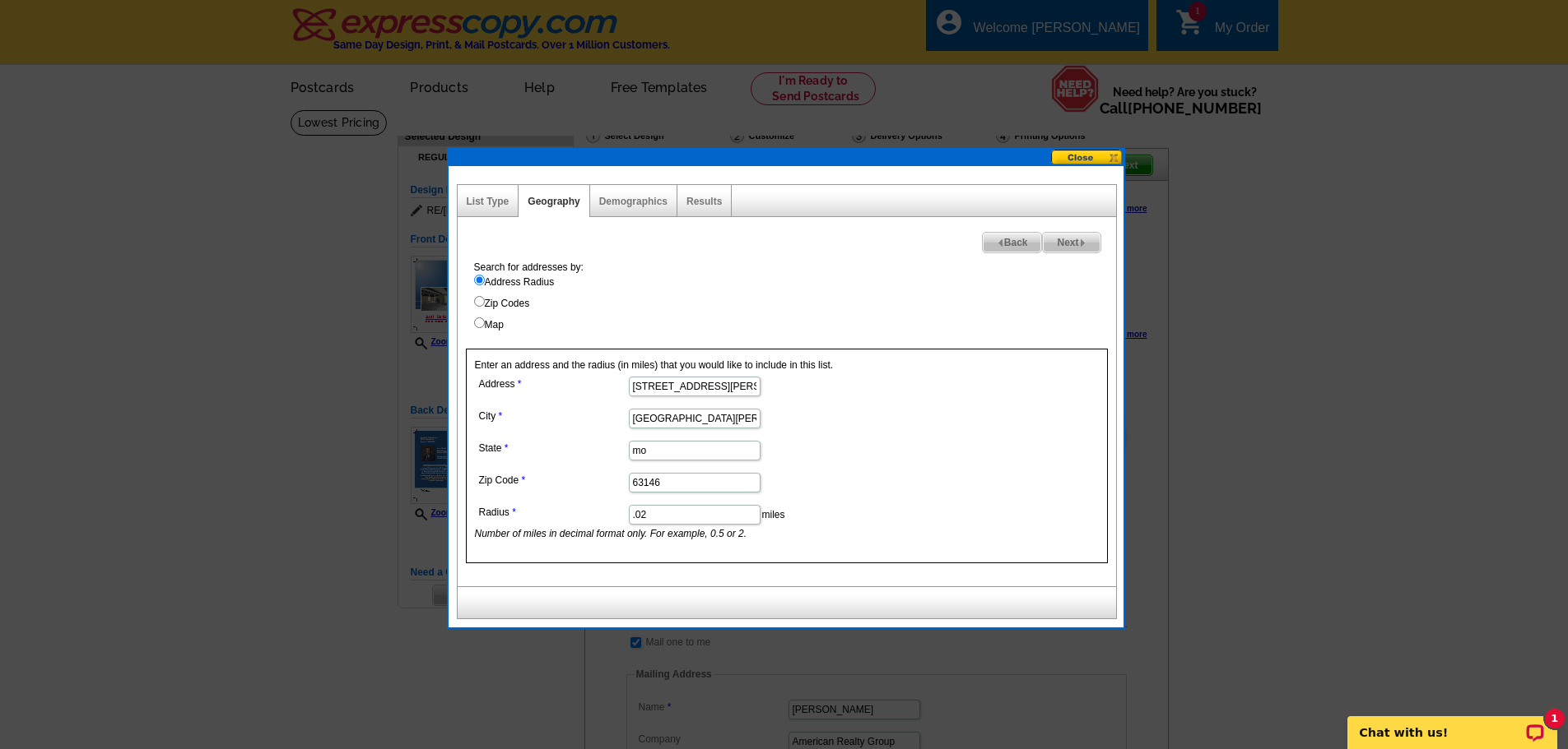
click at [668, 521] on input ".02" at bounding box center [694, 514] width 132 height 19
type input ".15"
click at [1076, 244] on span "Next" at bounding box center [1071, 243] width 57 height 19
select select
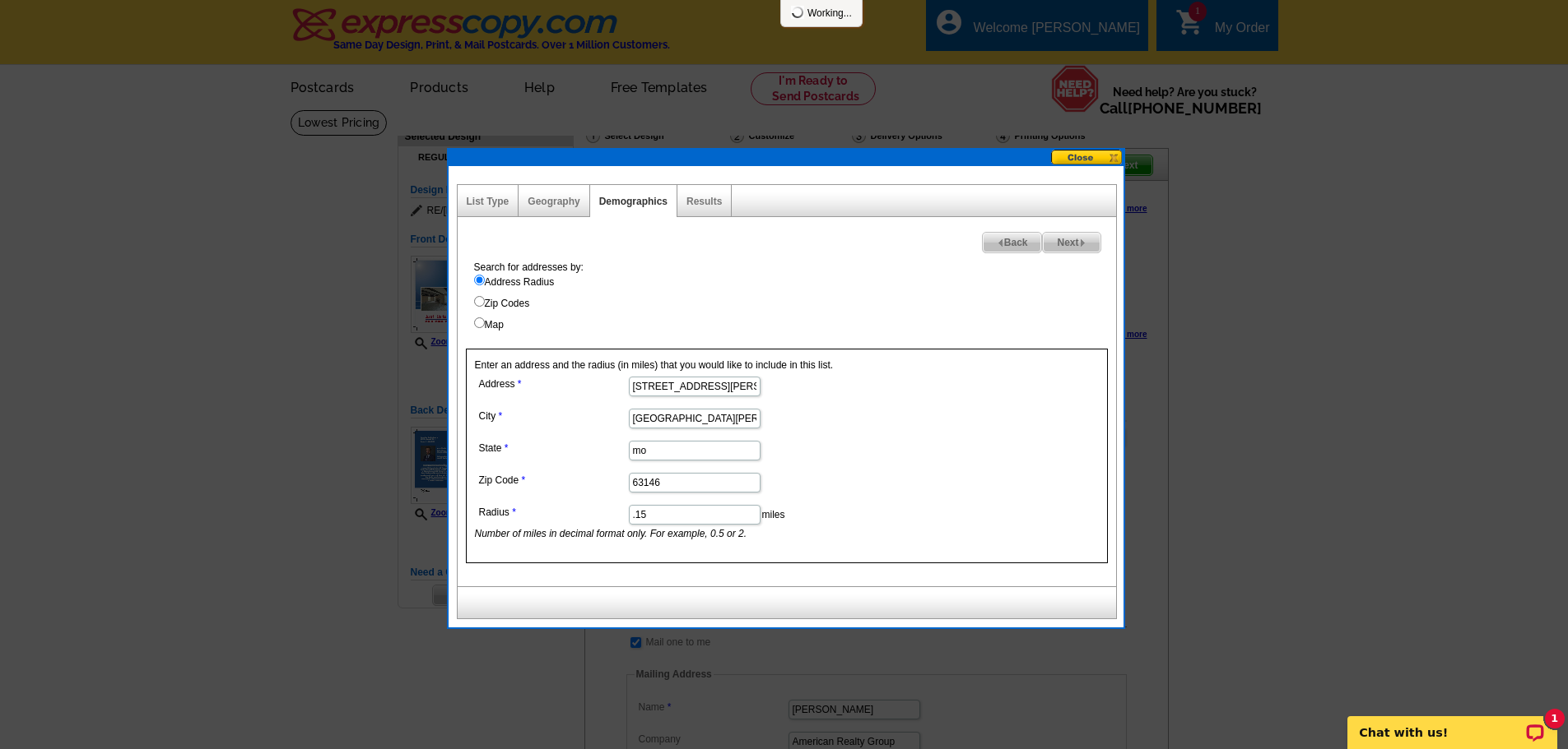
select select
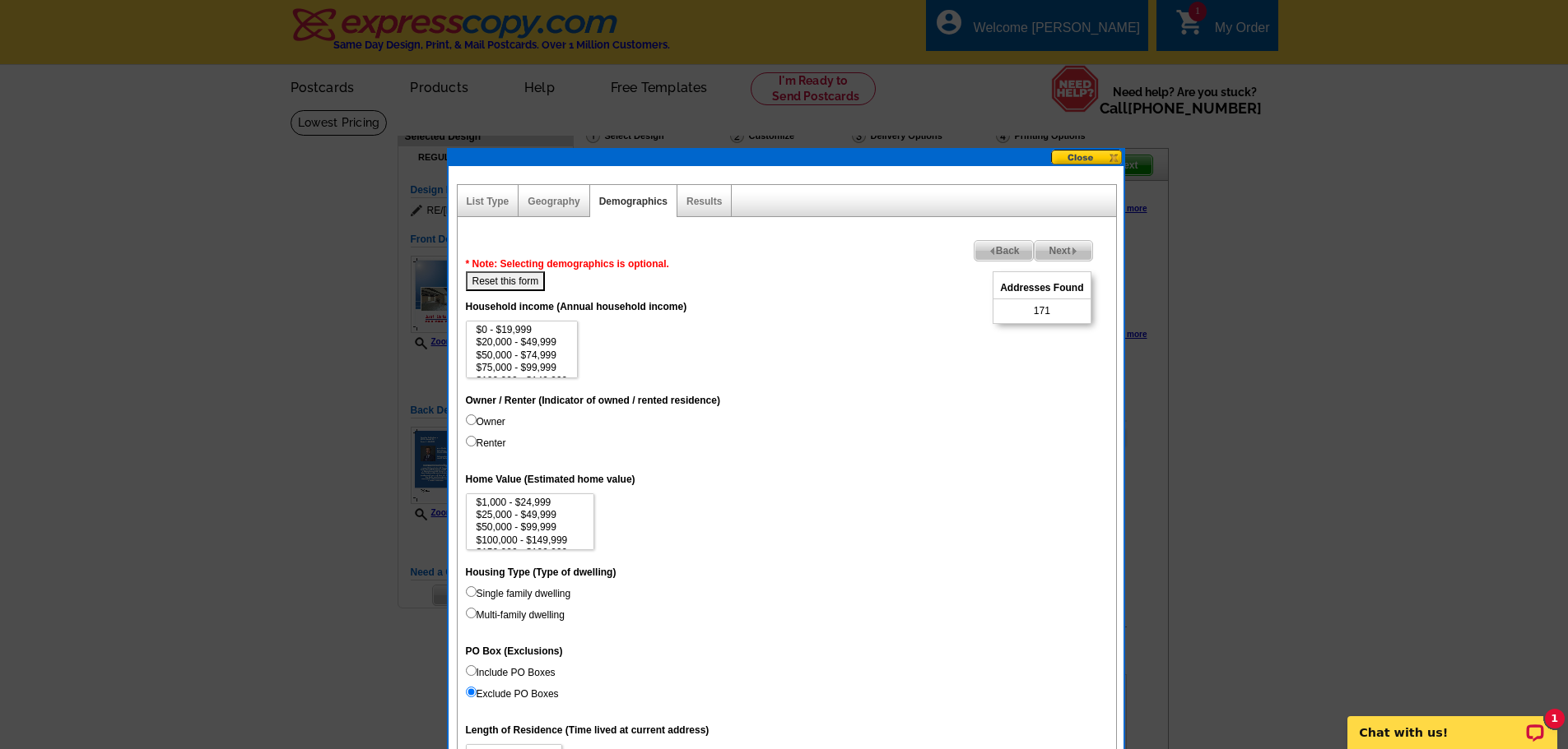
click at [1007, 259] on span "Back" at bounding box center [1004, 250] width 59 height 19
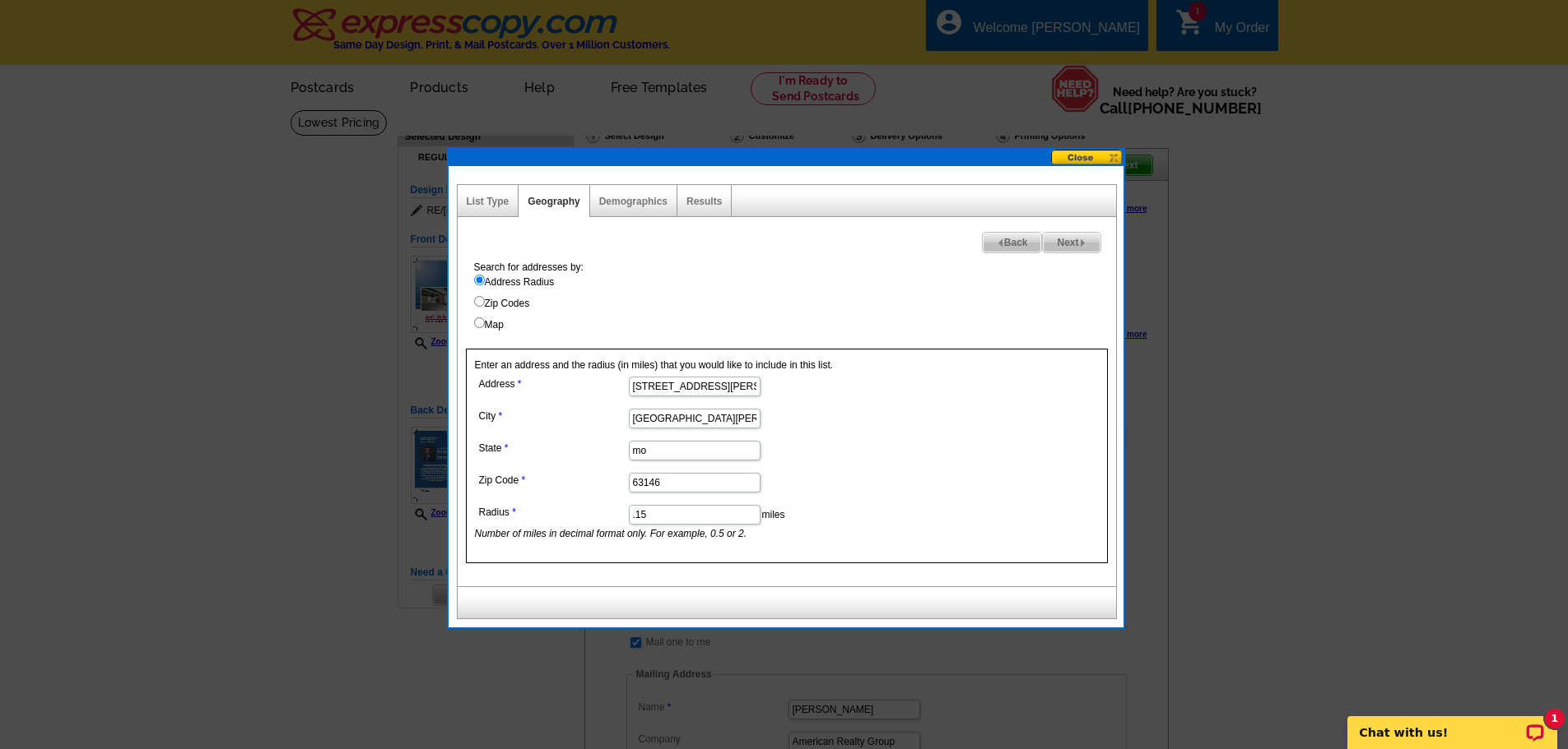
click at [687, 513] on input ".15" at bounding box center [694, 514] width 132 height 19
type input ".10"
click at [1087, 239] on span "Next" at bounding box center [1071, 243] width 57 height 19
select select
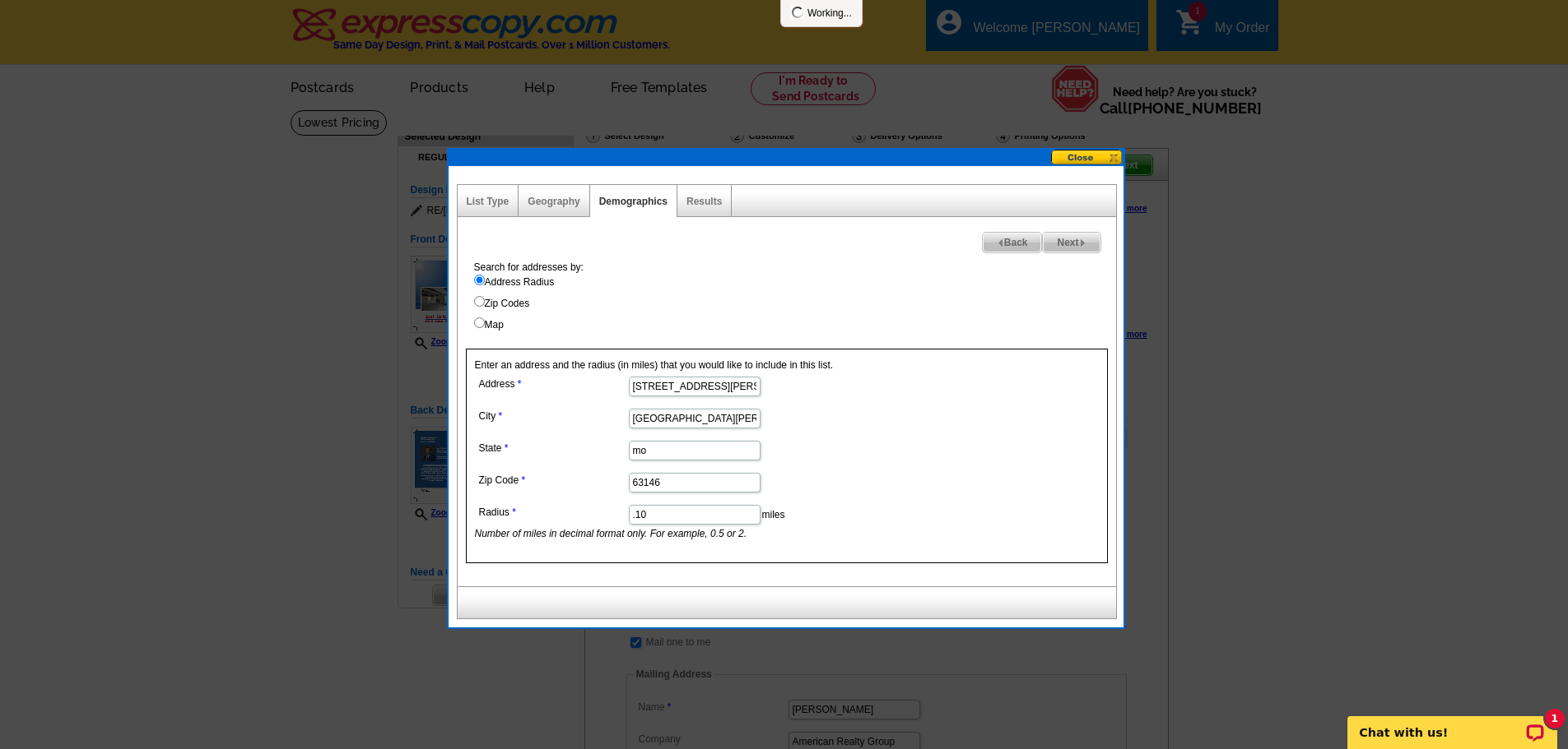
select select
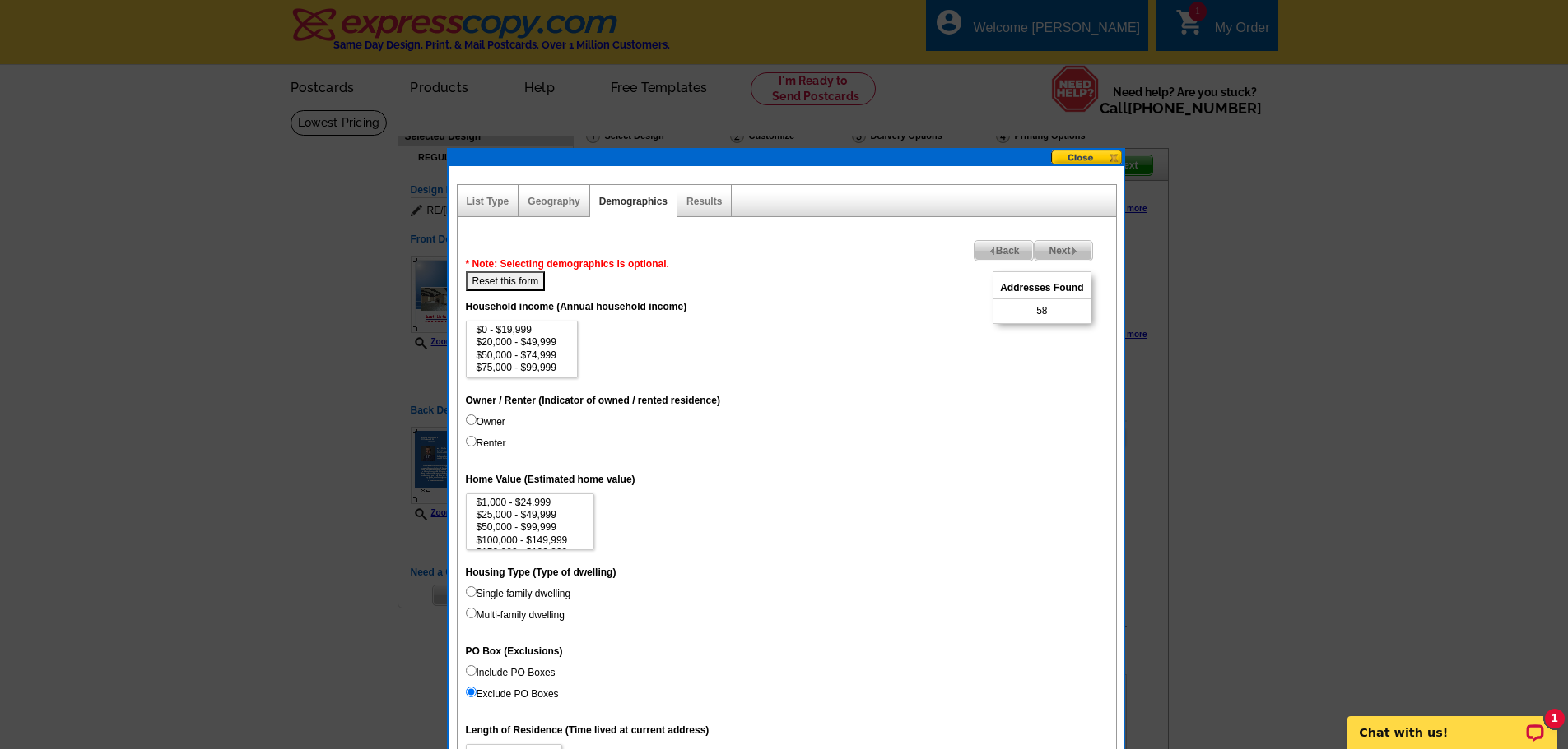
click at [1006, 249] on span "Back" at bounding box center [1004, 250] width 59 height 19
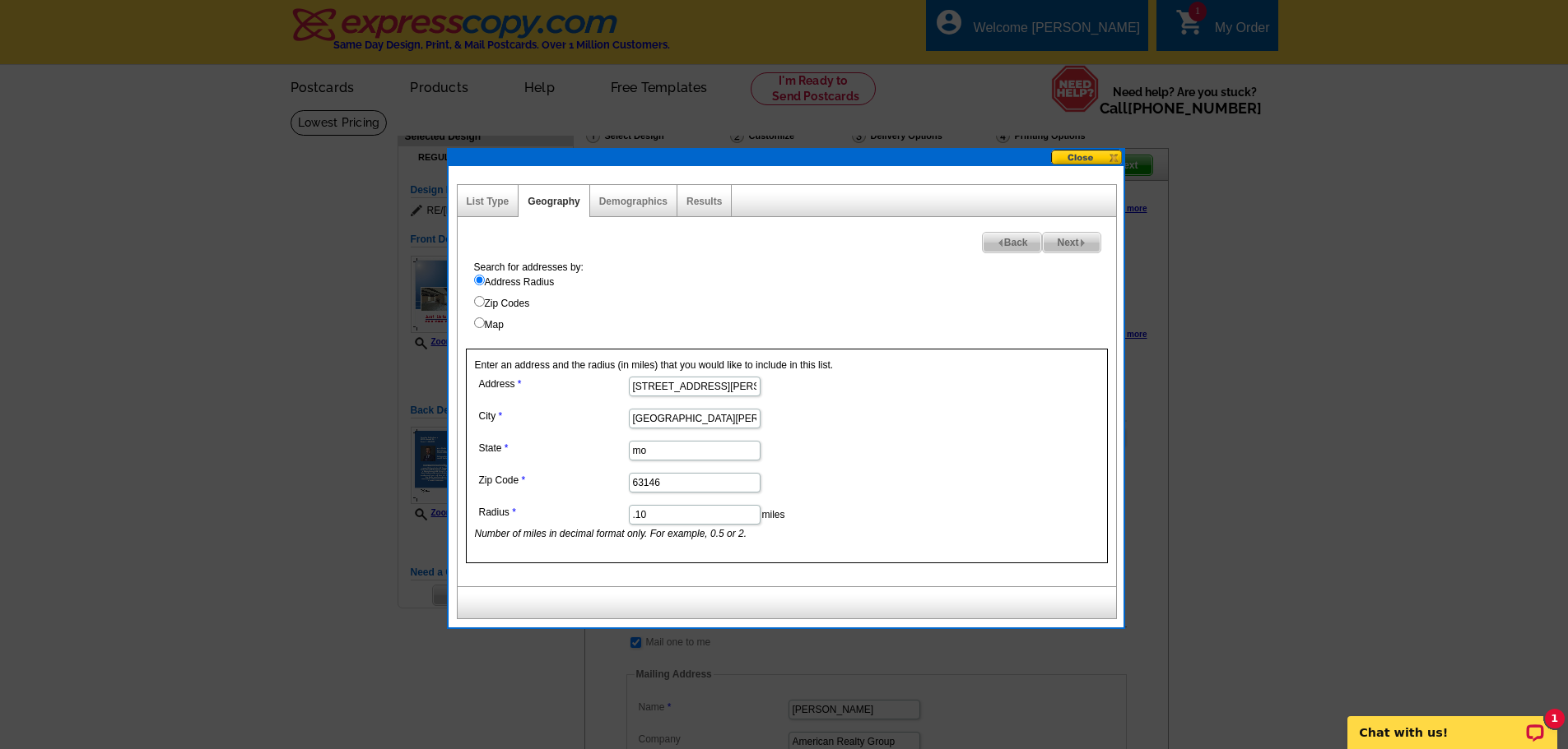
click at [649, 506] on input ".10" at bounding box center [694, 514] width 132 height 19
type input ".12"
click at [1085, 248] on span "Next" at bounding box center [1071, 243] width 57 height 19
select select
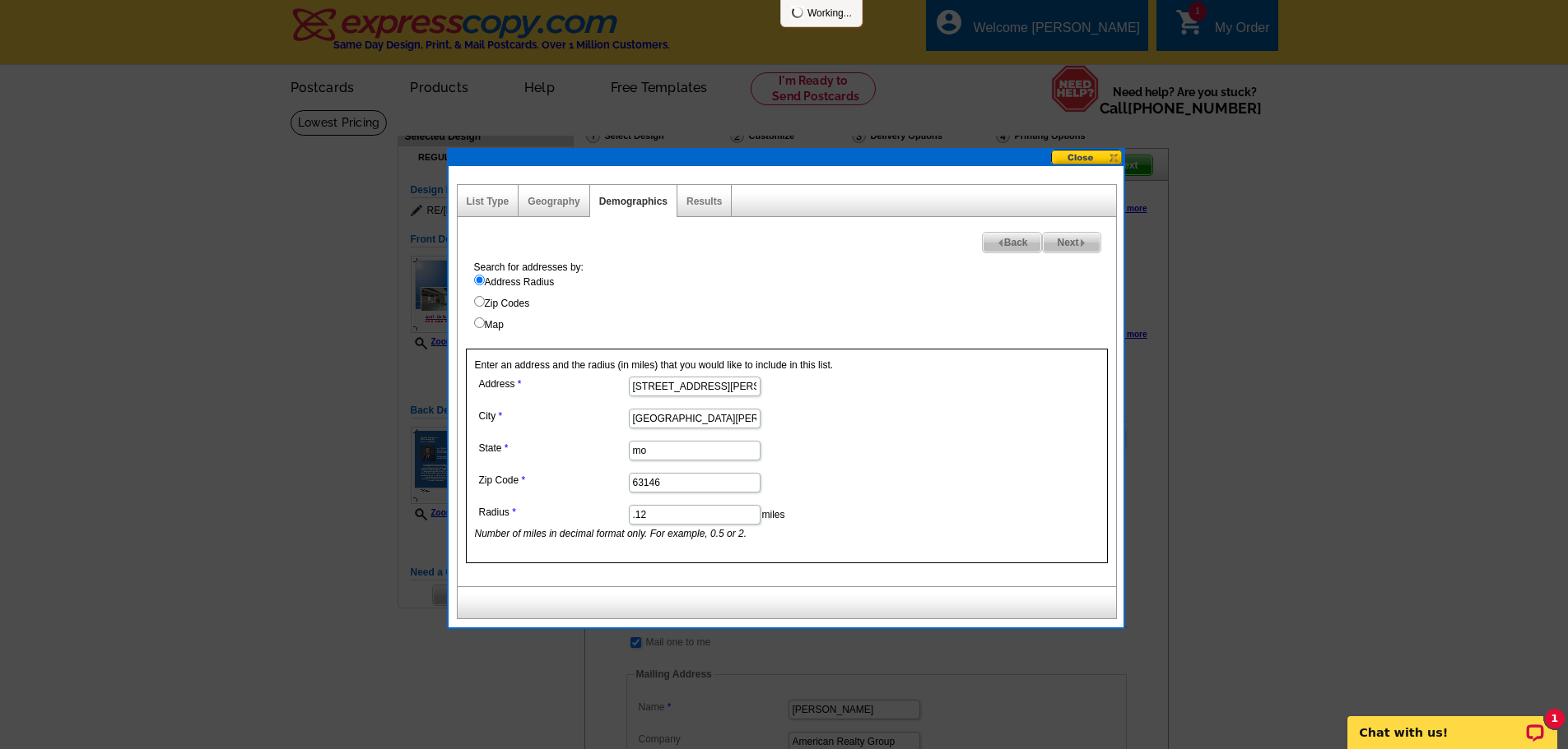
select select
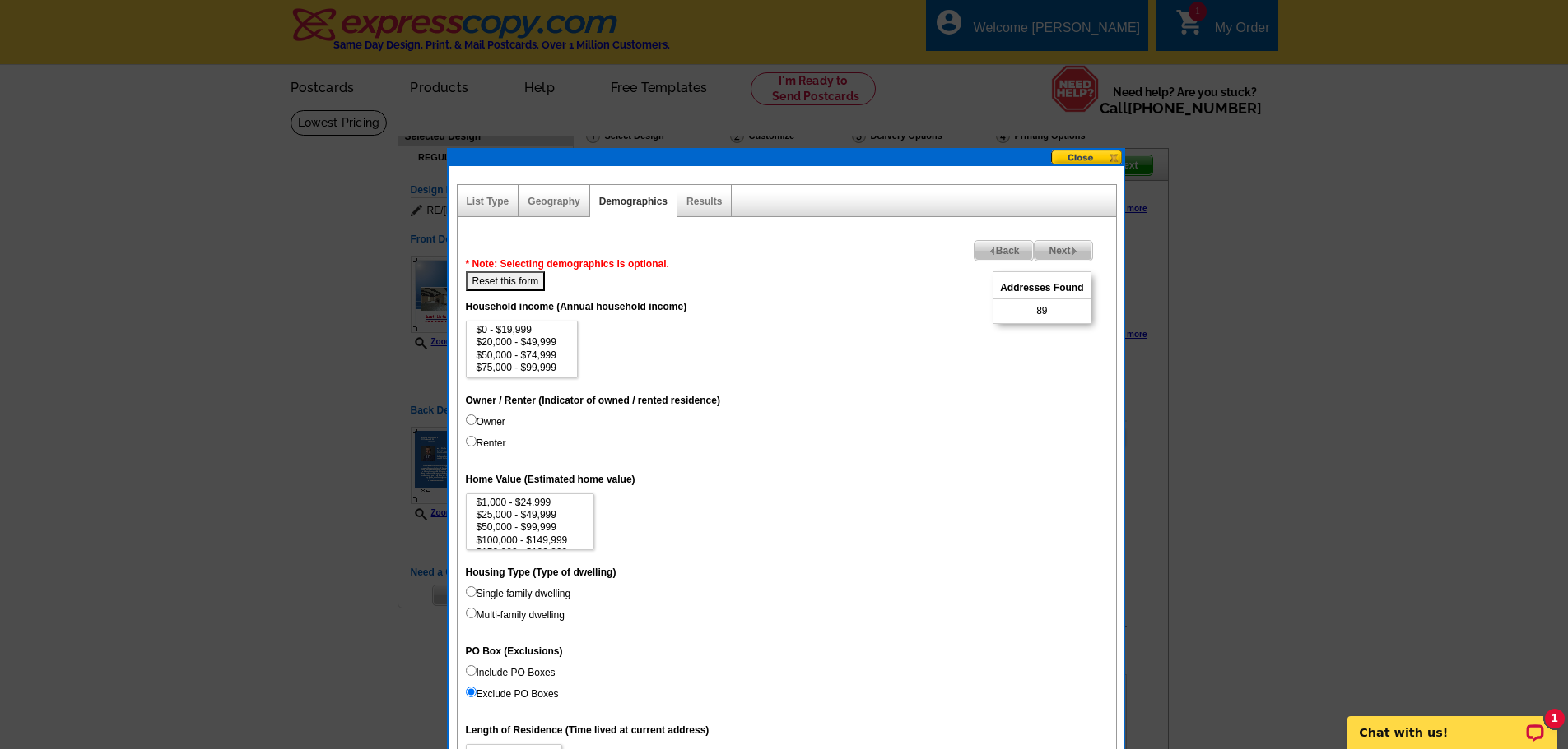
click at [980, 246] on span "Back" at bounding box center [1004, 250] width 59 height 19
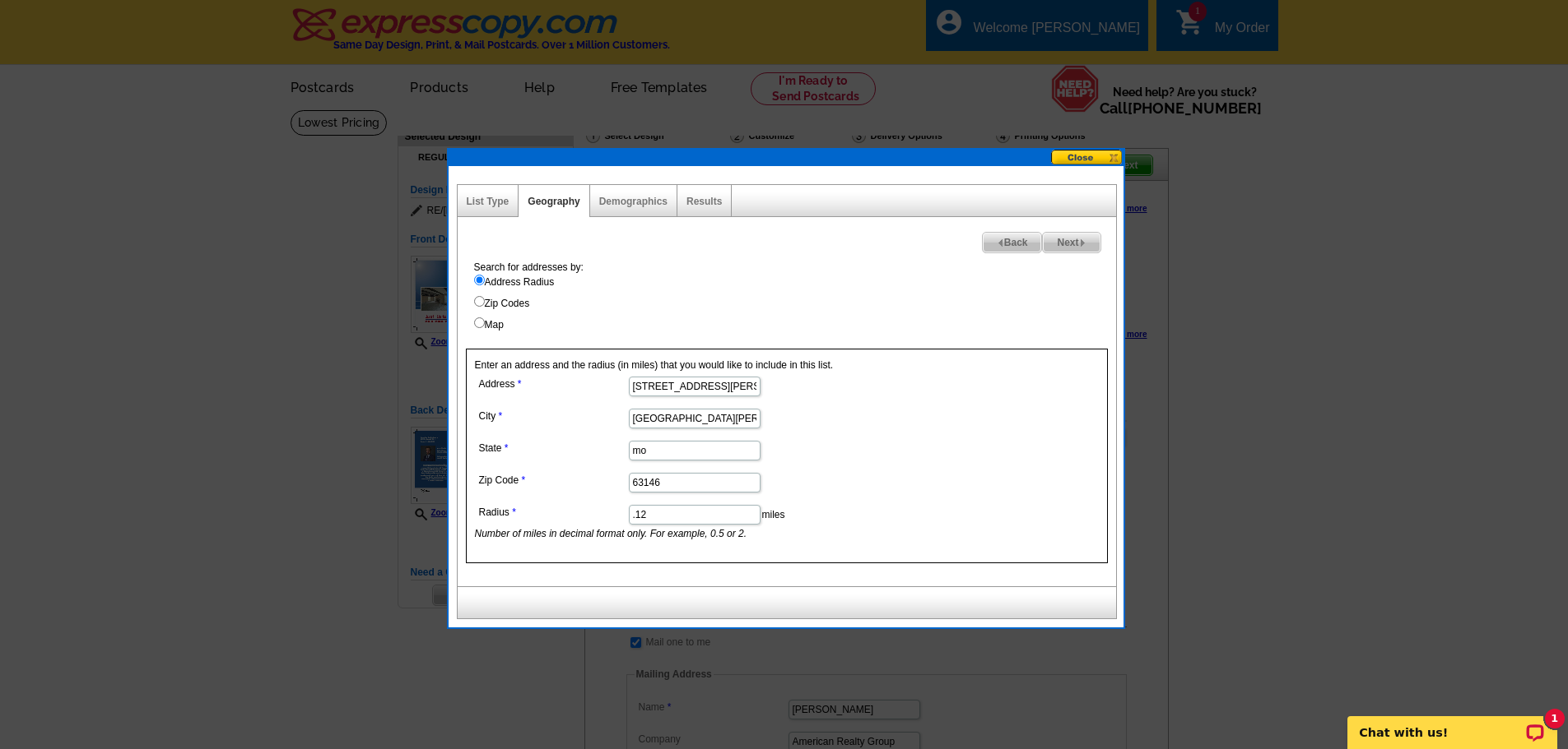
click at [665, 519] on input ".12" at bounding box center [694, 514] width 132 height 19
type input ".13"
click at [1081, 243] on img at bounding box center [1083, 243] width 8 height 8
select select
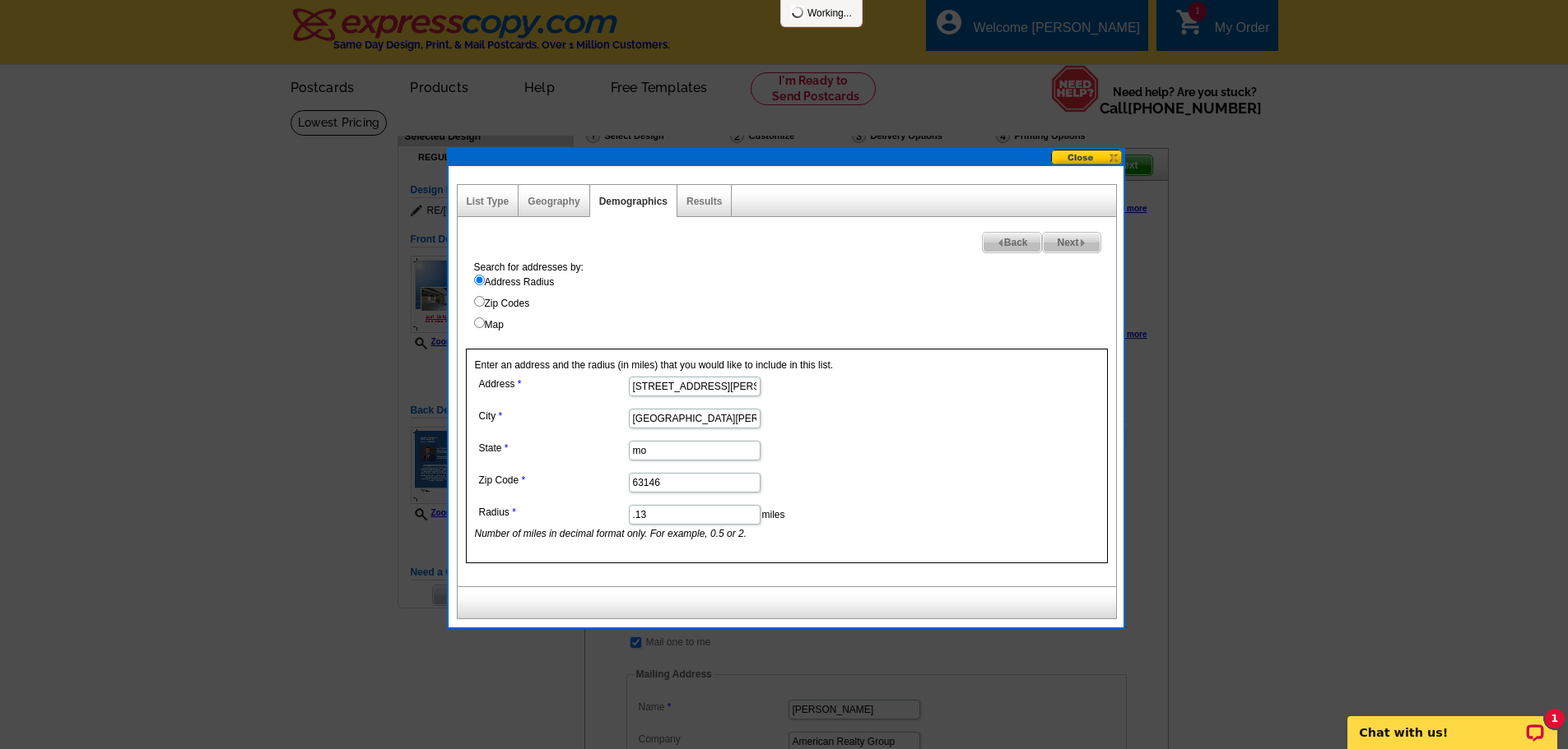
select select
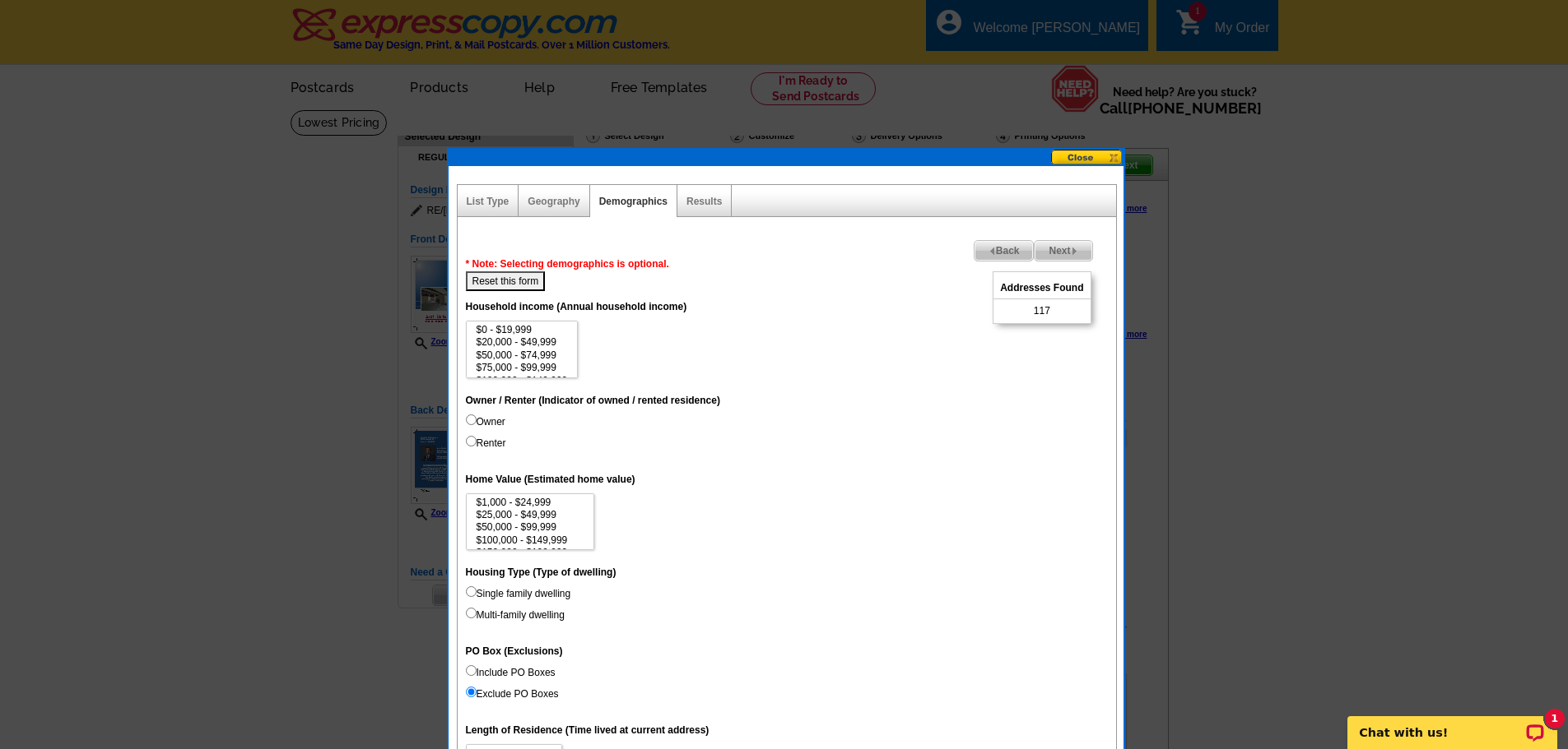
drag, startPoint x: 991, startPoint y: 254, endPoint x: 984, endPoint y: 263, distance: 11.4
click at [991, 254] on span "Back" at bounding box center [1004, 250] width 59 height 19
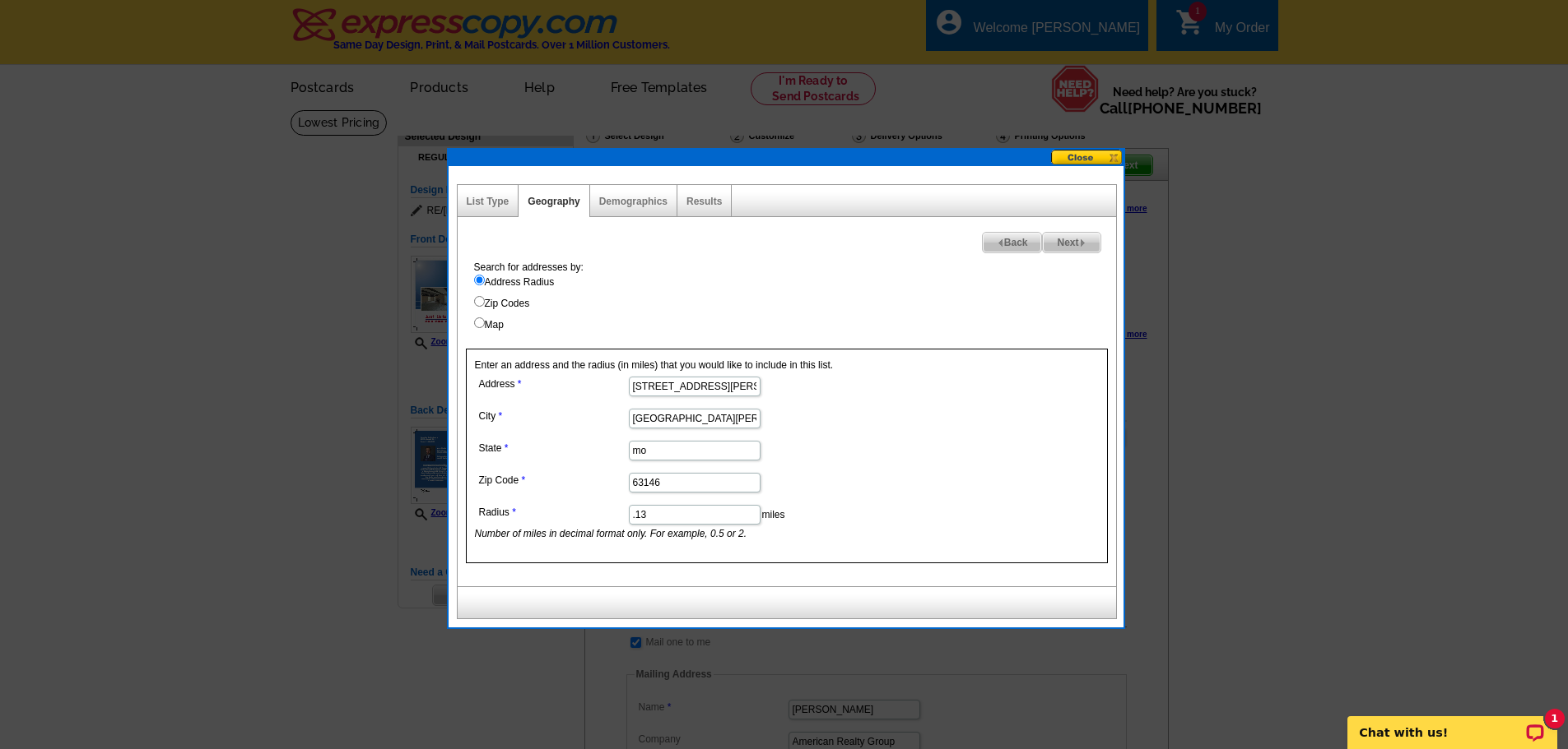
click at [688, 525] on dd ".13 miles Number of miles in decimal format only. For example, 0.5 or 2." at bounding box center [693, 520] width 438 height 40
click at [682, 515] on input ".13" at bounding box center [694, 514] width 132 height 19
type input ".125"
click at [1087, 241] on span "Next" at bounding box center [1071, 243] width 57 height 19
select select
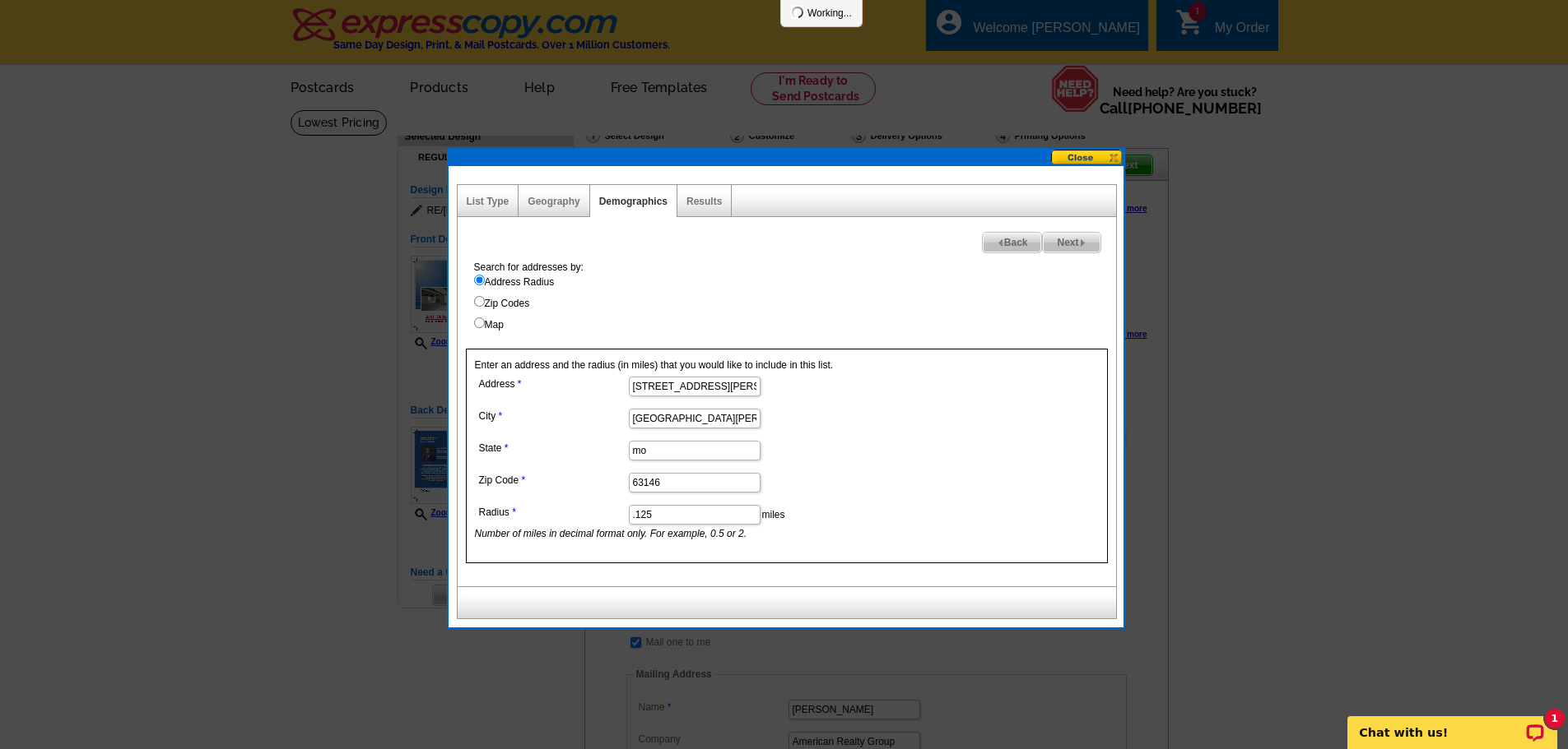
select select
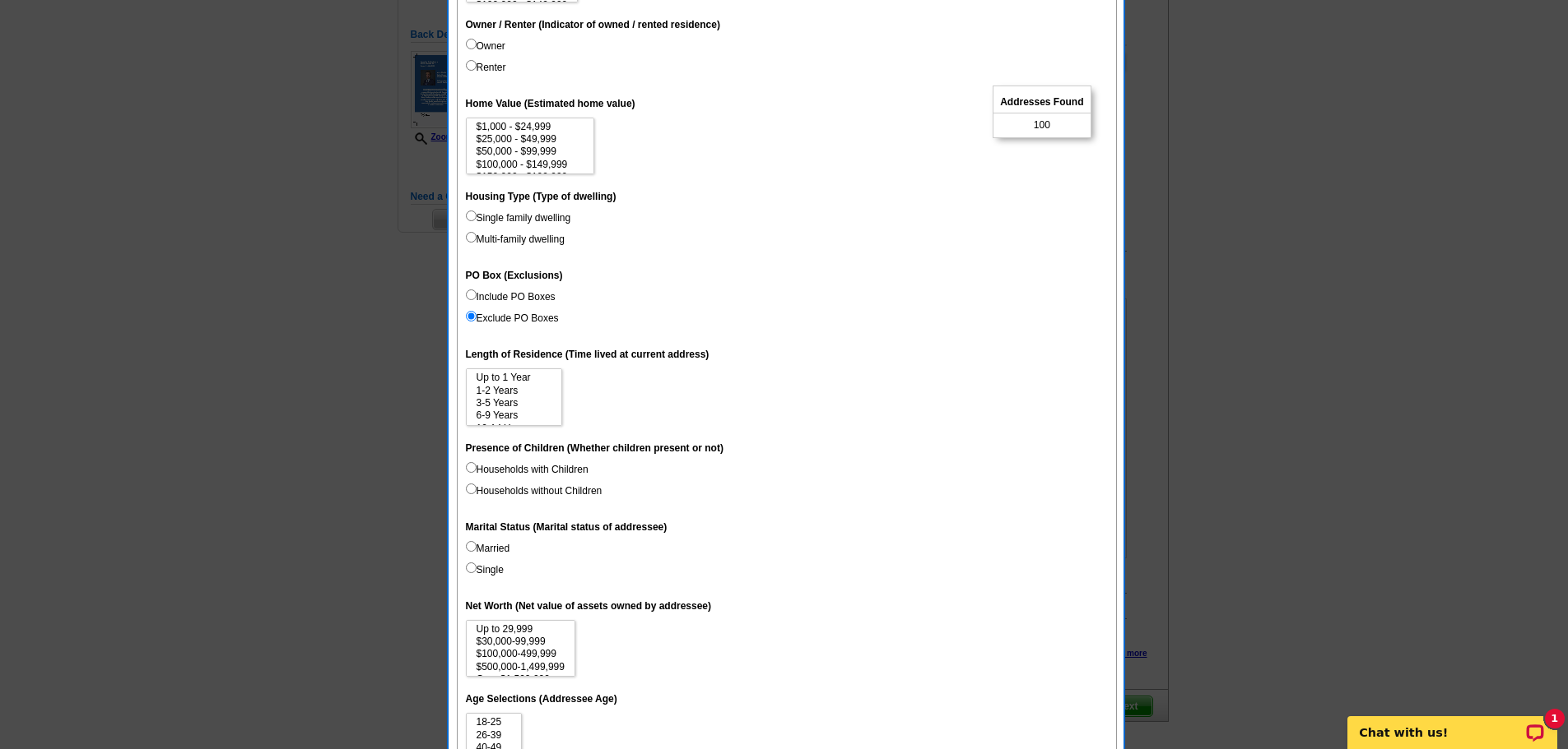
scroll to position [82, 0]
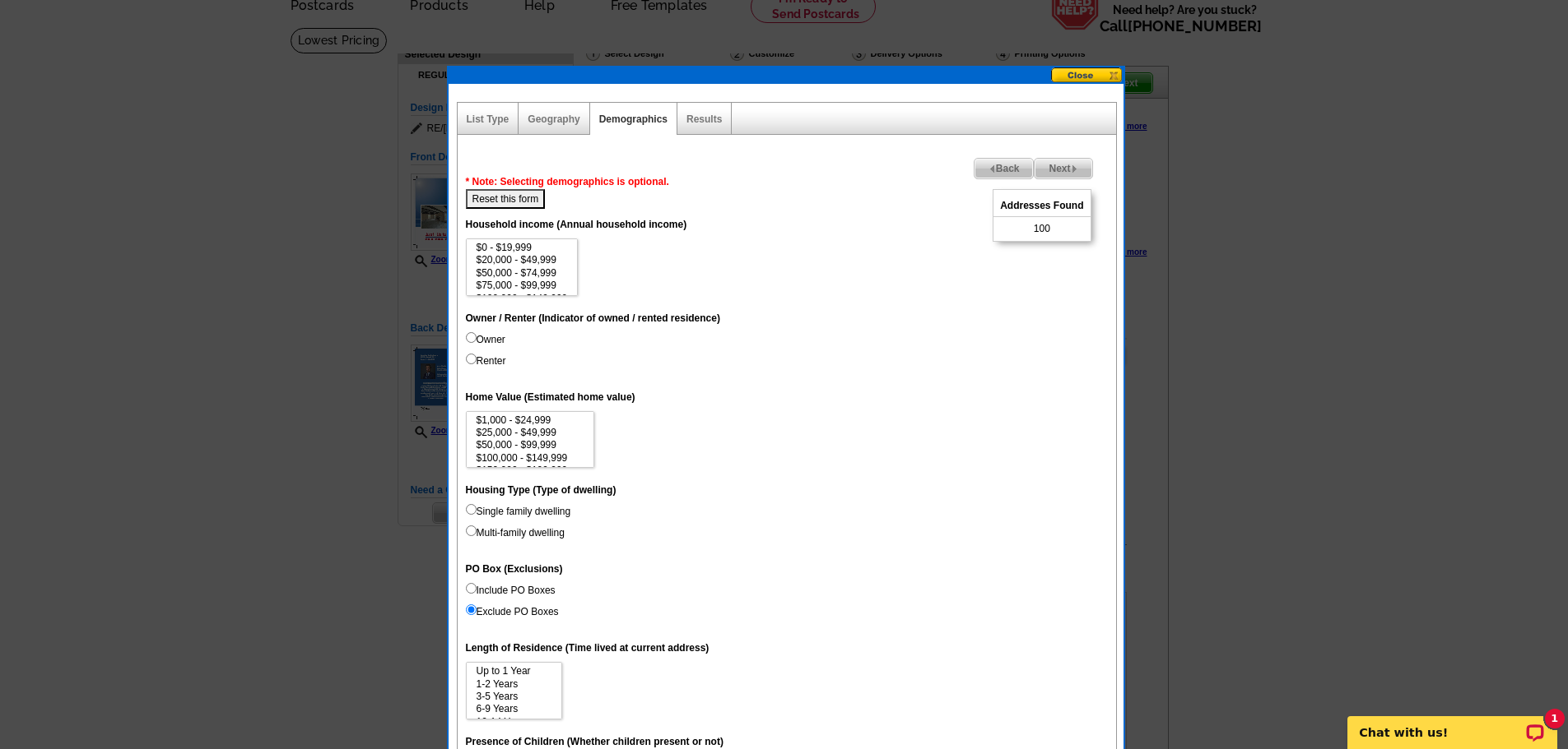
click at [1055, 164] on span "Next" at bounding box center [1062, 169] width 57 height 19
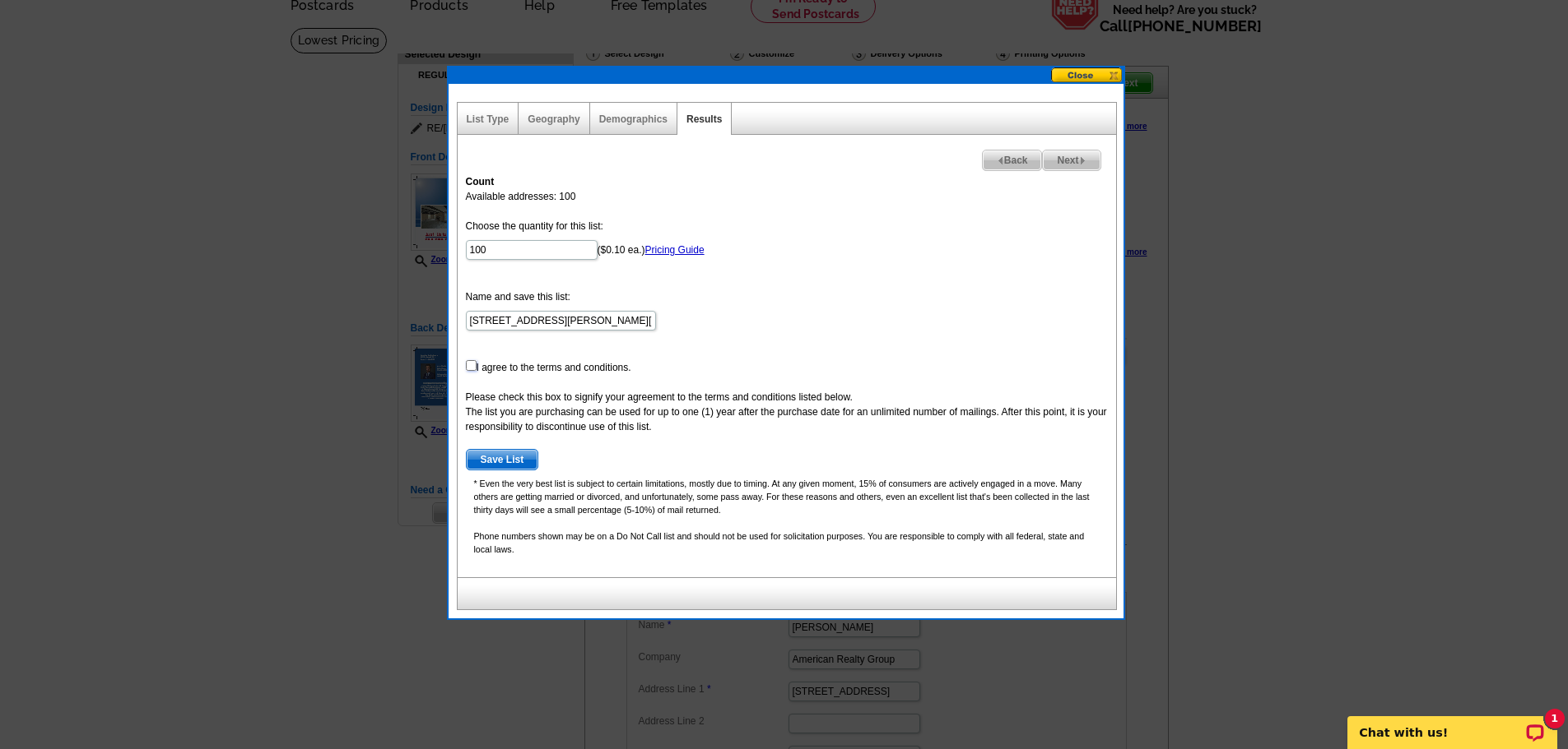
click at [469, 367] on input "checkbox" at bounding box center [471, 365] width 11 height 11
checkbox input "true"
click at [1075, 157] on span "Next" at bounding box center [1071, 161] width 57 height 19
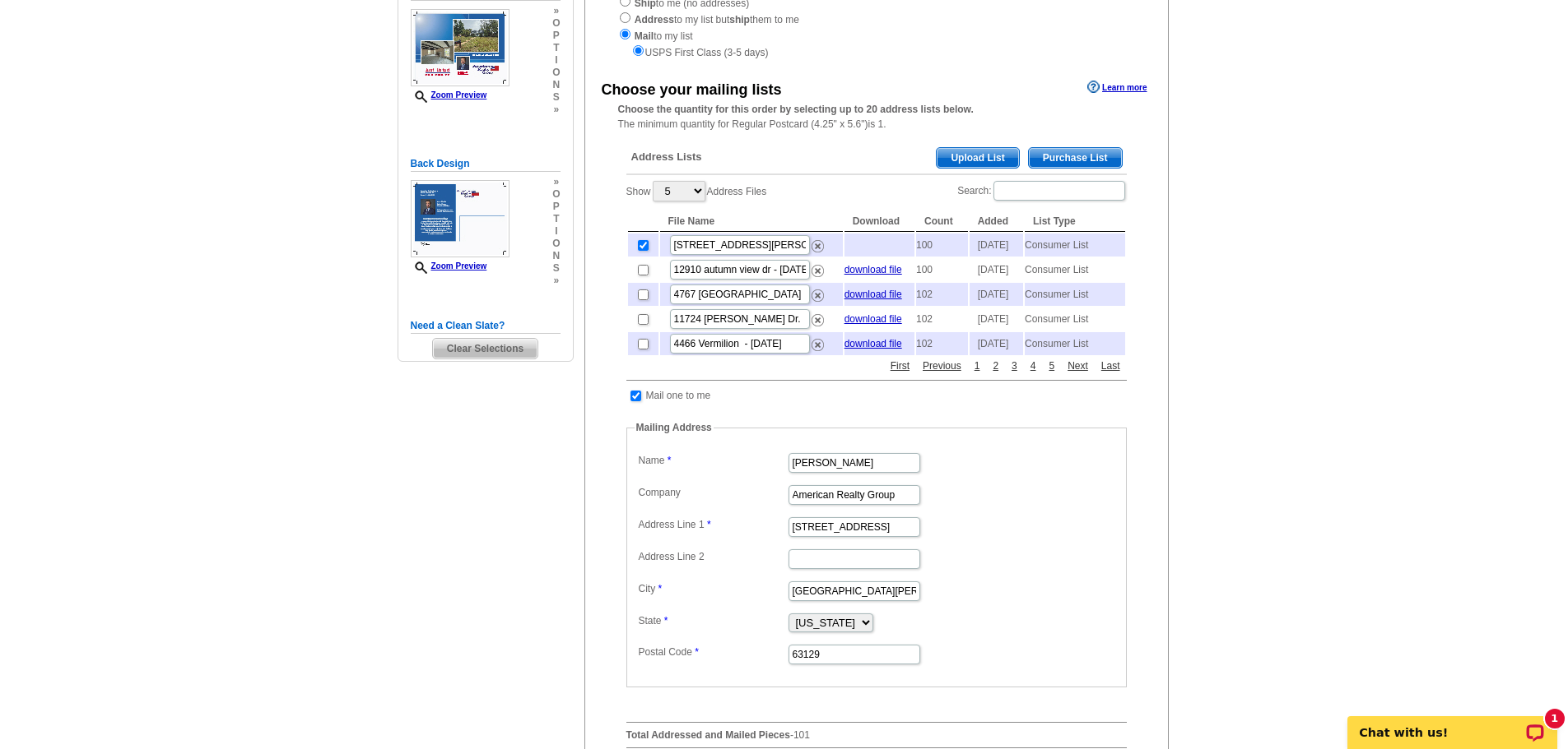
scroll to position [329, 0]
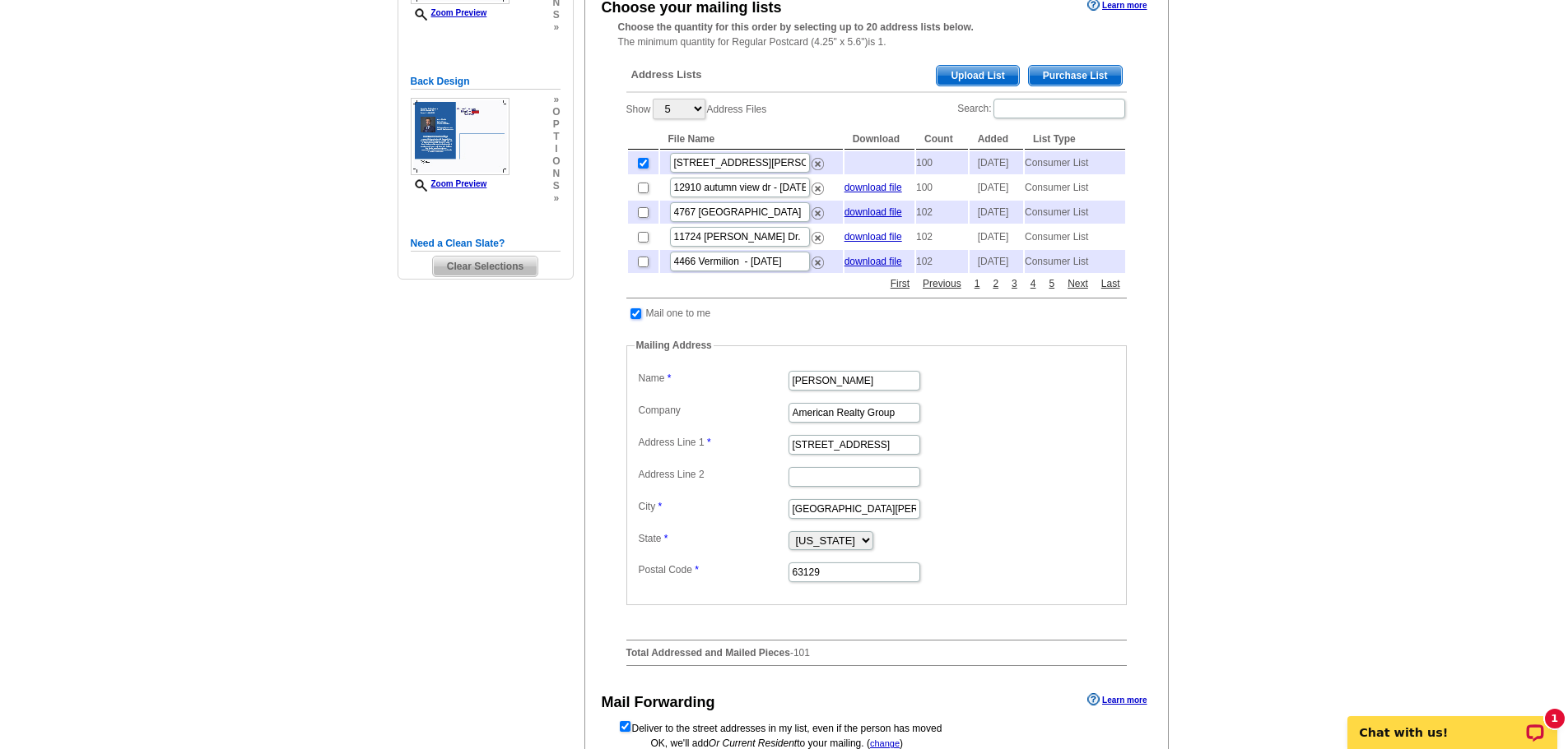
click at [638, 319] on input "checkbox" at bounding box center [635, 314] width 11 height 11
checkbox input "false"
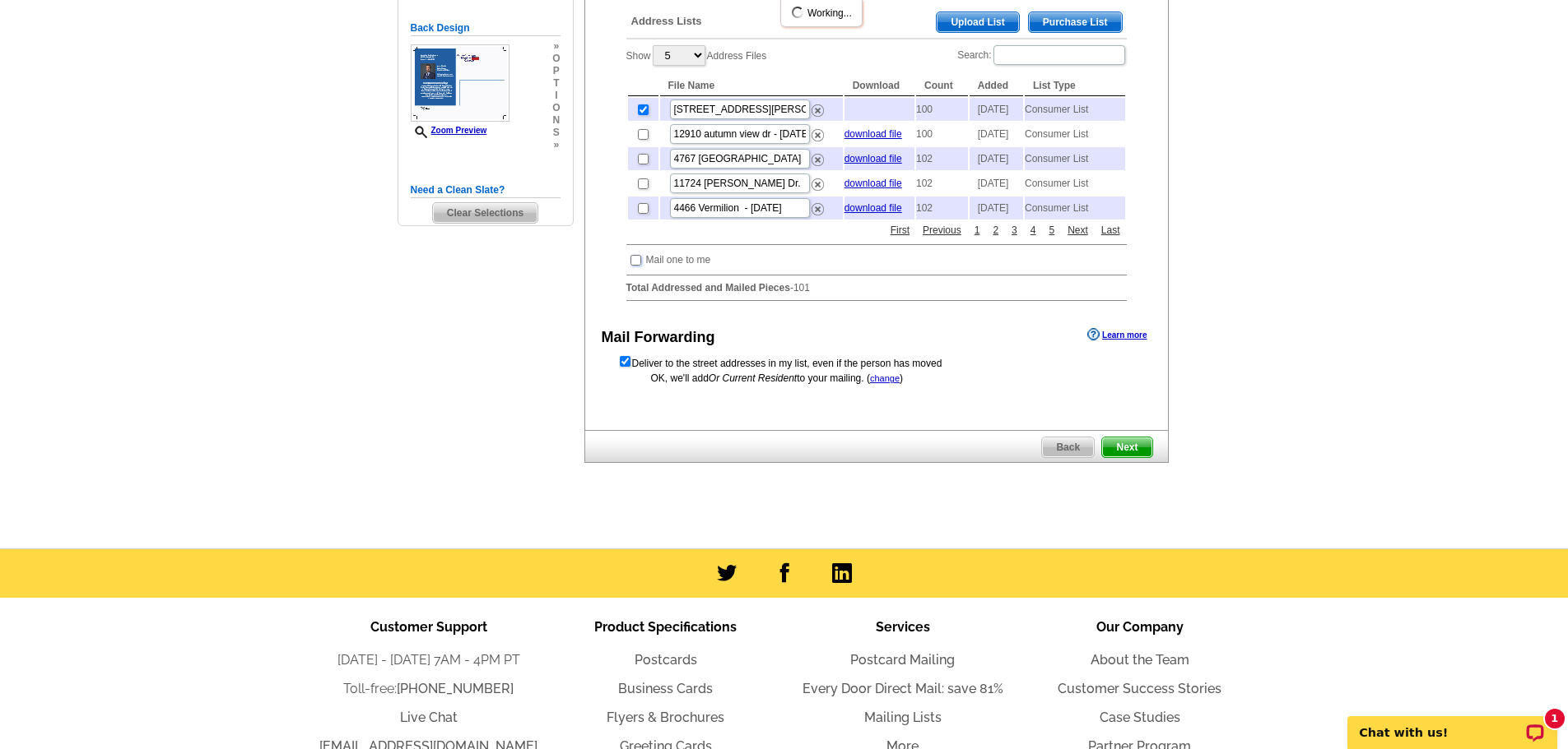
scroll to position [411, 0]
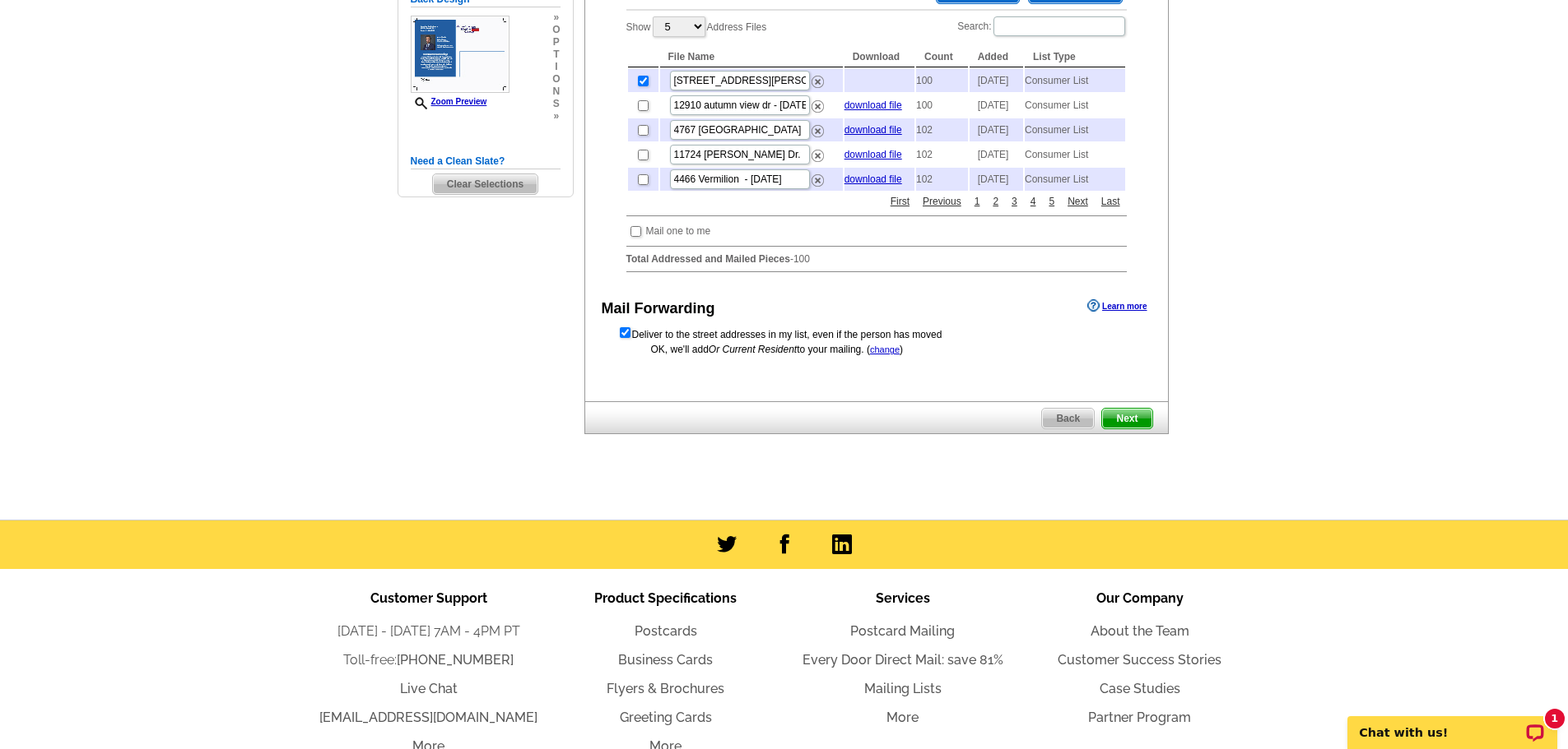
click at [1120, 429] on span "Next" at bounding box center [1127, 419] width 50 height 19
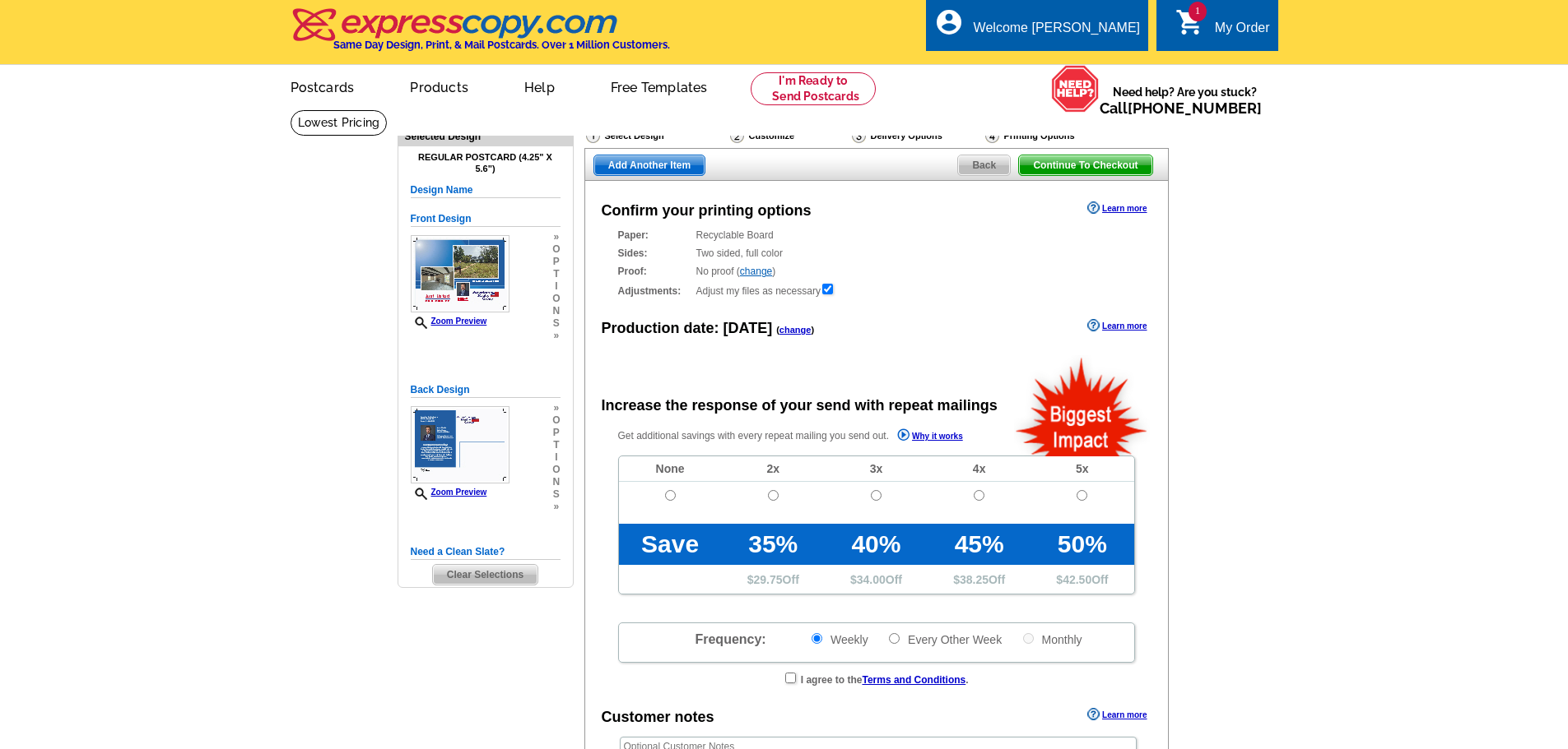
radio input "false"
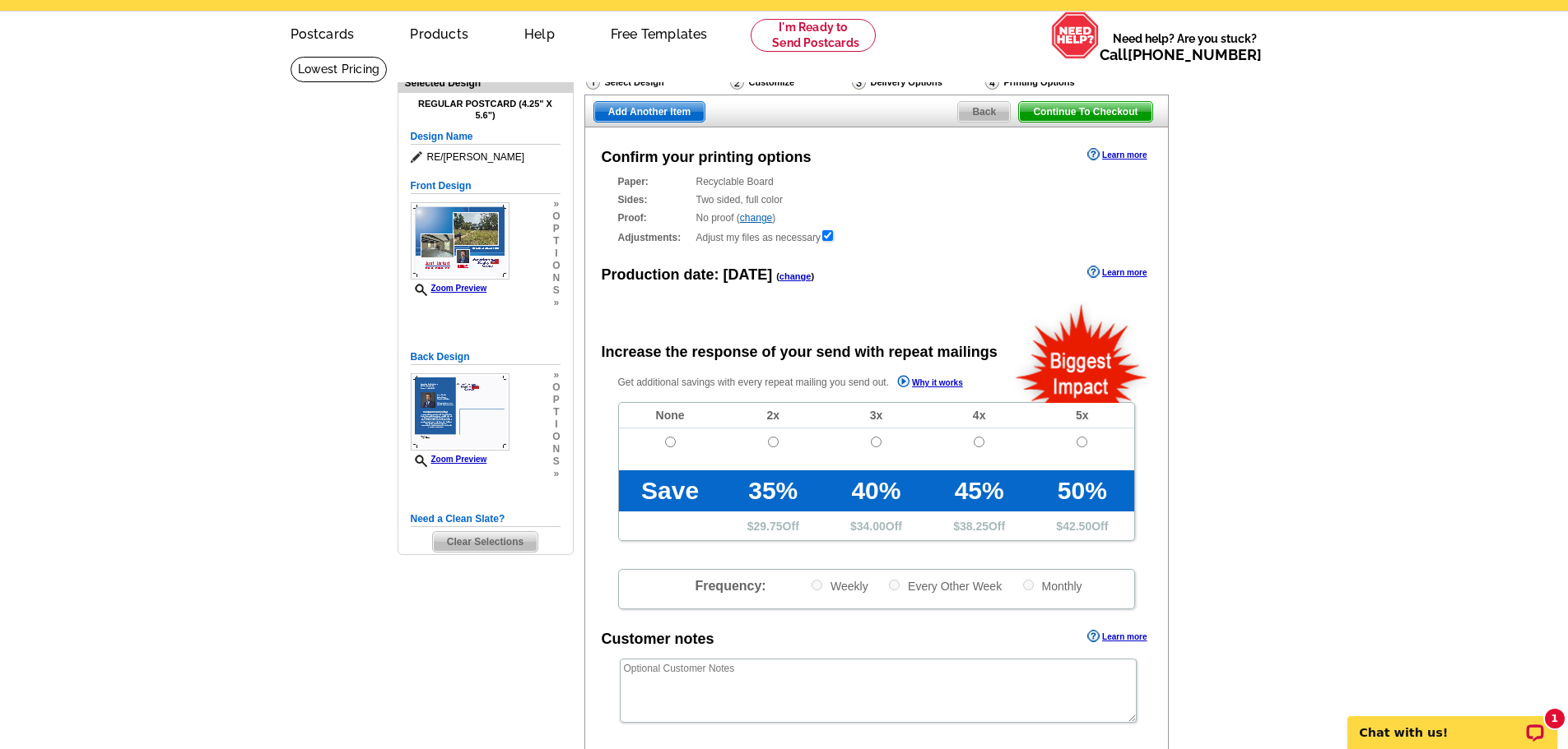
scroll to position [165, 0]
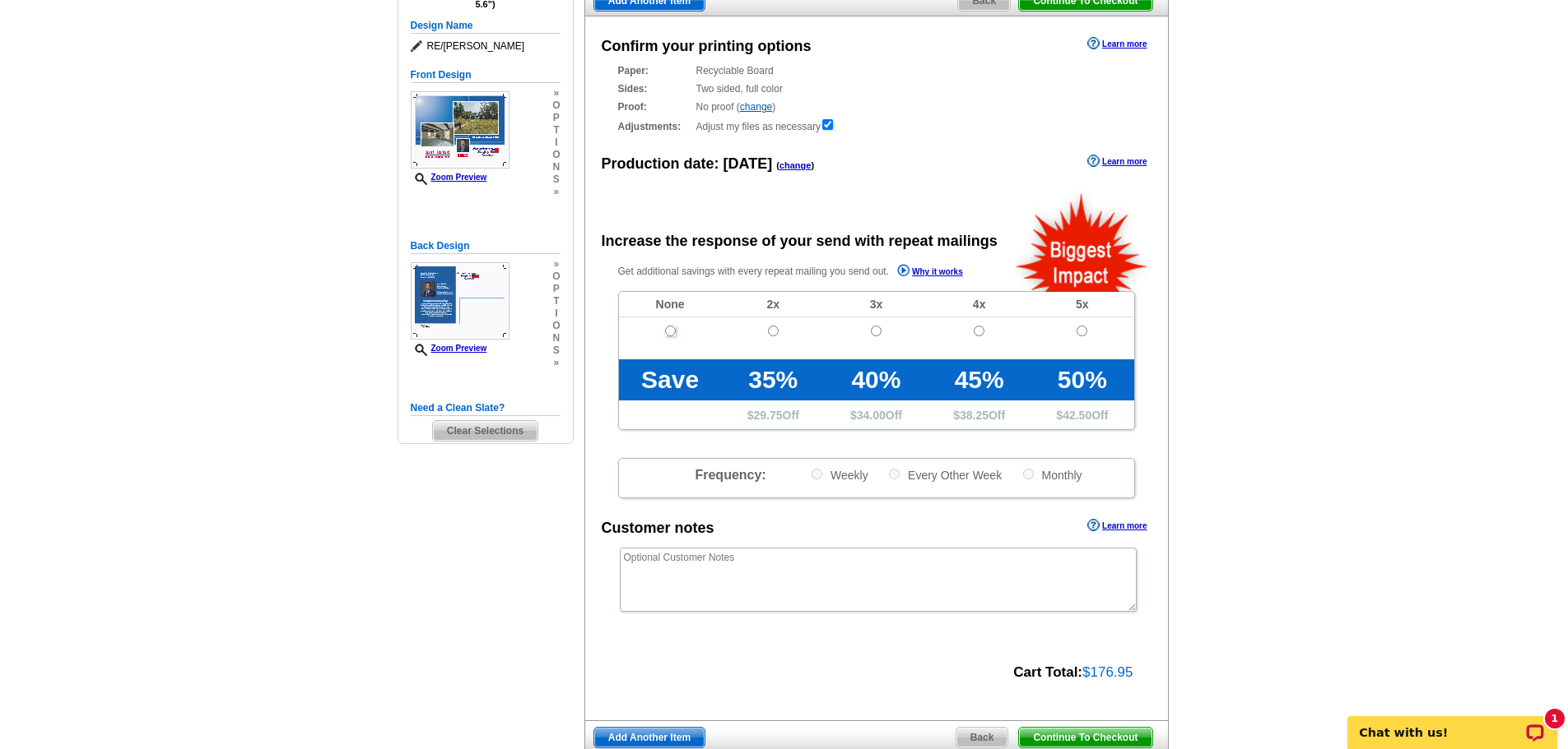
click at [668, 333] on input "radio" at bounding box center [669, 330] width 11 height 11
radio input "true"
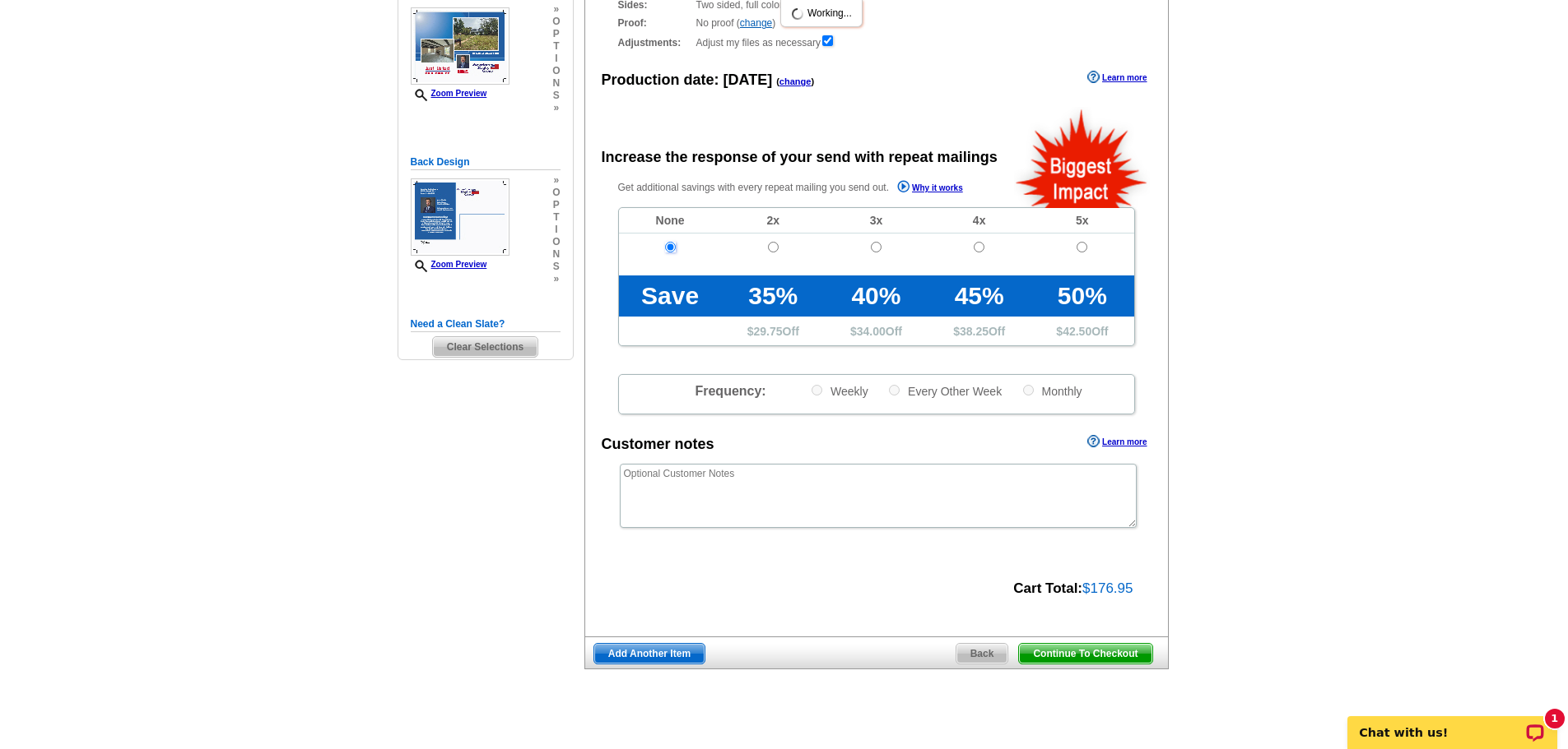
scroll to position [329, 0]
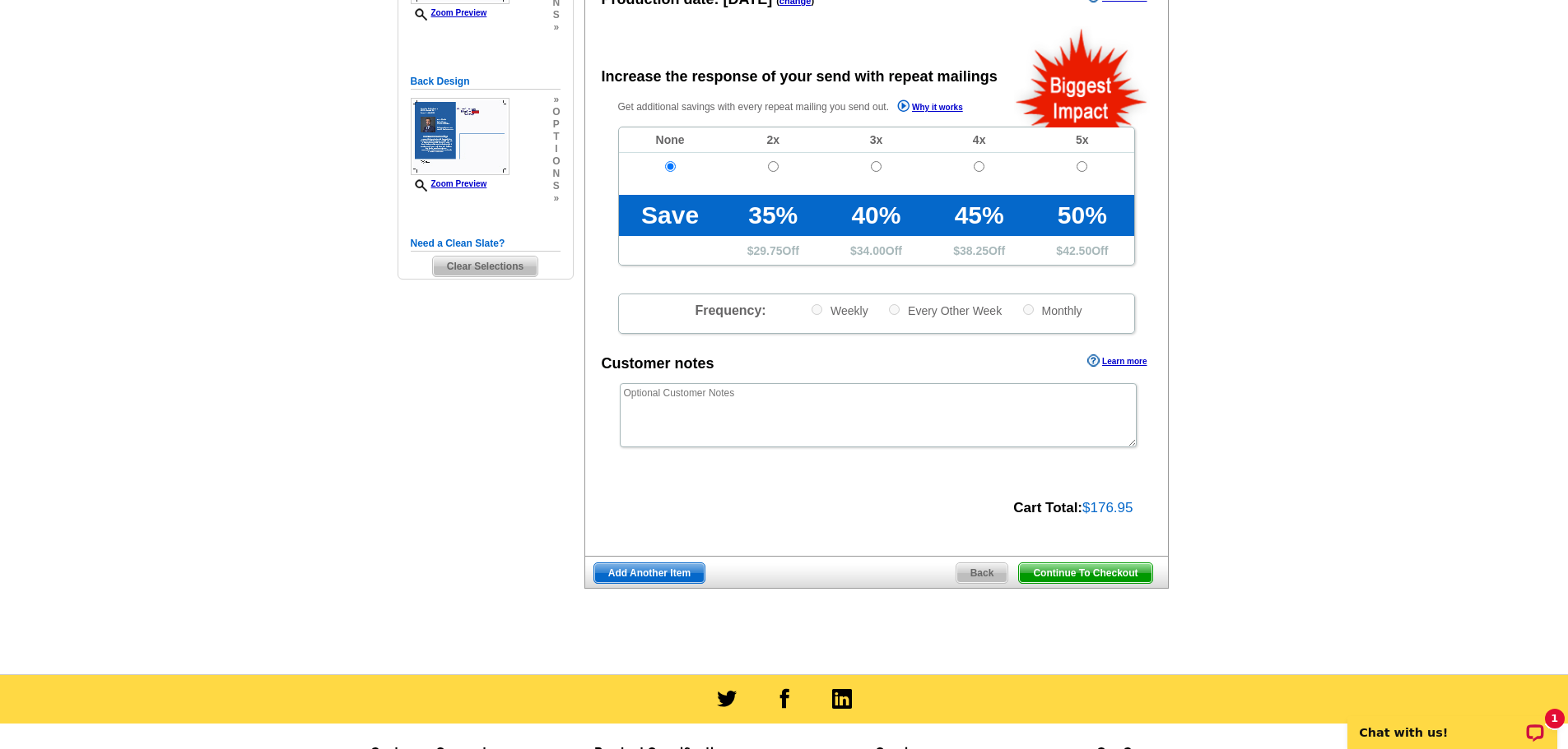
click at [1110, 579] on span "Continue To Checkout" at bounding box center [1085, 573] width 133 height 19
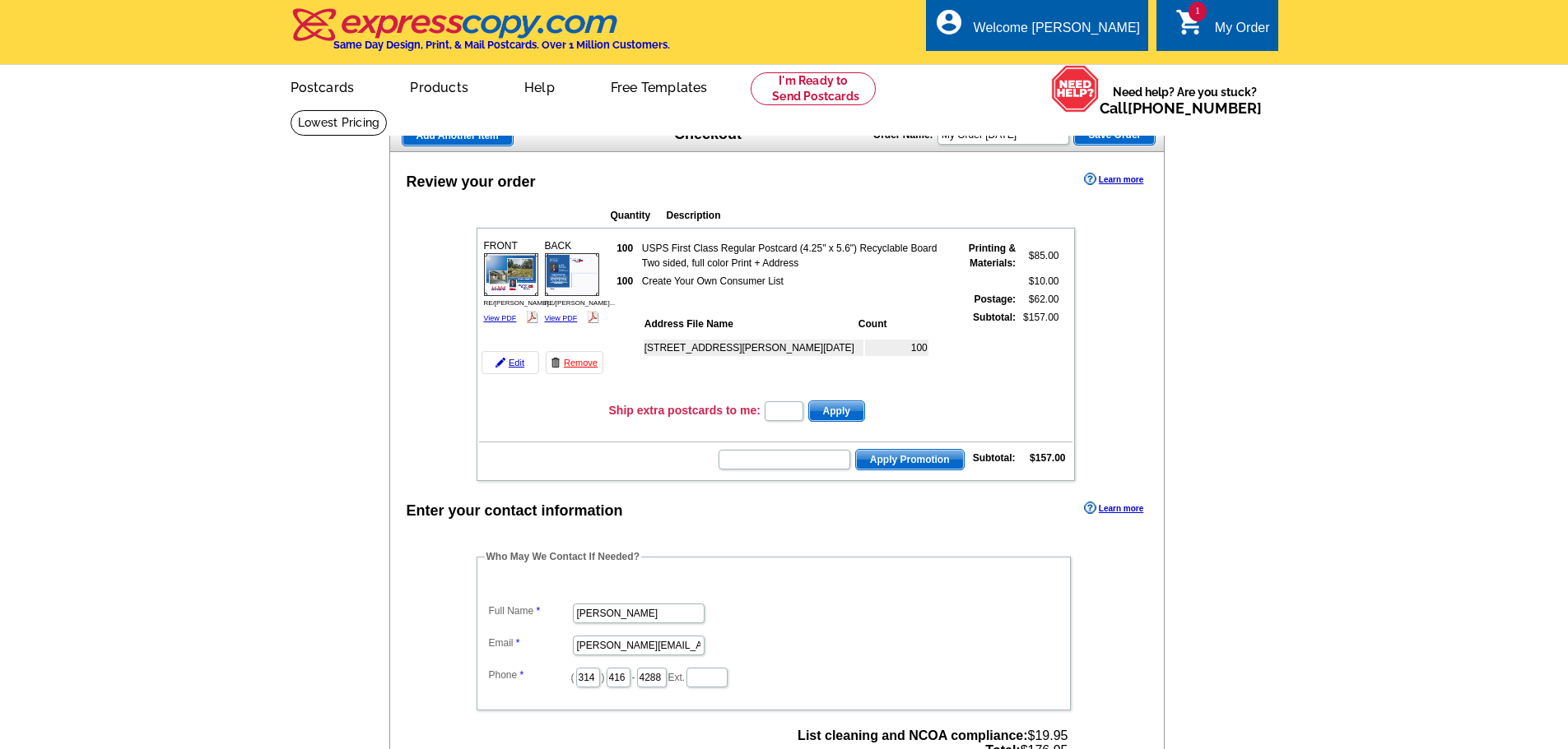
click at [796, 374] on div "1060 Port [PERSON_NAME] Dr - [DATE] 100" at bounding box center [796, 364] width 309 height 60
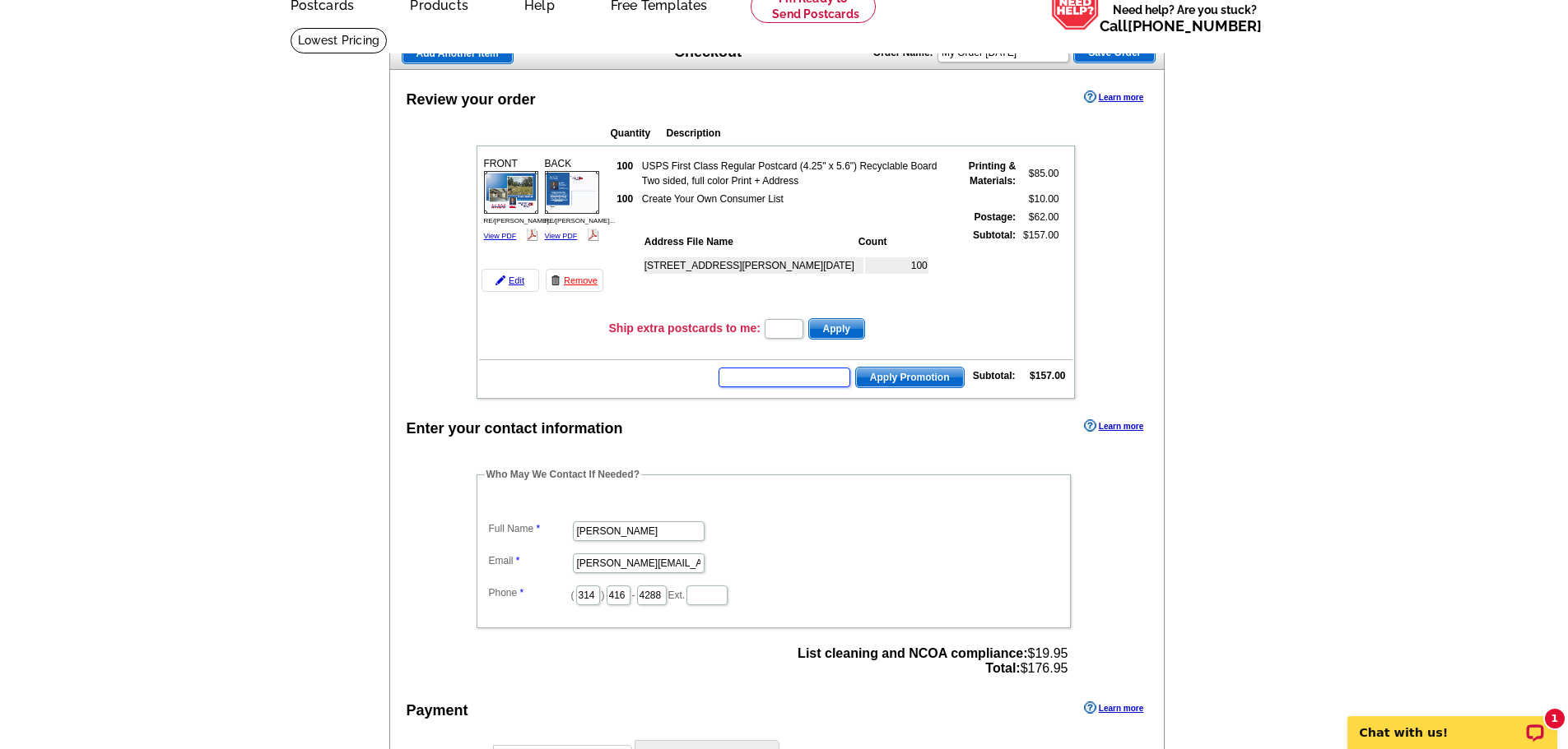
click at [752, 383] on input "text" at bounding box center [784, 377] width 132 height 19
type input "HURRY40"
click at [906, 376] on span "Apply Promotion" at bounding box center [909, 377] width 108 height 19
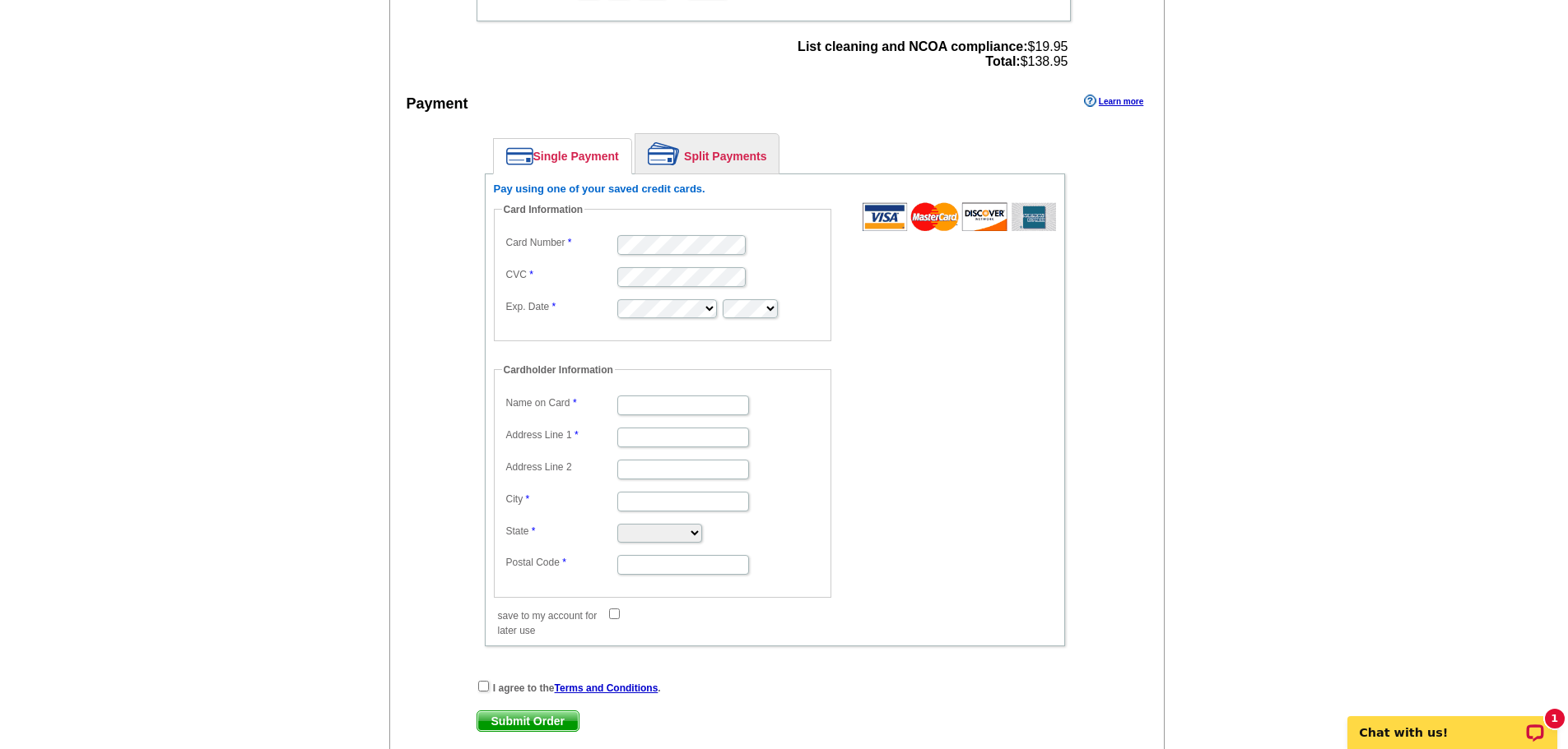
scroll to position [822, 0]
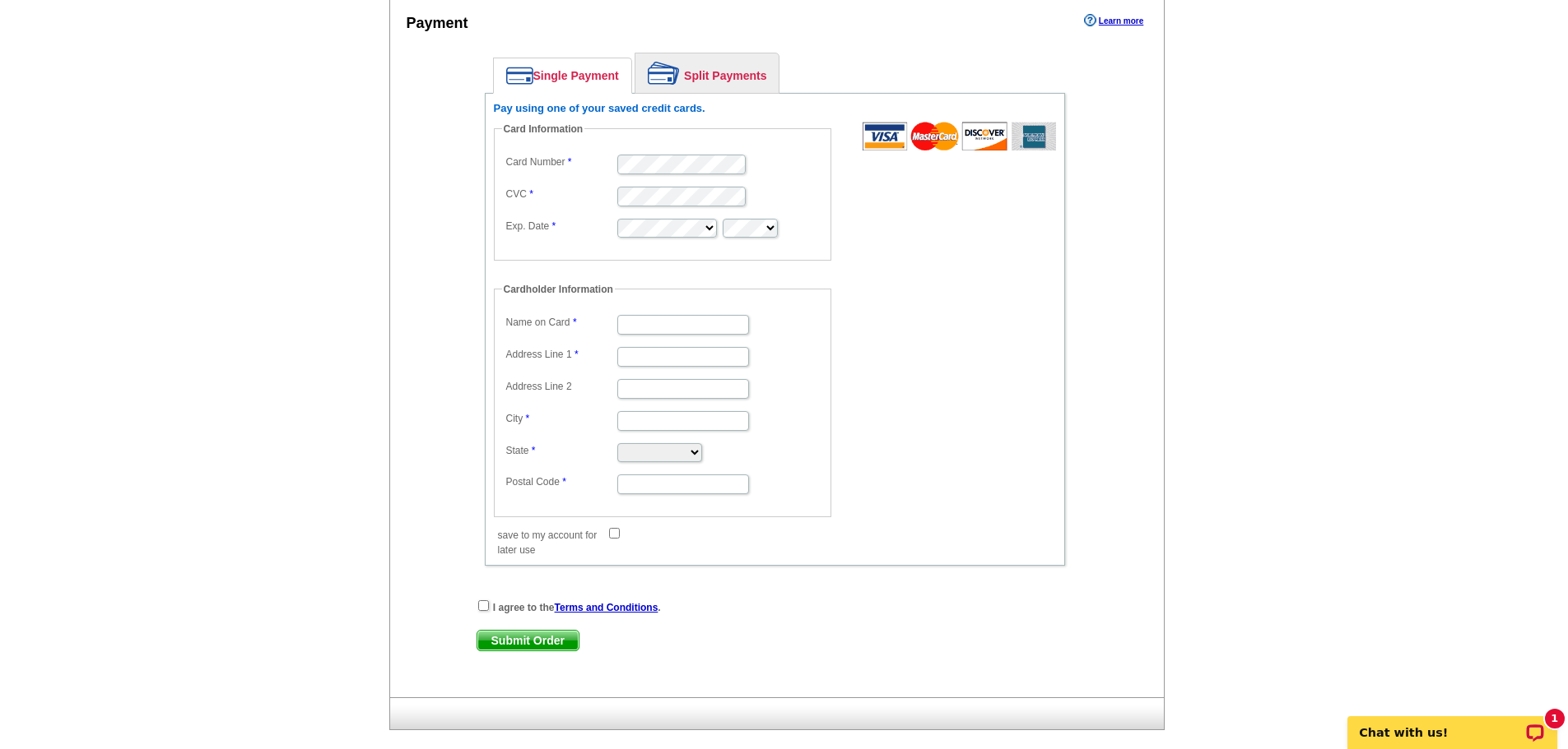
click at [667, 176] on dd at bounding box center [662, 164] width 321 height 25
click at [827, 363] on fieldset "Cardholder Information Name on Card Address Line 1 Address Line 2 City State Al…" at bounding box center [663, 399] width 337 height 235
click at [664, 328] on input "Name on Card" at bounding box center [682, 324] width 132 height 19
type input "[PERSON_NAME]"
type input "[STREET_ADDRESS]"
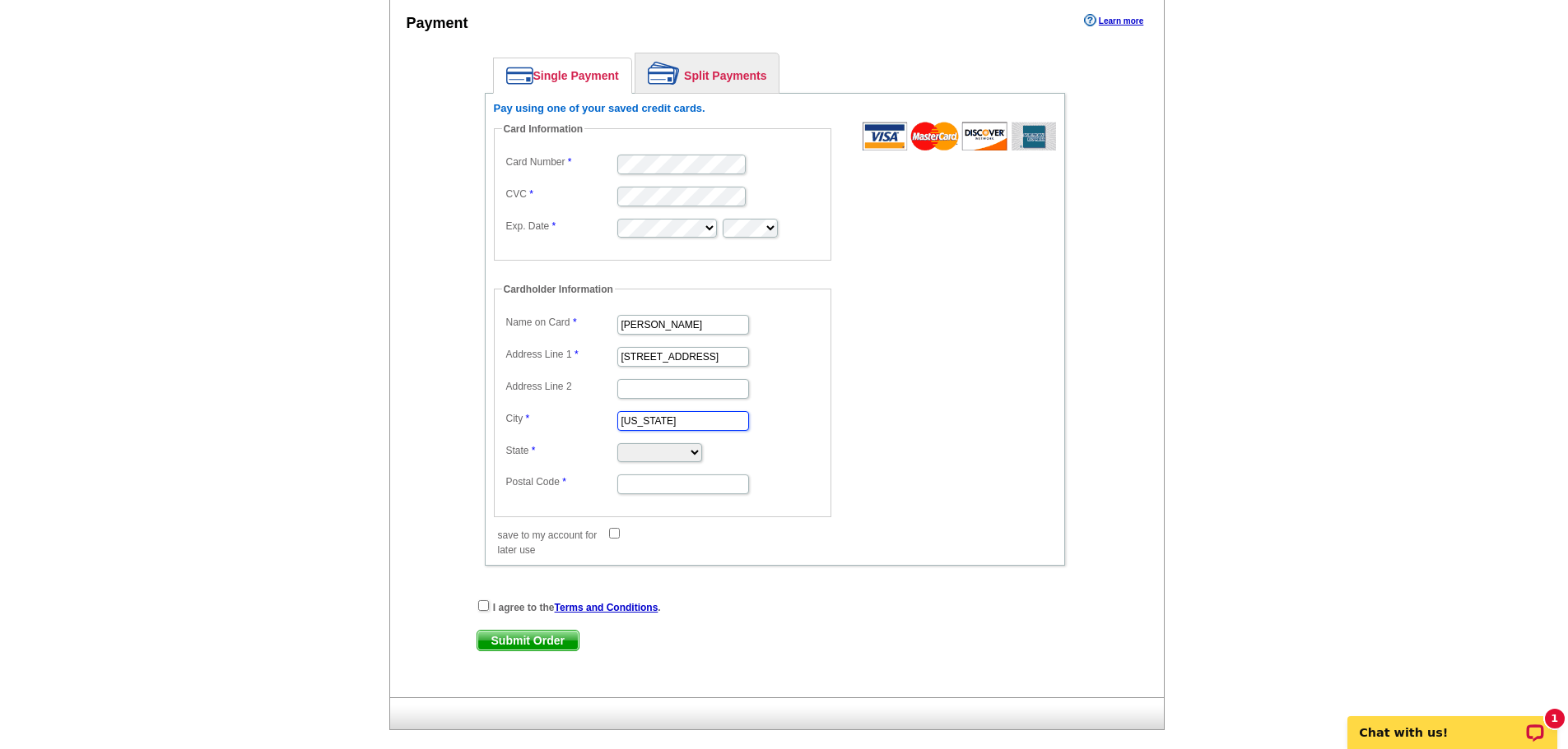
type input "Washington"
select select "MT"
type input "63090"
click at [653, 452] on select "Alabama Alaska Arizona Arkansas California Colorado Connecticut District of Col…" at bounding box center [659, 452] width 85 height 19
select select "MO"
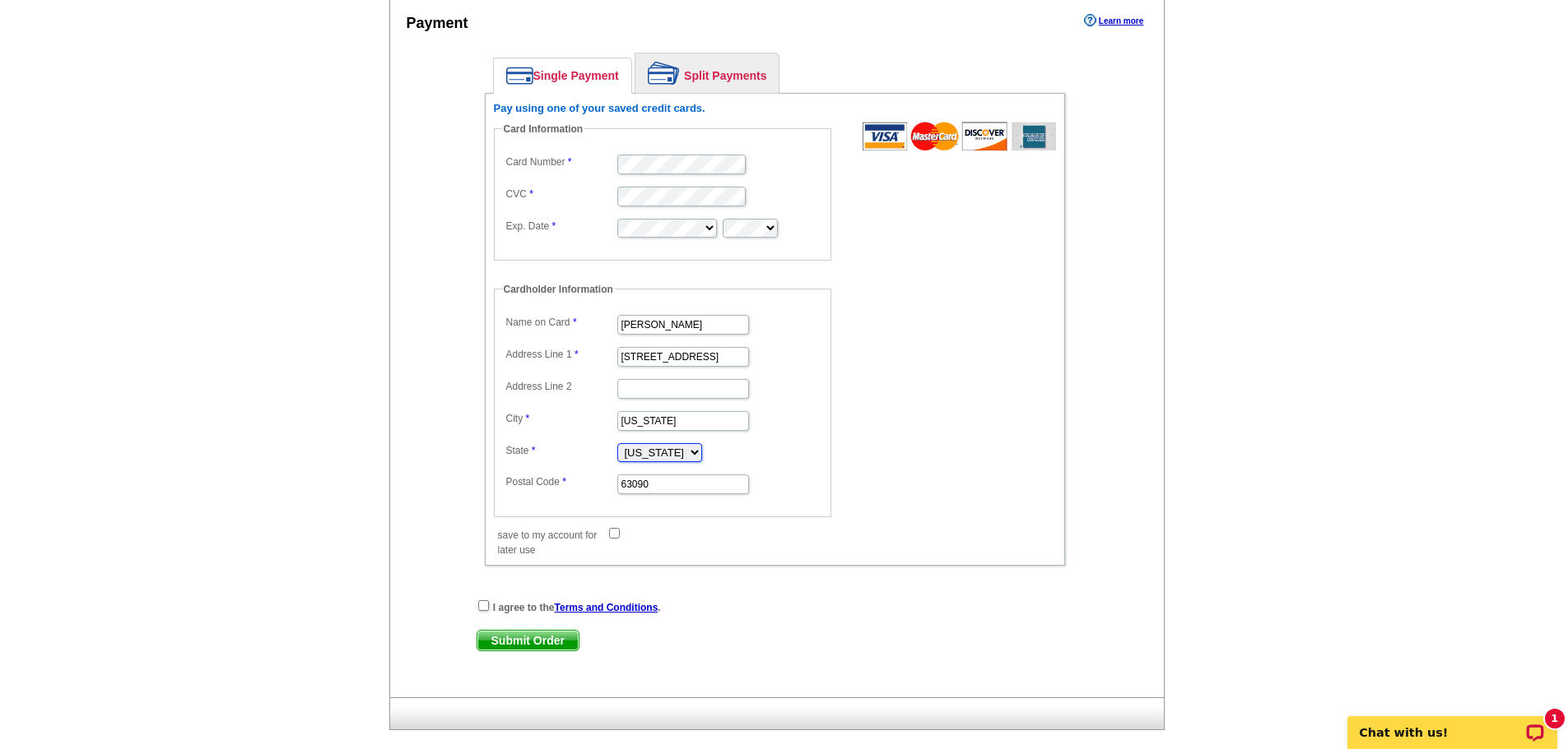
click at [617, 444] on select "Alabama Alaska Arizona Arkansas California Colorado Connecticut District of Col…" at bounding box center [659, 452] width 85 height 19
click at [841, 427] on dd "Cardholder Information Name on Card Joseph LoPiccolo Address Line 1 401 Ridge M…" at bounding box center [670, 399] width 354 height 235
drag, startPoint x: 483, startPoint y: 605, endPoint x: 505, endPoint y: 638, distance: 39.7
click at [483, 605] on input "checkbox" at bounding box center [483, 605] width 11 height 11
checkbox input "true"
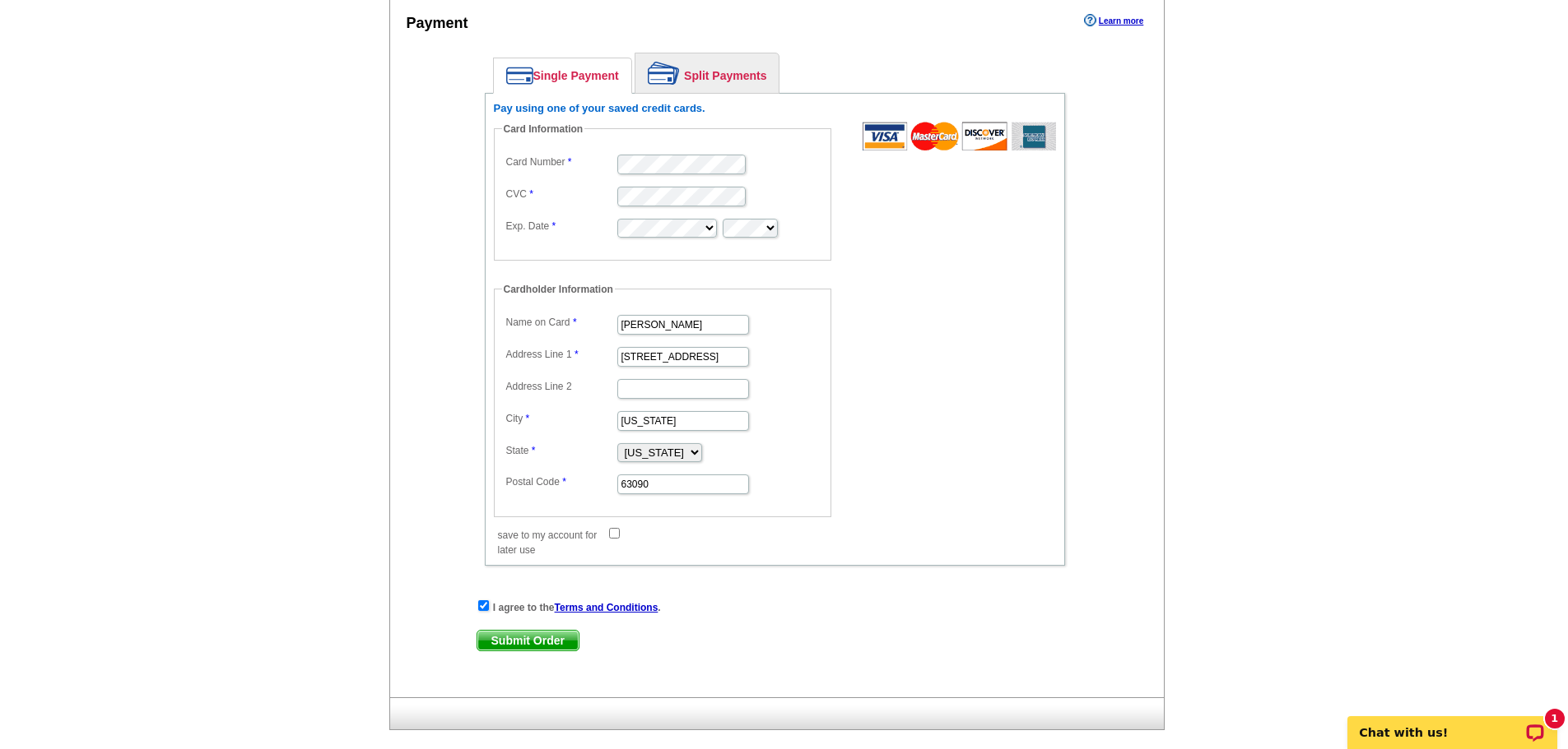
click at [523, 641] on span "Submit Order" at bounding box center [528, 641] width 101 height 19
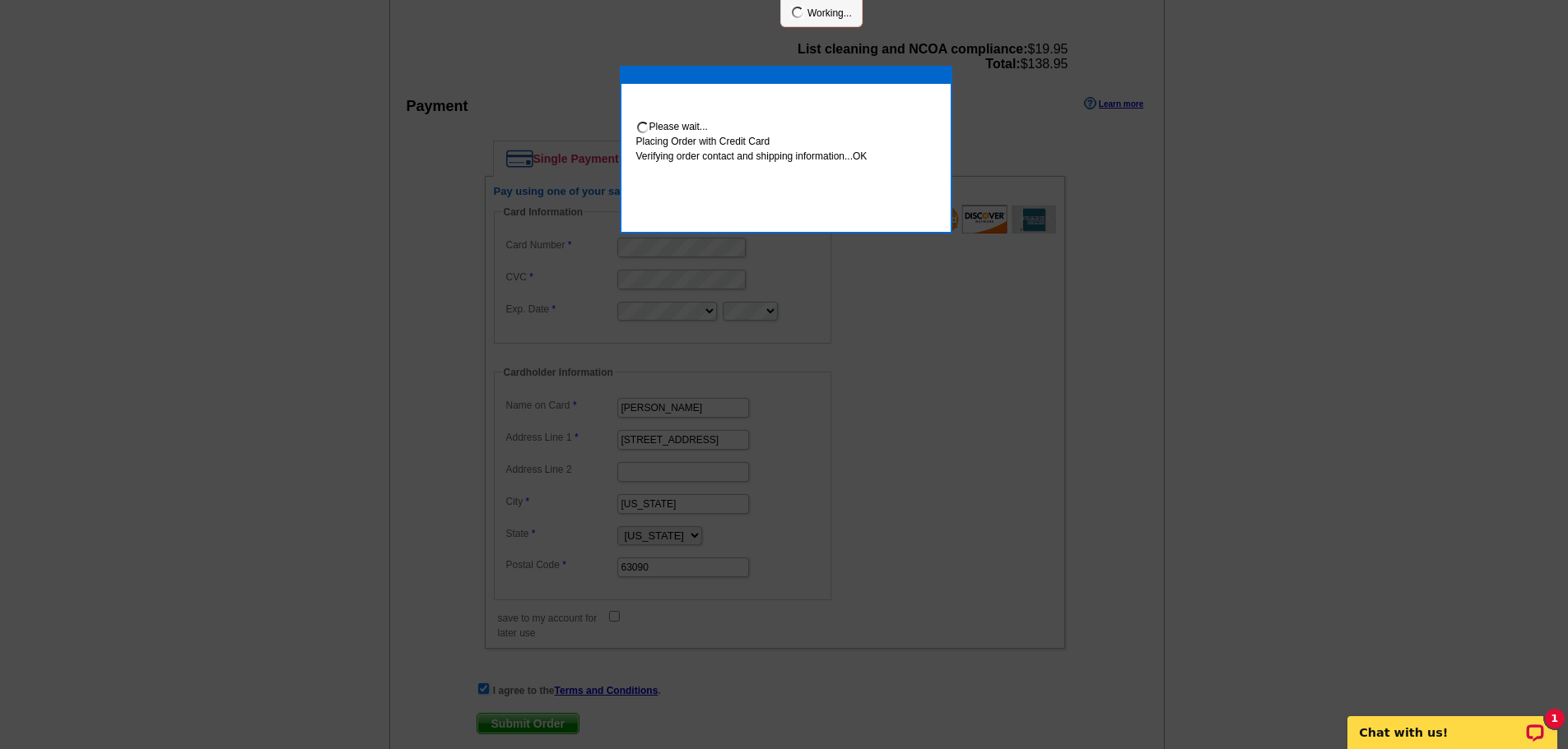
scroll to position [906, 0]
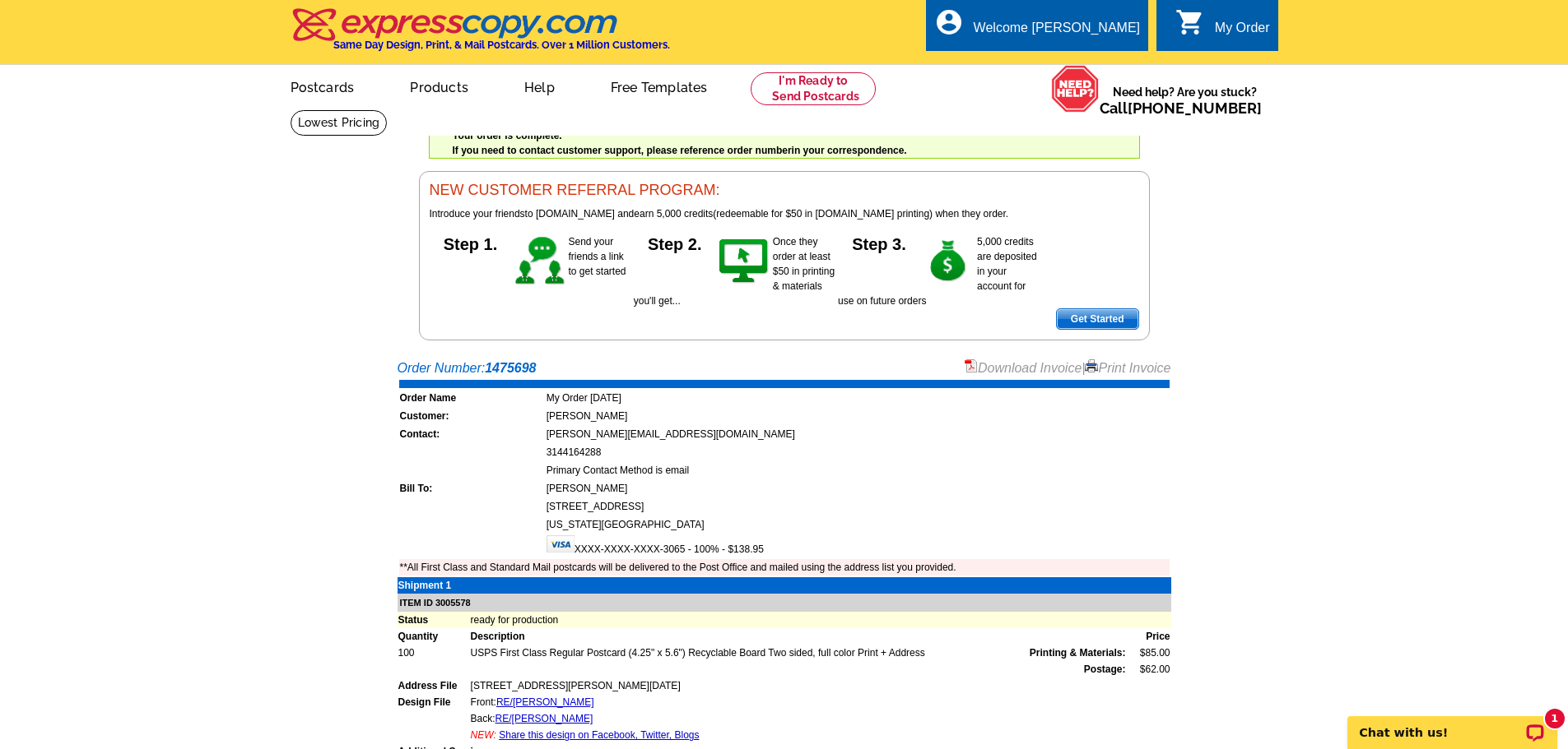
click at [1025, 372] on link "Download Invoice" at bounding box center [1023, 368] width 117 height 14
click at [1005, 373] on link "Download Invoice" at bounding box center [1023, 368] width 117 height 14
